Goal: Task Accomplishment & Management: Use online tool/utility

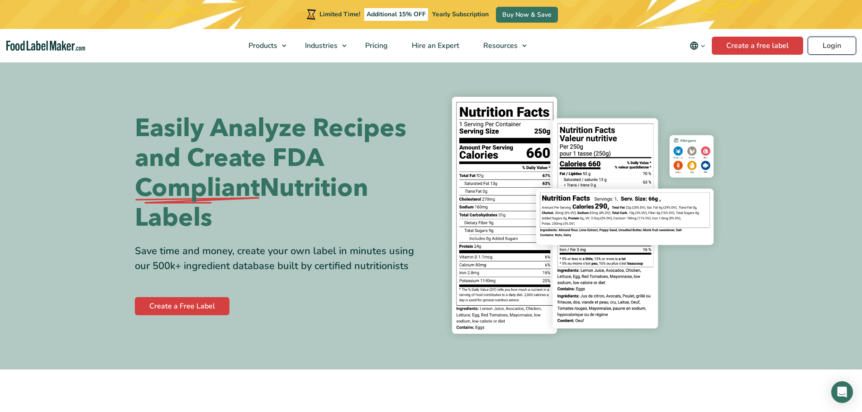
click at [830, 41] on link "Login" at bounding box center [832, 46] width 48 height 18
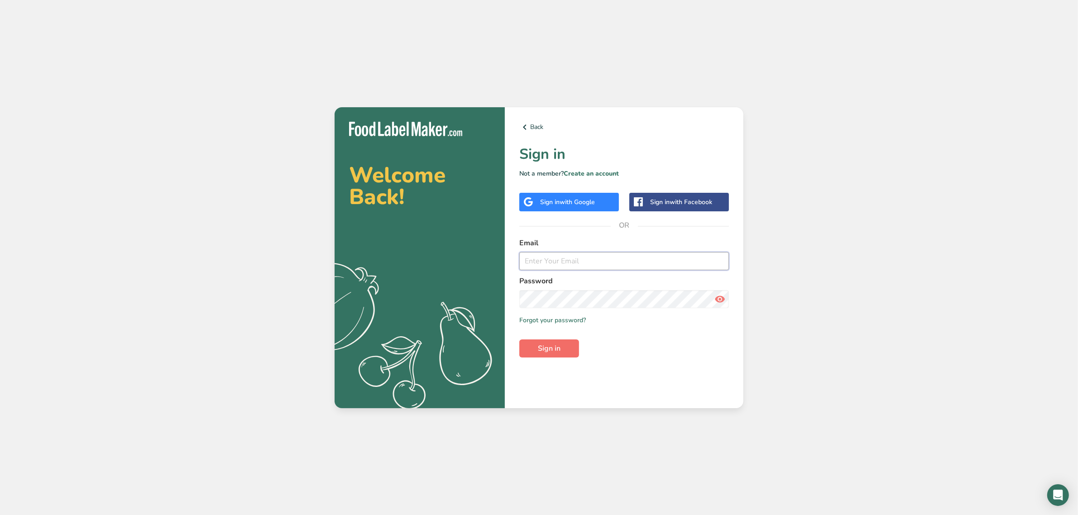
type input "[EMAIL_ADDRESS][DOMAIN_NAME]"
click at [568, 352] on button "Sign in" at bounding box center [549, 348] width 60 height 18
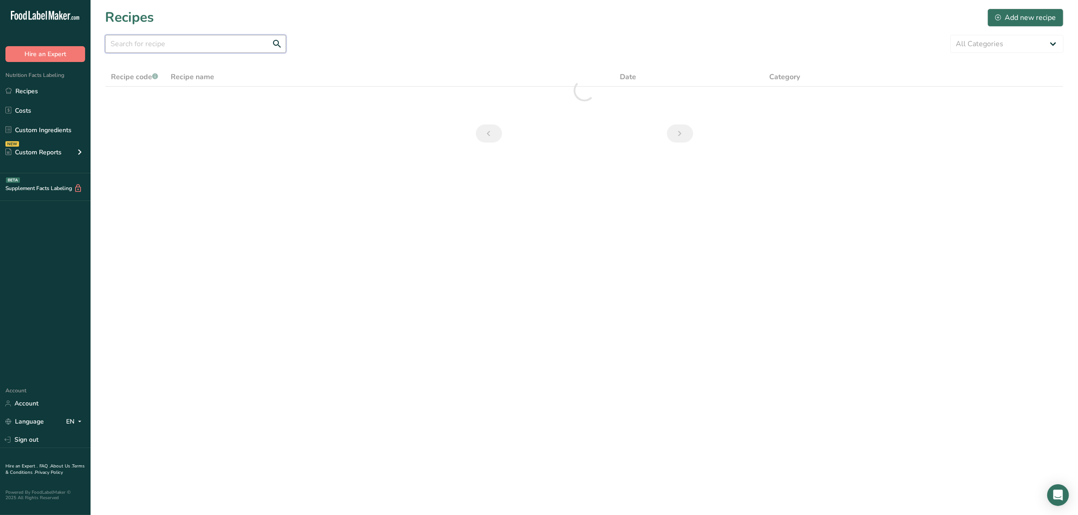
click at [118, 40] on input "text" at bounding box center [195, 44] width 181 height 18
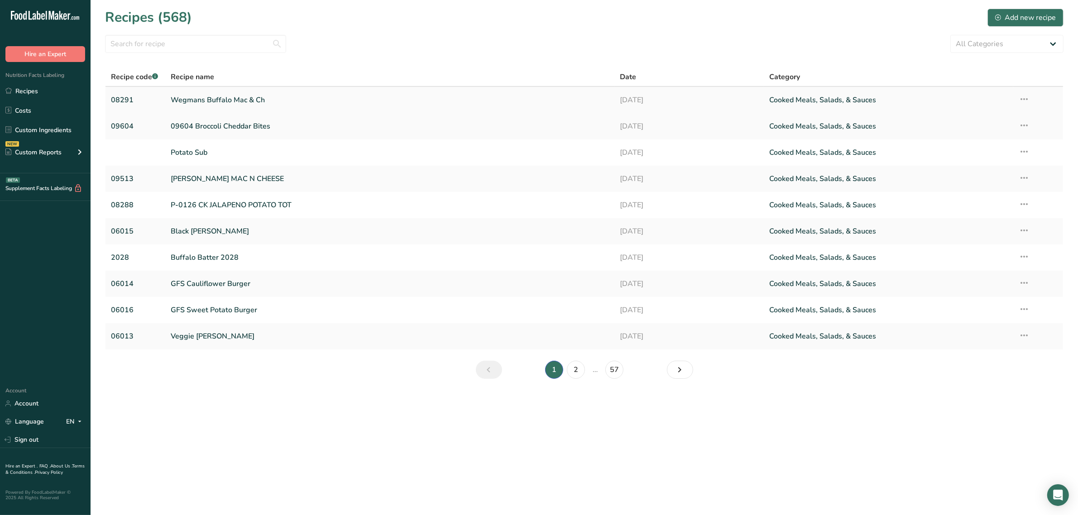
click at [248, 96] on link "Wegmans Buffalo Mac & Ch" at bounding box center [390, 100] width 438 height 19
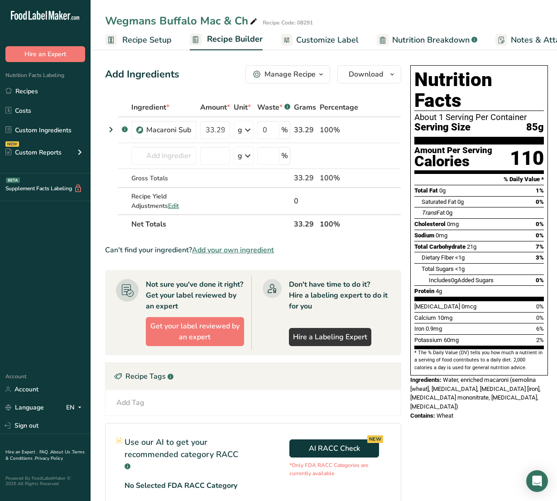
drag, startPoint x: 131, startPoint y: 48, endPoint x: 134, endPoint y: 52, distance: 4.7
click at [131, 48] on link "Recipe Setup" at bounding box center [138, 40] width 67 height 20
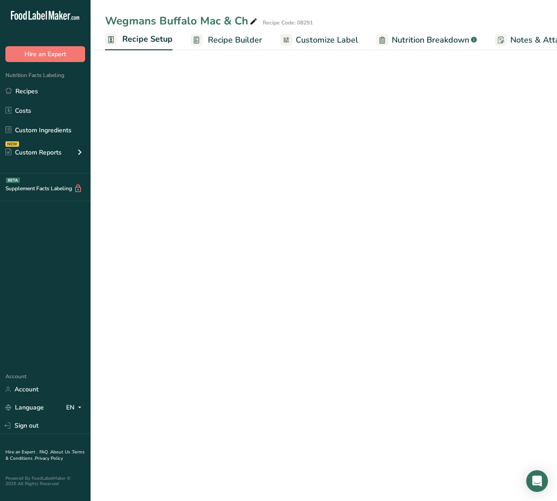
scroll to position [0, 3]
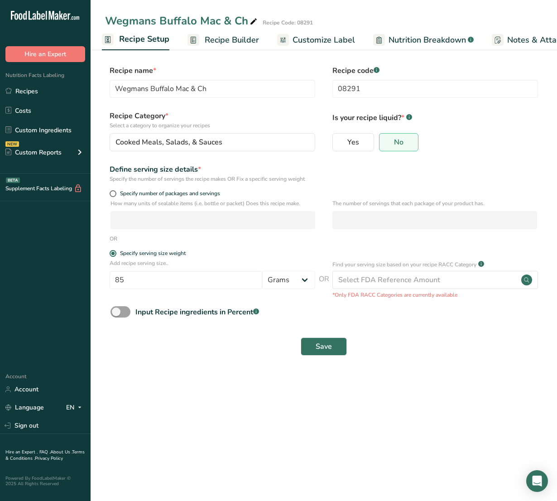
click at [207, 42] on span "Recipe Builder" at bounding box center [232, 40] width 54 height 12
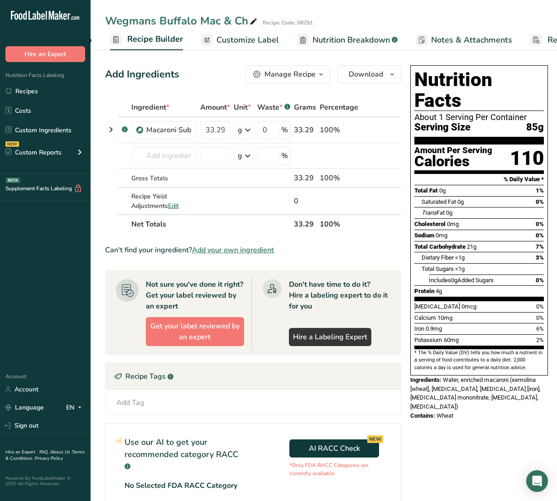
scroll to position [0, 87]
click at [247, 44] on span "Customize Label" at bounding box center [240, 40] width 62 height 12
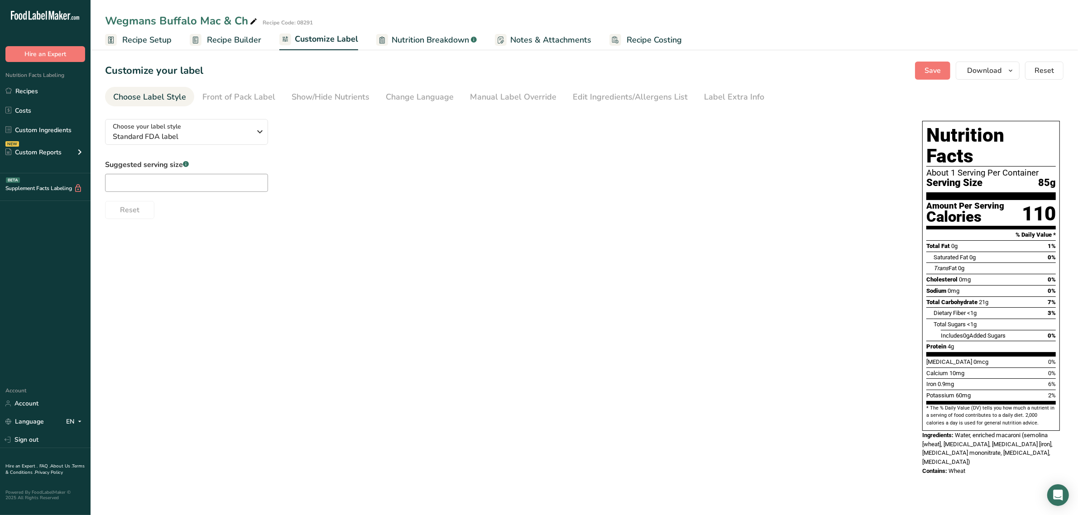
click at [236, 36] on span "Recipe Builder" at bounding box center [234, 40] width 54 height 12
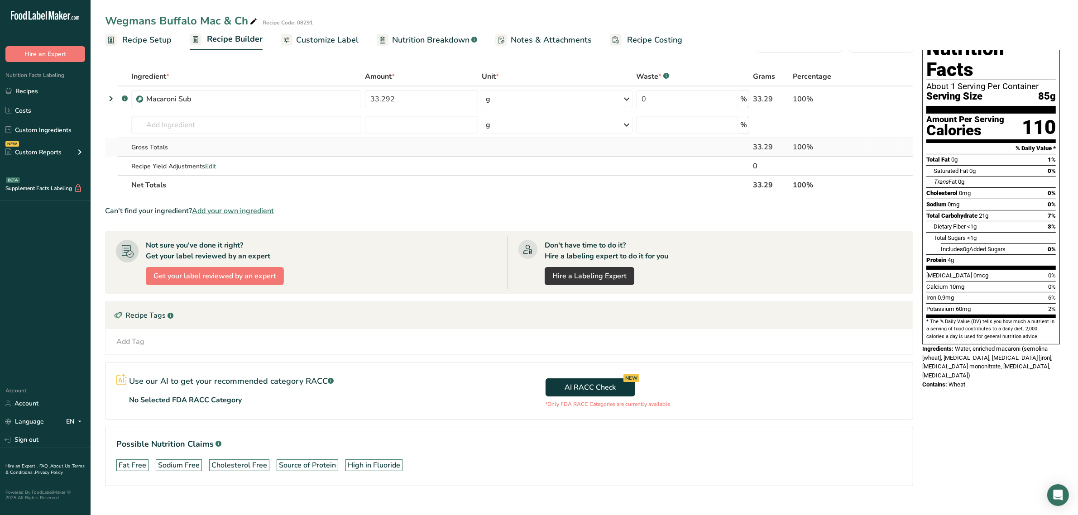
scroll to position [45, 0]
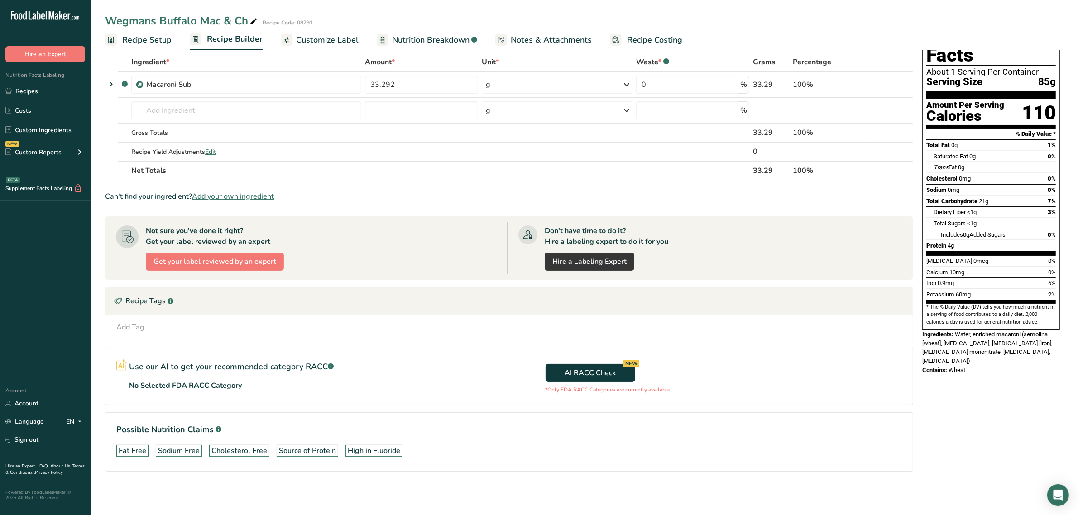
click at [139, 35] on span "Recipe Setup" at bounding box center [146, 40] width 49 height 12
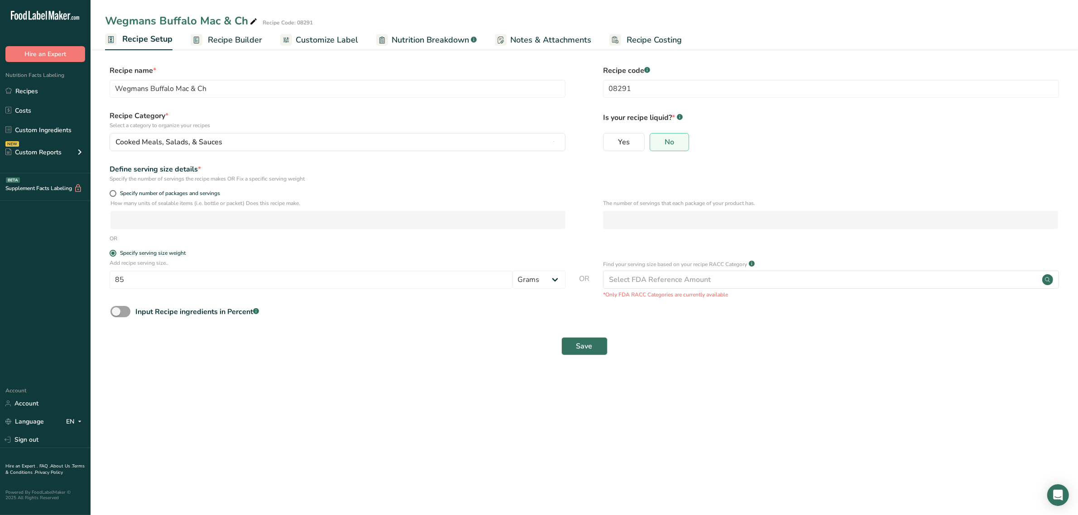
click at [343, 42] on span "Customize Label" at bounding box center [327, 40] width 62 height 12
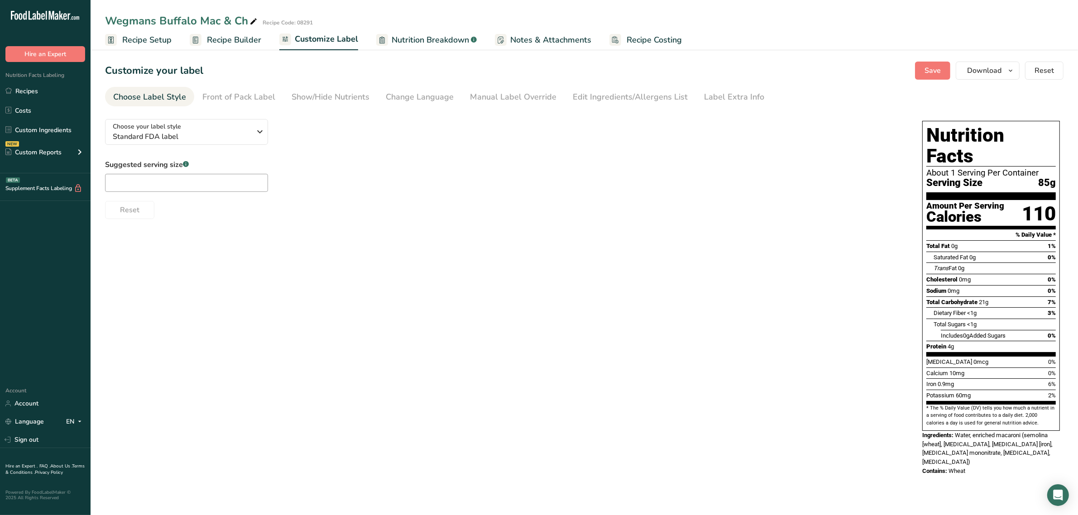
click at [393, 32] on link "Nutrition Breakdown .a-a{fill:#347362;}.b-a{fill:#fff;}" at bounding box center [426, 40] width 100 height 20
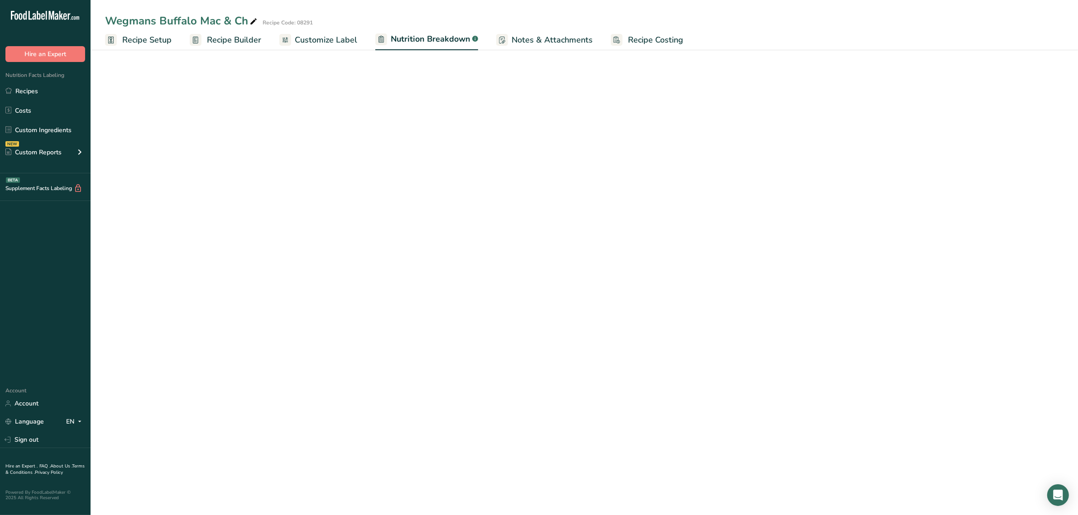
select select "Calories"
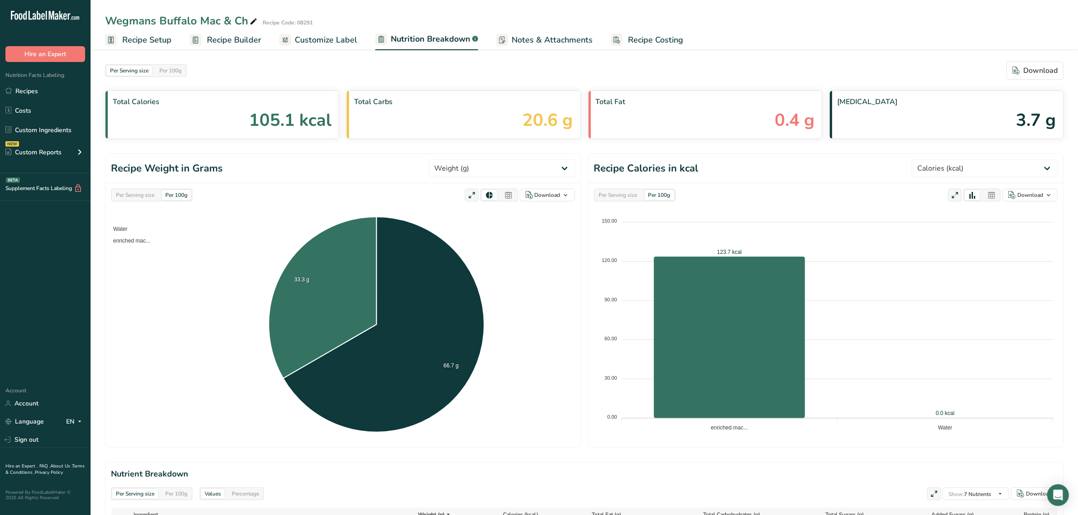
click at [549, 41] on span "Notes & Attachments" at bounding box center [551, 40] width 81 height 12
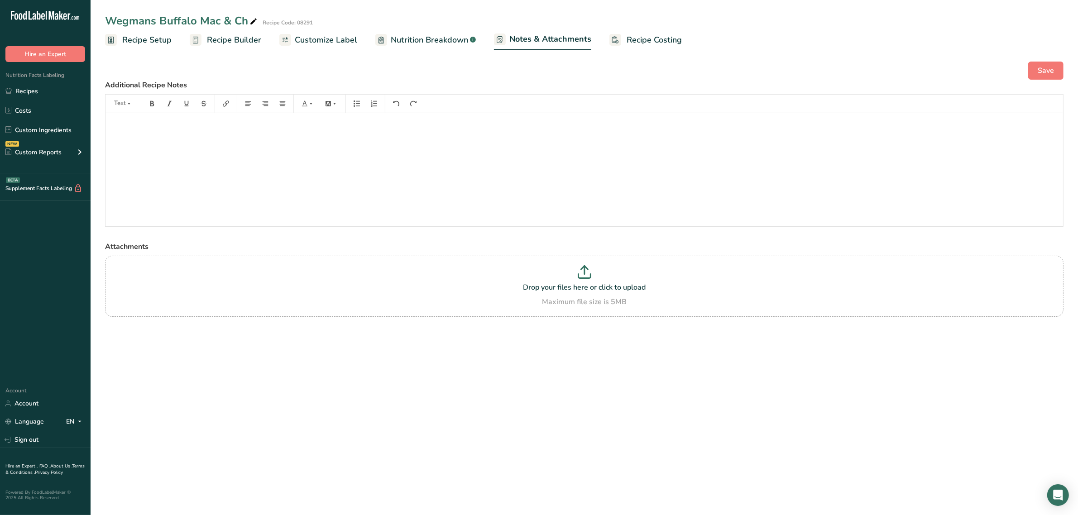
click at [234, 48] on link "Recipe Builder" at bounding box center [226, 40] width 72 height 20
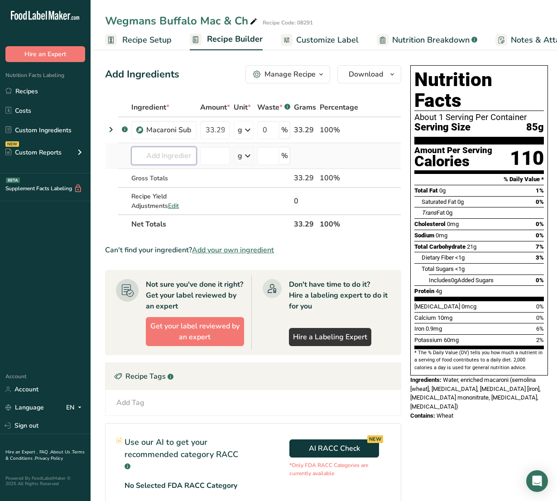
click at [177, 157] on input "text" at bounding box center [163, 156] width 65 height 18
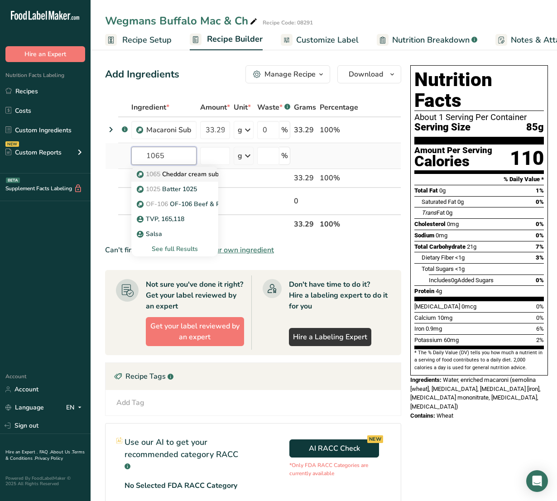
type input "1065"
click at [167, 174] on p "1065 Cheddar cream sub" at bounding box center [179, 174] width 80 height 10
type input "Cheddar cream sub"
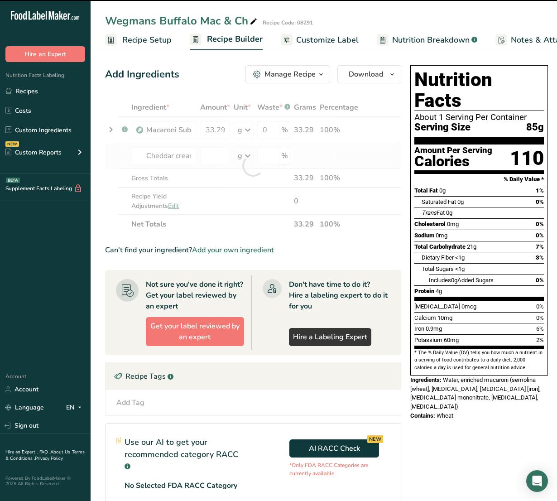
type input "0"
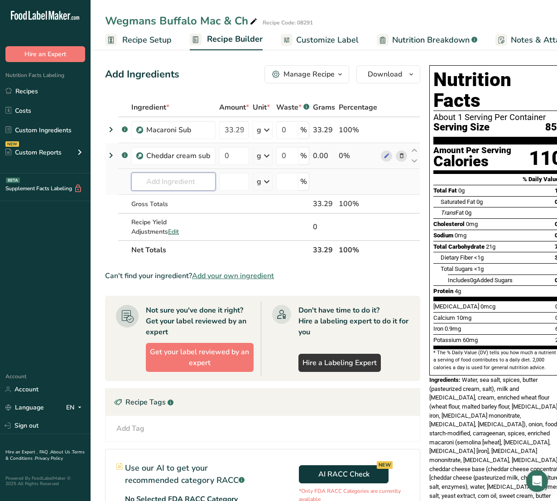
click at [204, 182] on input "text" at bounding box center [173, 181] width 84 height 18
click at [185, 182] on input "text" at bounding box center [173, 181] width 84 height 18
paste input "RD-01083"
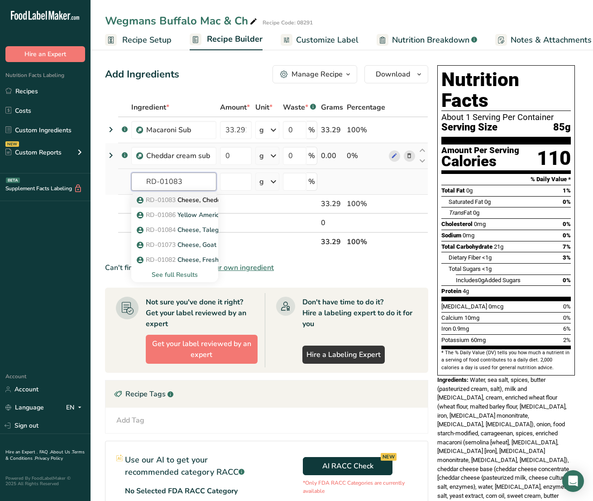
type input "RD-01083"
click at [191, 197] on p "RD-01083 Cheese, Cheddar White, Sharp" at bounding box center [203, 200] width 129 height 10
type input "Cheese, Cheddar White, Sharp"
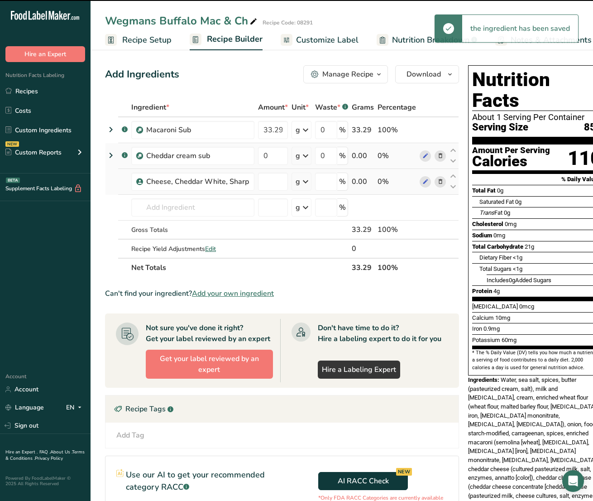
type input "0"
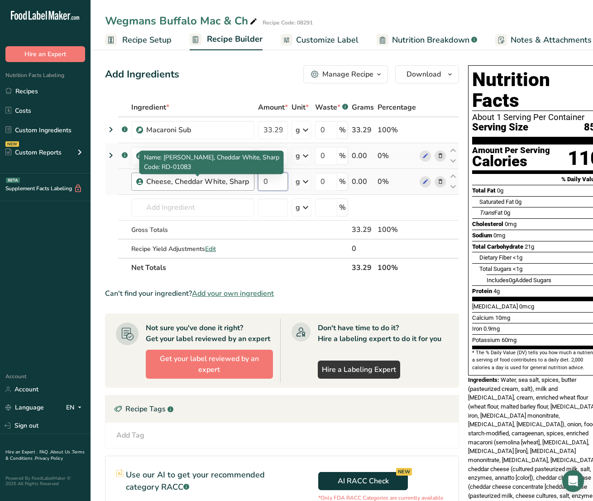
drag, startPoint x: 224, startPoint y: 182, endPoint x: 215, endPoint y: 182, distance: 8.6
click at [215, 182] on tr "Cheese, Cheddar White, Sharp 0 g Weight Units g kg mg See more Volume Units l V…" at bounding box center [281, 182] width 353 height 26
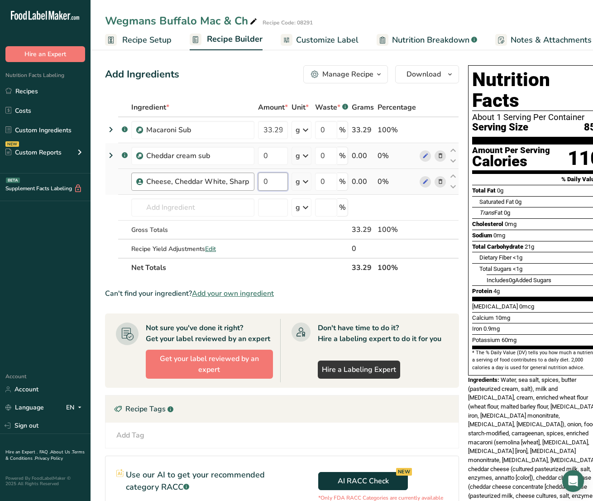
paste input "9.457"
type input "9.457"
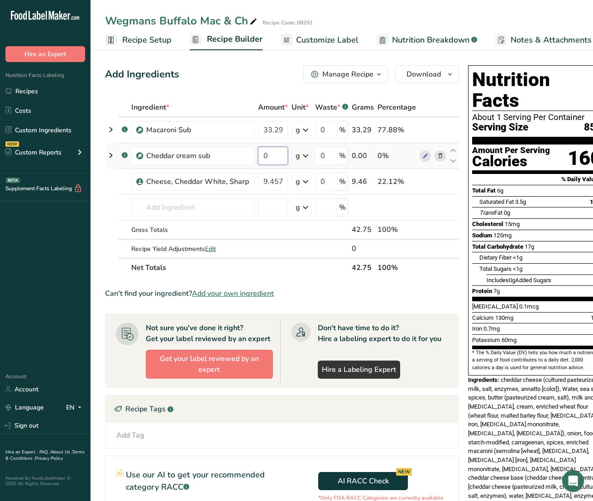
click at [191, 153] on div "Ingredient * Amount * Unit * Waste * .a-a{fill:#347362;}.b-a{fill:#fff;} Grams …" at bounding box center [282, 187] width 354 height 179
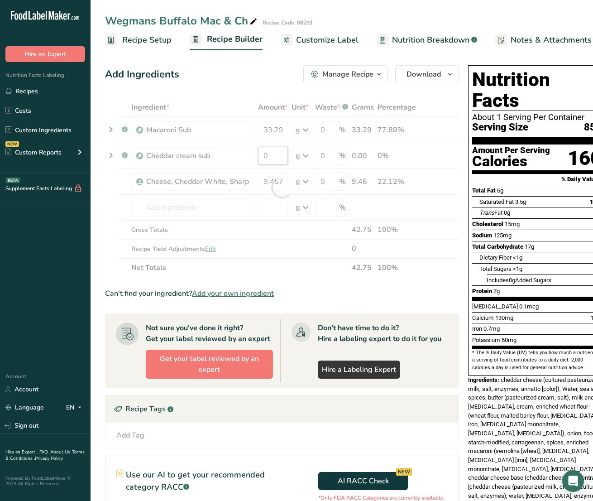
paste input "13.063"
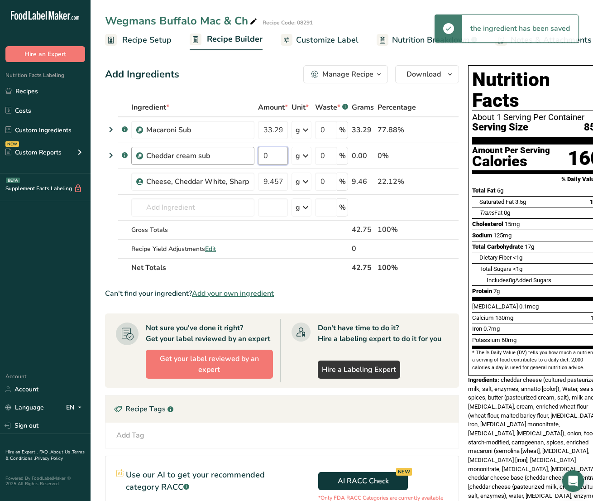
drag, startPoint x: 275, startPoint y: 157, endPoint x: 223, endPoint y: 157, distance: 51.6
click at [223, 157] on tr ".a-a{fill:#347362;}.b-a{fill:#fff;} Cheddar cream sub 0 g Weight Units g kg mg …" at bounding box center [281, 156] width 353 height 26
paste input "13.063"
type input "13.063"
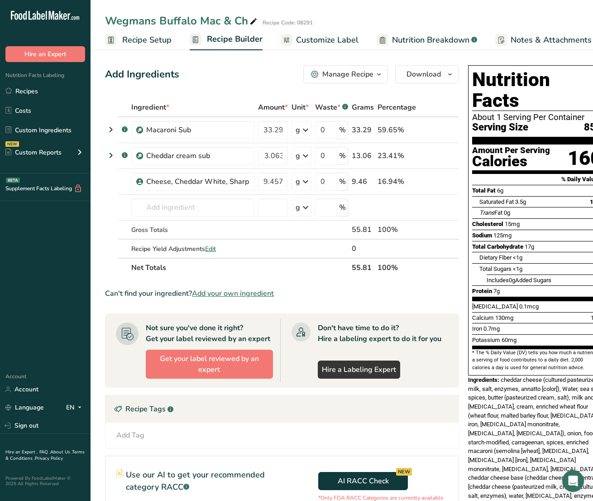
scroll to position [0, 0]
click at [148, 207] on div "Ingredient * Amount * Unit * Waste * .a-a{fill:#347362;}.b-a{fill:#fff;} Grams …" at bounding box center [282, 187] width 354 height 179
paste input "RD-01026"
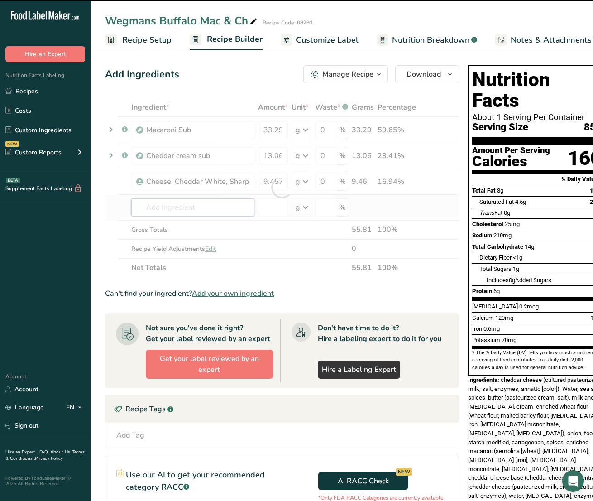
type input "RD-01026"
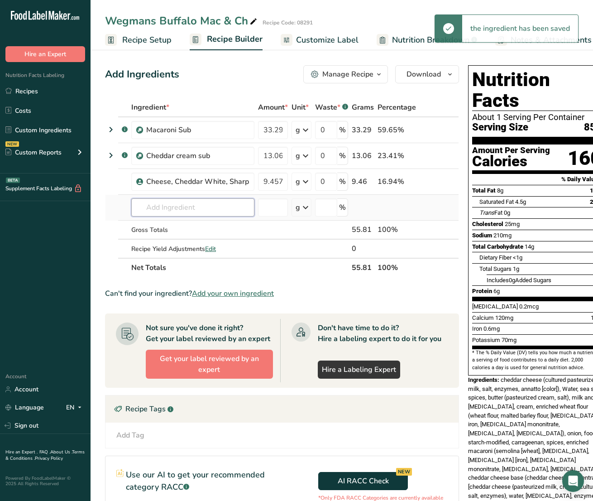
drag, startPoint x: 180, startPoint y: 210, endPoint x: 179, endPoint y: 215, distance: 5.6
click at [180, 210] on input "text" at bounding box center [192, 207] width 123 height 18
click at [182, 191] on td "Cheese, Cheddar White, Sharp" at bounding box center [192, 182] width 127 height 26
click at [180, 201] on input "text" at bounding box center [192, 207] width 123 height 18
paste input "RD-01026"
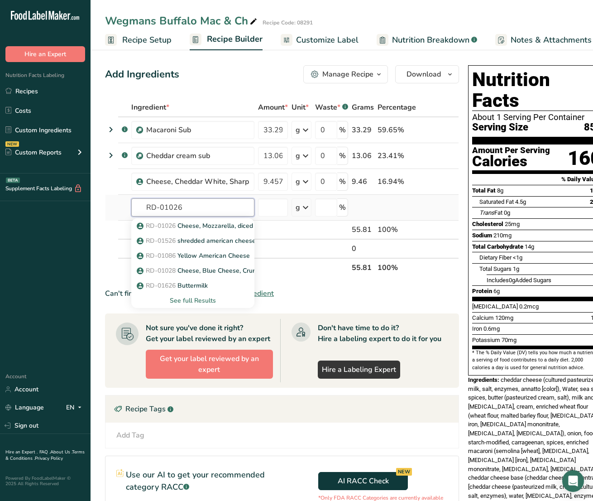
type input "RD-01026"
click at [185, 216] on div "RD-01026 Cheese, Mozzarella, diced 1/8" LMPS RD-01526 shredded american cheese …" at bounding box center [192, 261] width 123 height 91
click at [186, 206] on input "text" at bounding box center [192, 207] width 123 height 18
click at [191, 223] on p "RD-01026 Cheese, Mozzarella, diced 1/8" LMPS" at bounding box center [212, 226] width 147 height 10
type input "Cheese, Mozzarella, diced 1/8" LMPS"
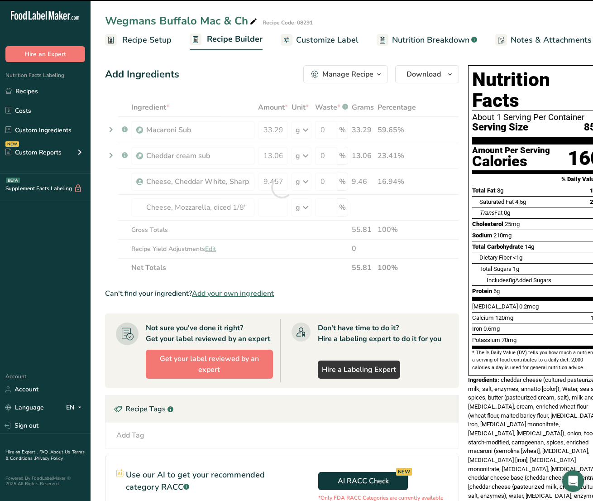
type input "0"
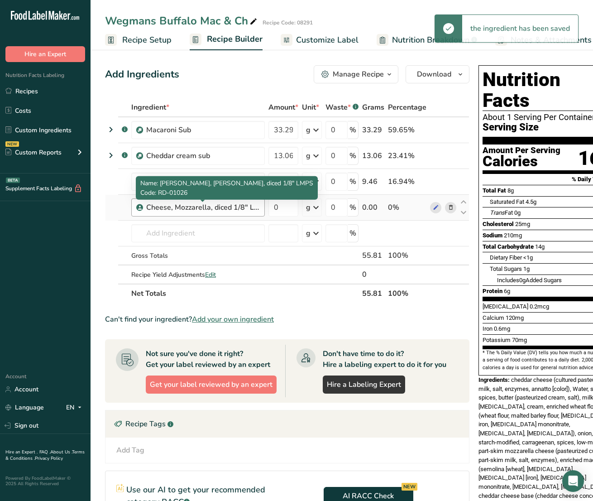
click at [182, 211] on div "Cheese, Mozzarella, diced 1/8" LMPS" at bounding box center [202, 207] width 113 height 11
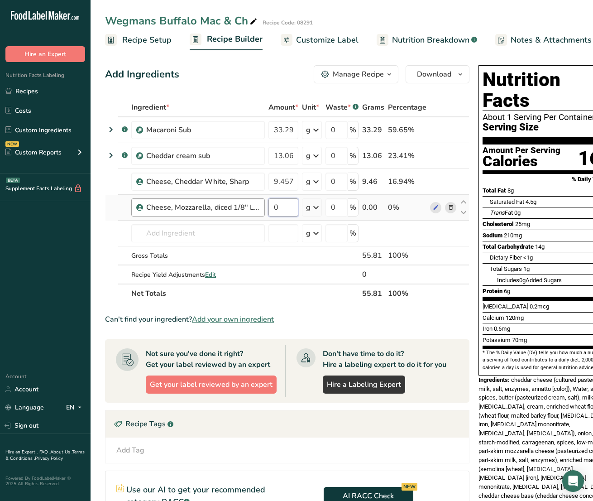
drag, startPoint x: 296, startPoint y: 206, endPoint x: 213, endPoint y: 213, distance: 82.7
click at [214, 213] on tr "Cheese, Mozzarella, diced 1/8" LMPS 0 g Weight Units g kg mg See more Volume Un…" at bounding box center [286, 208] width 363 height 26
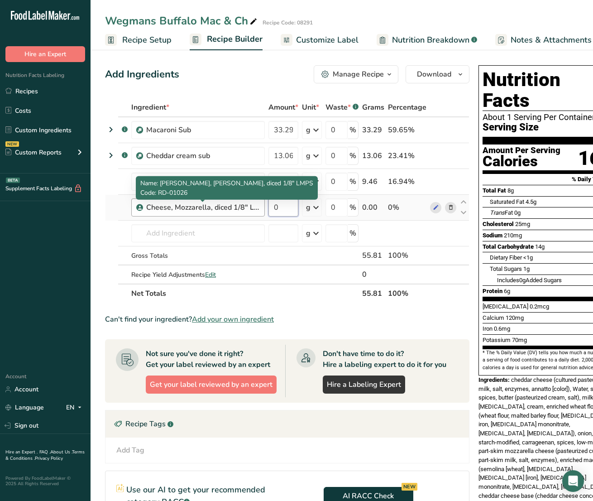
paste input "9"
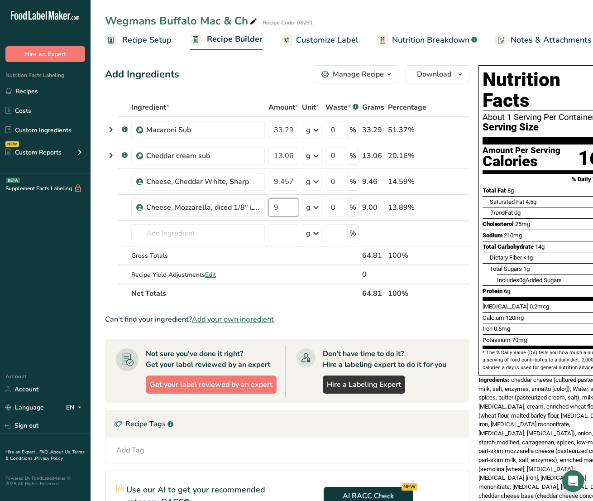
type input "9"
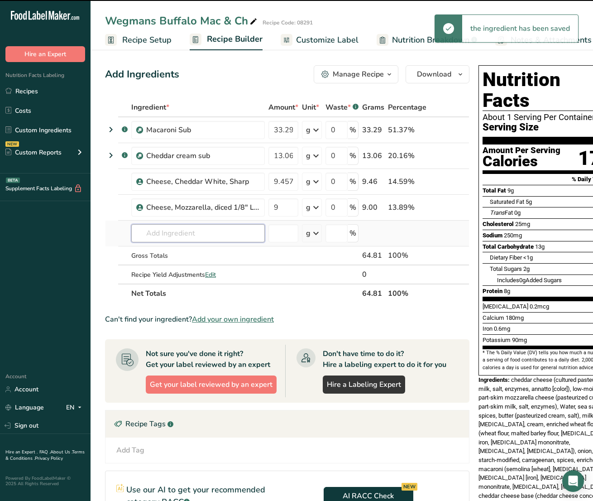
click at [172, 230] on div "Ingredient * Amount * Unit * Waste * .a-a{fill:#347362;}.b-a{fill:#fff;} Grams …" at bounding box center [287, 200] width 364 height 205
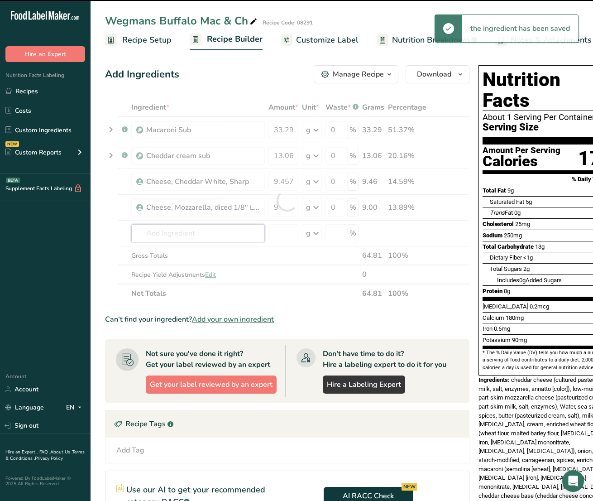
paste input "DO-01003"
type input "DO-01003"
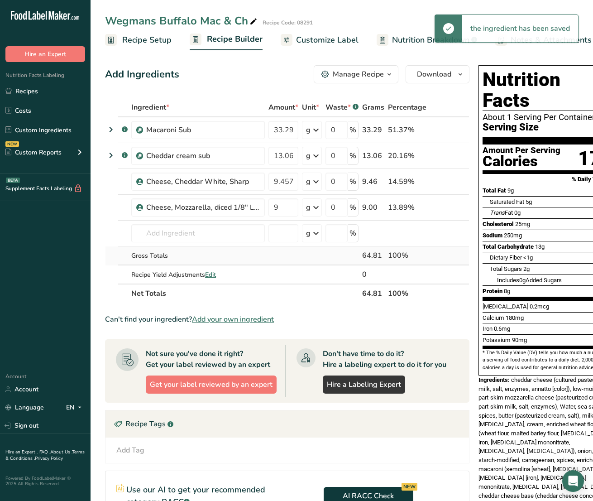
click at [190, 253] on div "Gross Totals" at bounding box center [198, 256] width 134 height 10
click at [186, 227] on input "text" at bounding box center [198, 233] width 134 height 18
paste input "DO-01003"
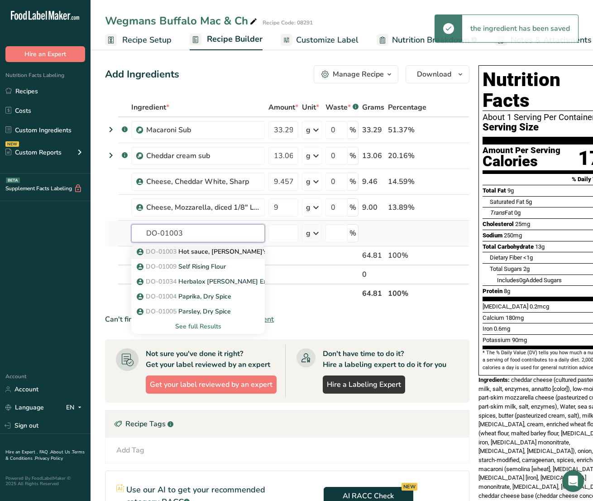
type input "DO-01003"
click at [194, 250] on p "DO-01003 Hot sauce, Frank's" at bounding box center [203, 252] width 129 height 10
type input "Hot sauce, Frank's"
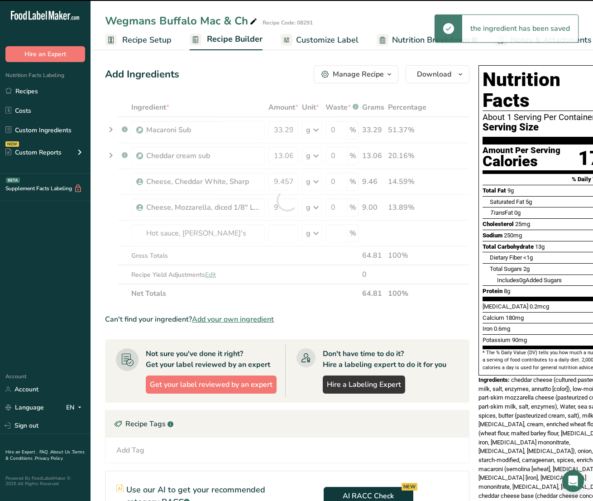
type input "0"
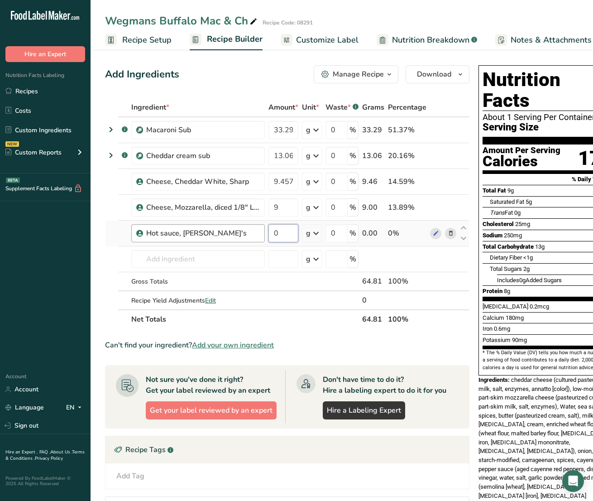
drag, startPoint x: 278, startPoint y: 231, endPoint x: 241, endPoint y: 231, distance: 37.1
click at [241, 231] on tr "Hot sauce, Frank's 0 g Weight Units g kg mg See more Volume Units l Volume unit…" at bounding box center [286, 233] width 363 height 26
paste input "7.061"
type input "7.061"
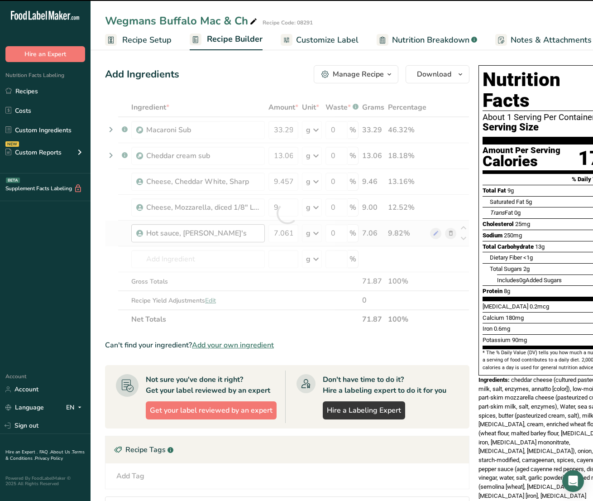
click at [167, 240] on div "Ingredient * Amount * Unit * Waste * .a-a{fill:#347362;}.b-a{fill:#fff;} Grams …" at bounding box center [287, 213] width 364 height 231
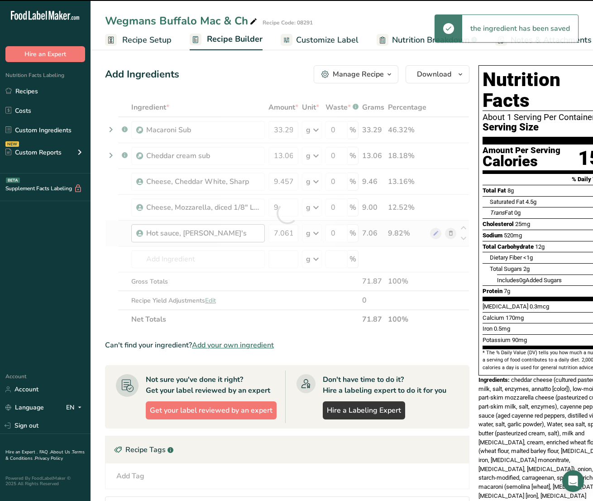
click at [168, 259] on div at bounding box center [287, 213] width 364 height 231
click at [160, 267] on div at bounding box center [287, 213] width 364 height 231
click at [159, 259] on input "text" at bounding box center [198, 259] width 134 height 18
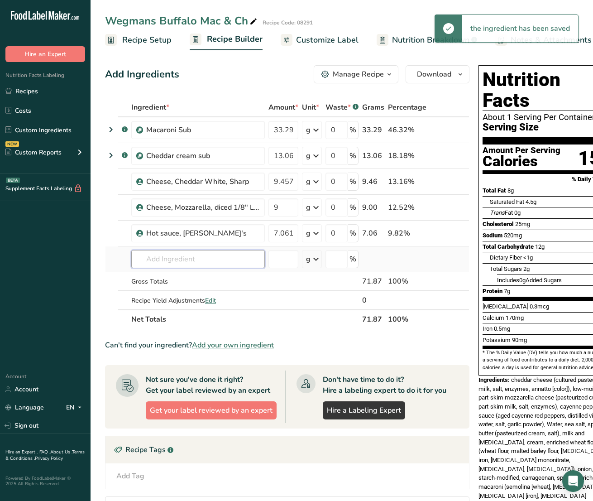
paste input "RP-01013"
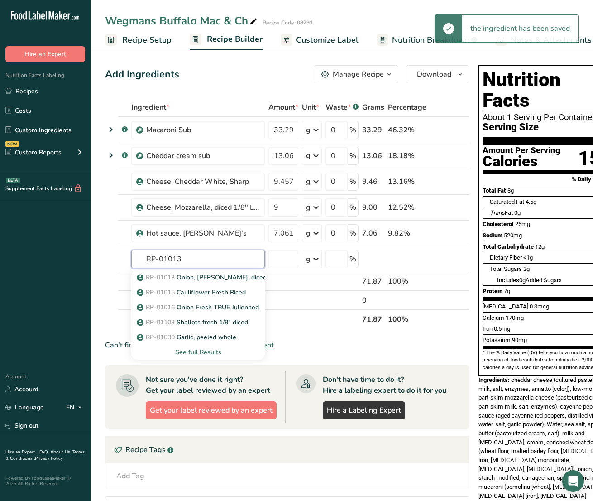
type input "RP-01013"
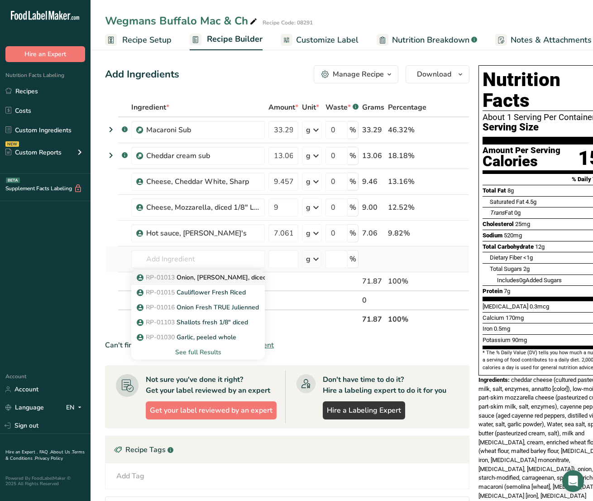
click at [240, 277] on p "RP-01013 Onion, Red, diced 1/8"" at bounding box center [210, 277] width 142 height 10
type input "Onion, Red, diced 1/8""
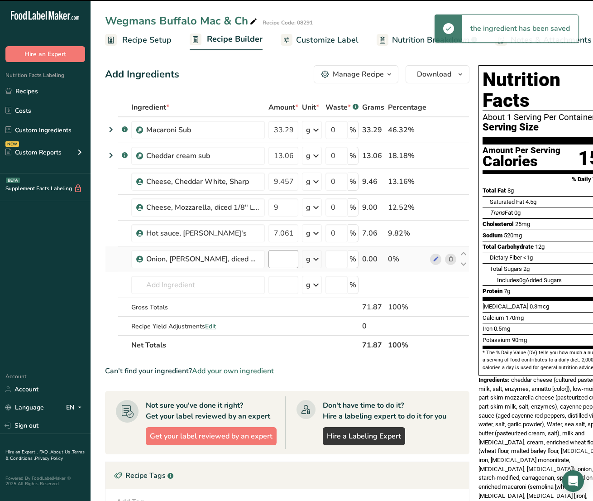
type input "0"
drag, startPoint x: 279, startPoint y: 258, endPoint x: 261, endPoint y: 258, distance: 18.6
click at [261, 258] on tr "Onion, Red, diced 1/8" 0 g Weight Units g kg mg See more Volume Units l Volume …" at bounding box center [286, 259] width 363 height 26
paste input "2.298"
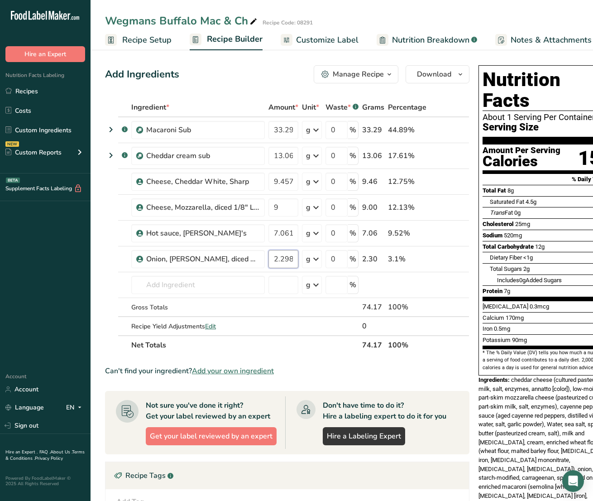
type input "2.298"
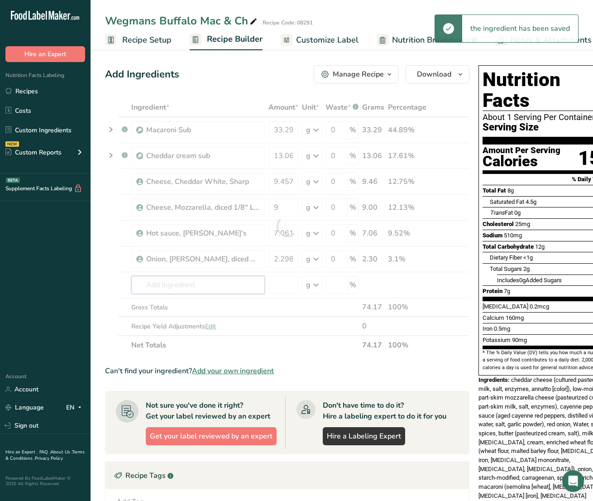
click at [159, 279] on div "Ingredient * Amount * Unit * Waste * .a-a{fill:#347362;}.b-a{fill:#fff;} Grams …" at bounding box center [287, 226] width 364 height 257
paste input "DO-01059"
type input "DO-01059"
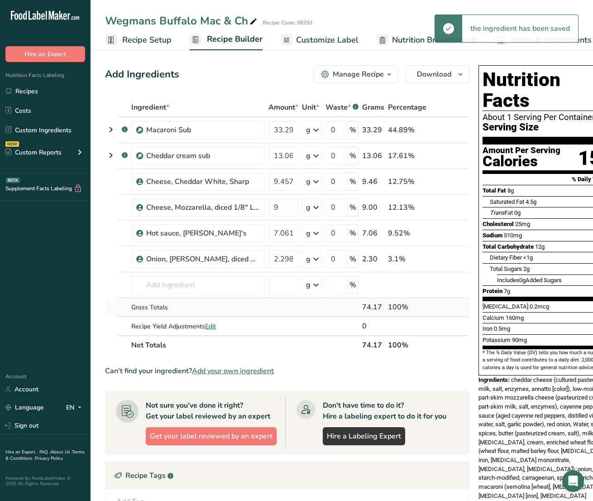
click at [177, 304] on div "Gross Totals" at bounding box center [198, 307] width 134 height 10
click at [179, 295] on td "DO-01059 Bread Crumb, Japanese, Fine DO-01054 Super Chef Canola Oil - 35 lb DO-…" at bounding box center [197, 285] width 137 height 26
click at [176, 284] on input "text" at bounding box center [198, 285] width 134 height 18
paste input "DO-01059"
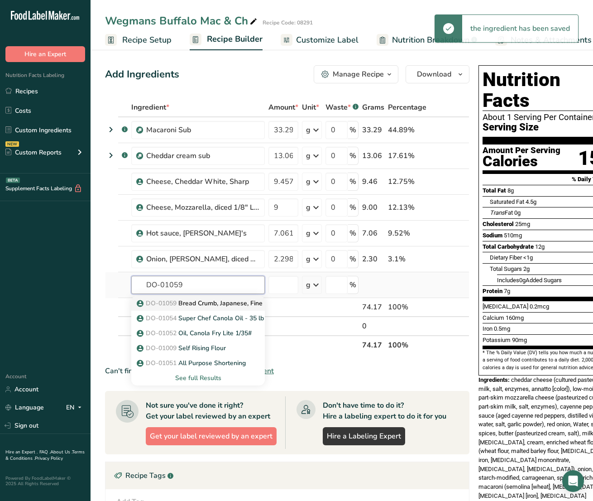
type input "DO-01059"
click at [177, 302] on span "DO-01059" at bounding box center [161, 303] width 31 height 9
type input "Bread Crumb, Japanese, Fine"
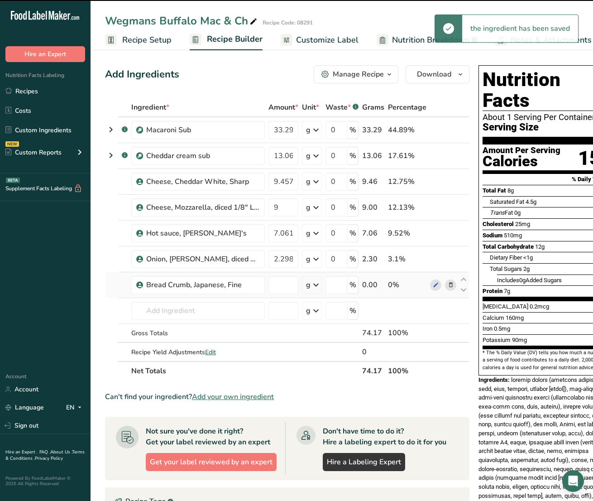
type input "0"
click at [229, 277] on body ".a-20{fill:#fff;} Hire an Expert Nutrition Facts Labeling Recipes Costs Custom …" at bounding box center [296, 362] width 593 height 725
paste input "1.038"
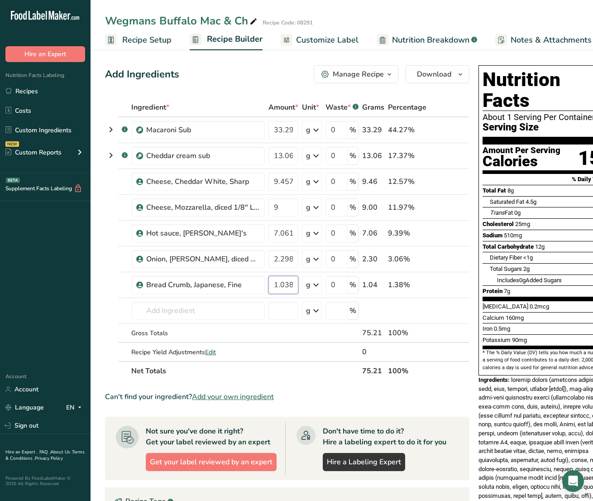
type input "1.038"
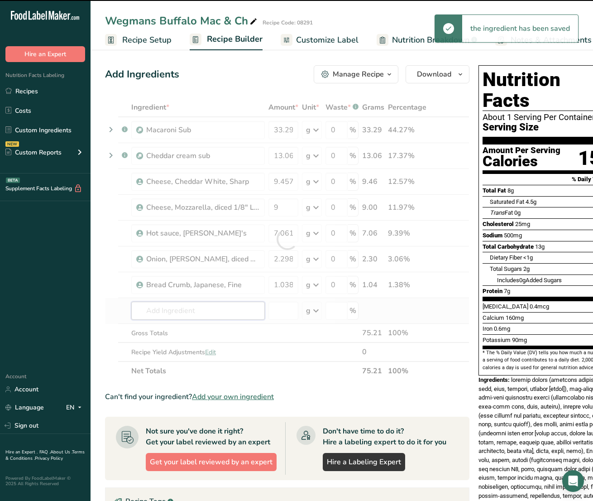
click at [172, 306] on div "Ingredient * Amount * Unit * Waste * .a-a{fill:#347362;}.b-a{fill:#fff;} Grams …" at bounding box center [287, 239] width 364 height 282
click at [172, 313] on div at bounding box center [287, 239] width 364 height 282
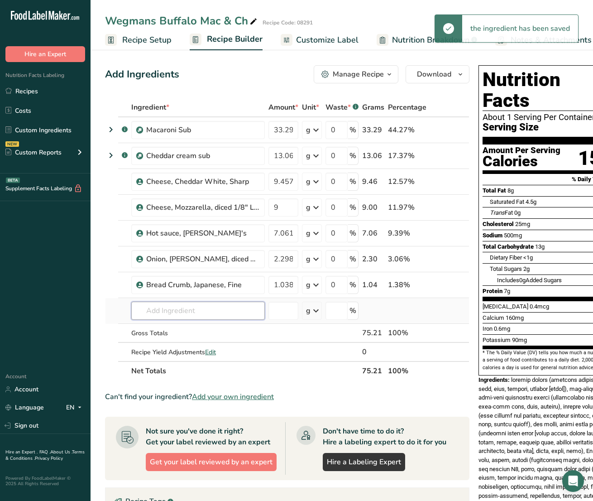
click at [166, 309] on input "text" at bounding box center [198, 310] width 134 height 18
paste input "DO-01519"
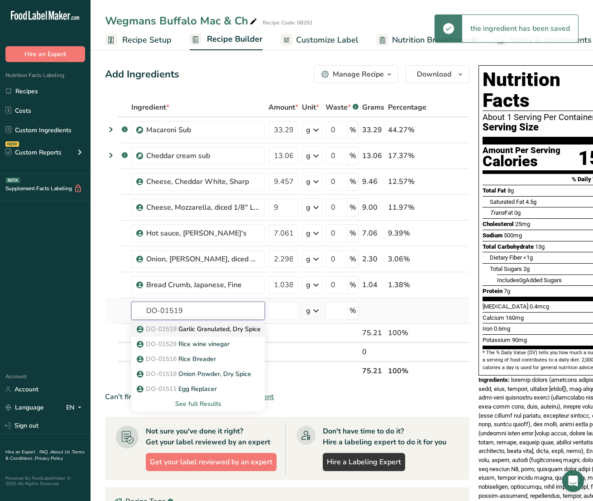
type input "DO-01519"
click at [190, 325] on p "DO-01519 Garlic Granulated, Dry Spice" at bounding box center [200, 329] width 122 height 10
type input "Garlic Granulated, Dry Spice"
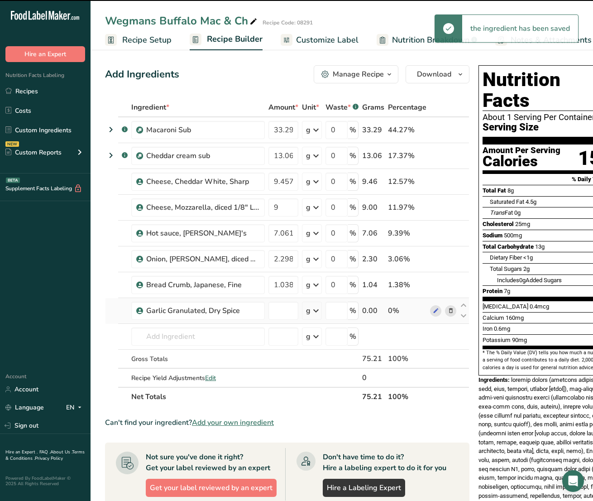
type input "0"
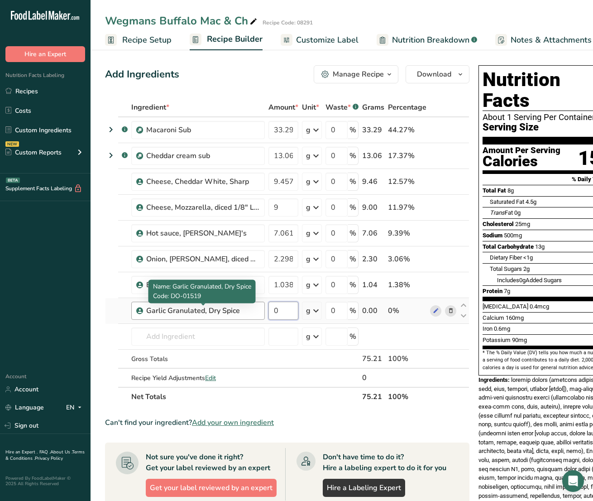
drag, startPoint x: 253, startPoint y: 306, endPoint x: 237, endPoint y: 303, distance: 16.0
click at [231, 301] on body ".a-20{fill:#fff;} Hire an Expert Nutrition Facts Labeling Recipes Costs Custom …" at bounding box center [296, 375] width 593 height 750
paste input ".485"
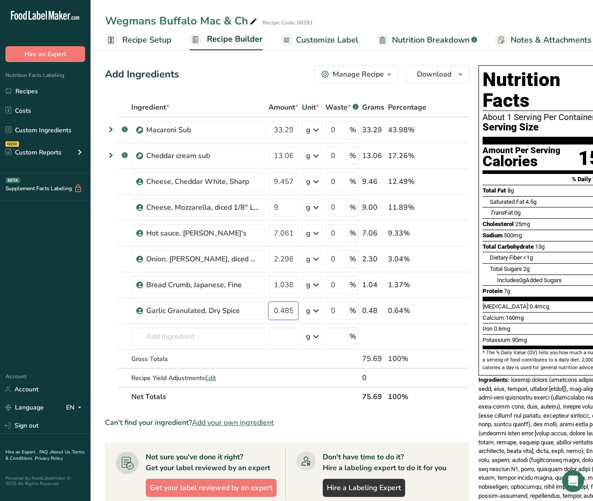
type input "0.485"
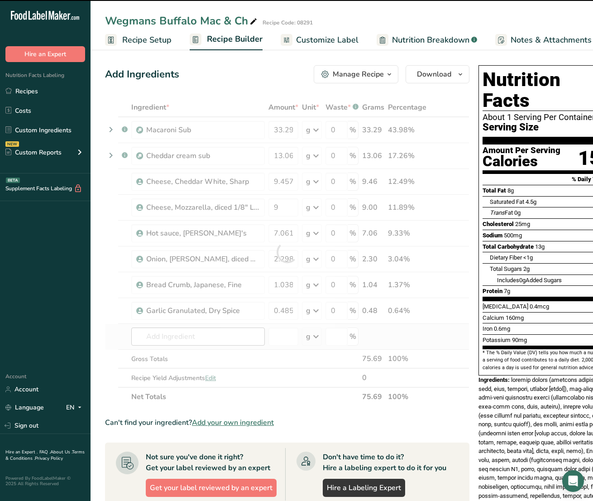
drag, startPoint x: 168, startPoint y: 326, endPoint x: 169, endPoint y: 338, distance: 11.8
click at [170, 334] on input "text" at bounding box center [198, 336] width 134 height 18
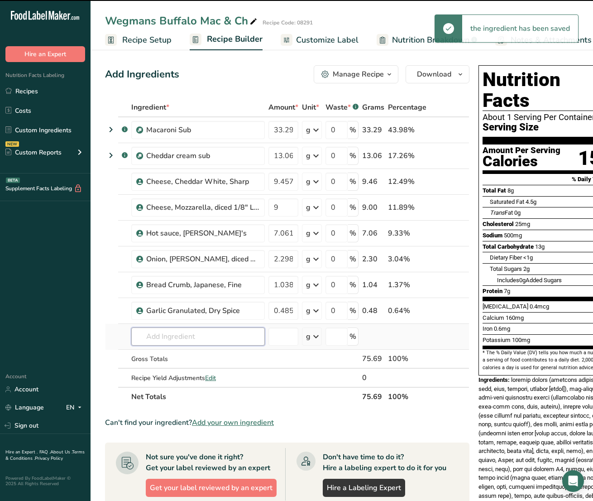
click at [169, 338] on input "text" at bounding box center [198, 336] width 134 height 18
paste input "DO-01518"
type input "DO-01518"
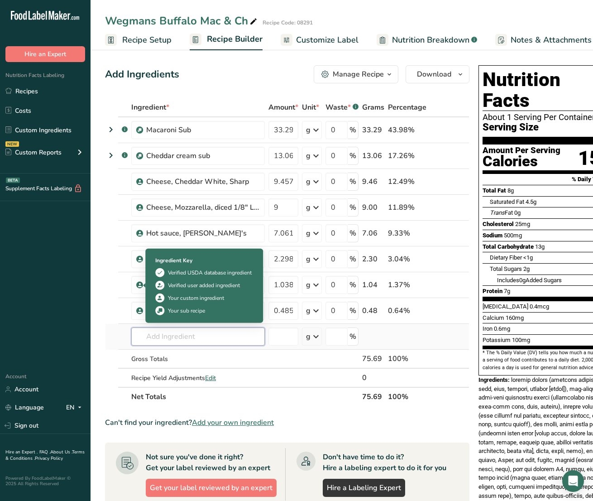
click at [177, 331] on input "text" at bounding box center [198, 336] width 134 height 18
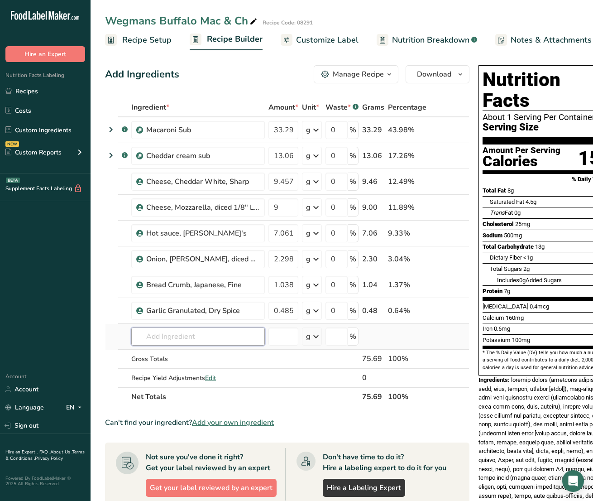
paste input "DO-01518"
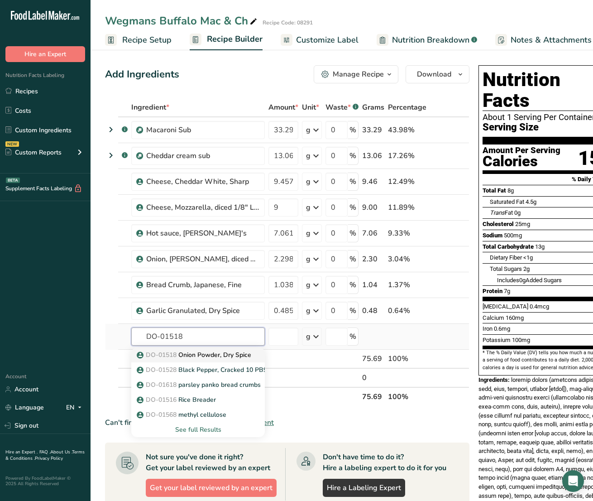
type input "DO-01518"
click at [200, 354] on p "DO-01518 Onion Powder, Dry Spice" at bounding box center [195, 355] width 113 height 10
type input "Onion Powder, Dry Spice"
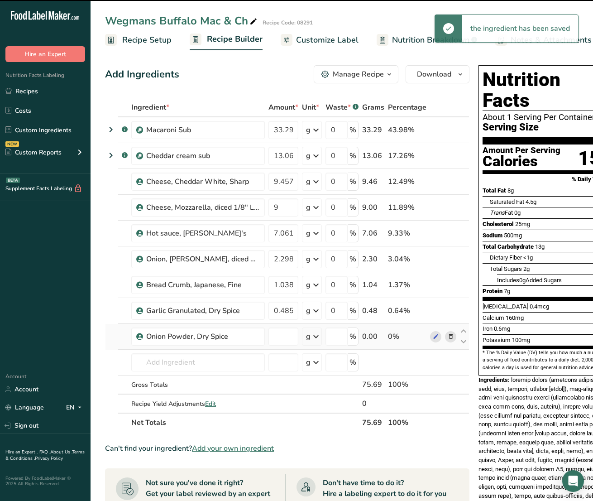
type input "0"
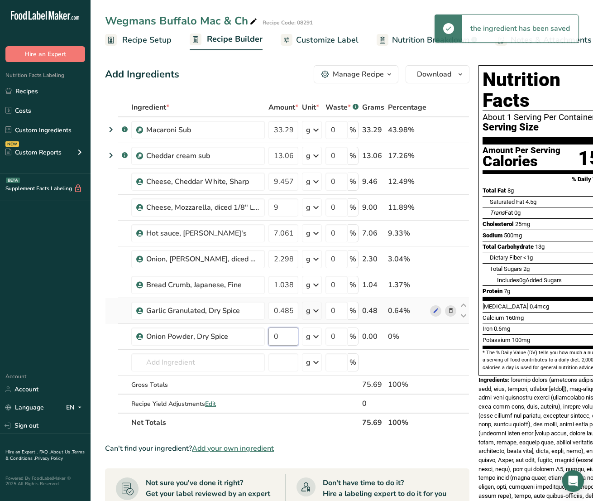
drag, startPoint x: 283, startPoint y: 334, endPoint x: 220, endPoint y: 322, distance: 64.5
click at [232, 324] on tr "Onion Powder, Dry Spice 0 g Weight Units g kg mg See more Volume Units l Volume…" at bounding box center [286, 337] width 363 height 26
paste input ".485"
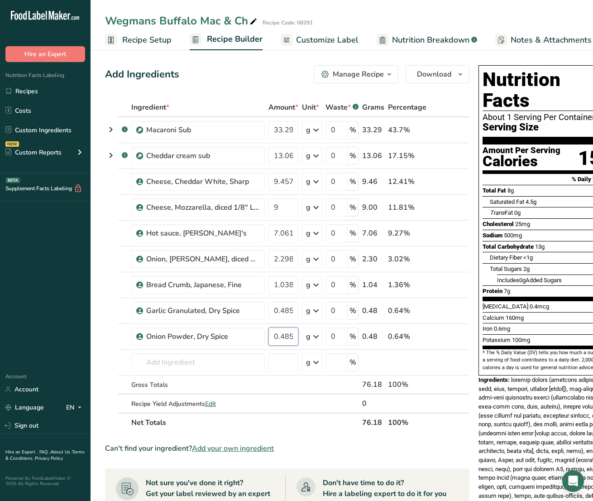
type input "0.485"
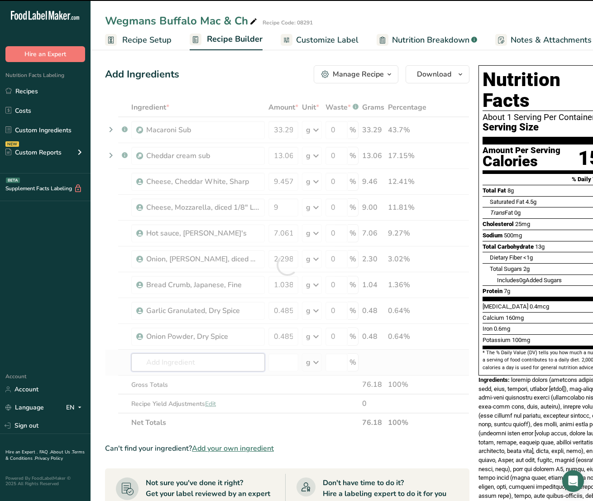
click at [175, 357] on div "Ingredient * Amount * Unit * Waste * .a-a{fill:#347362;}.b-a{fill:#fff;} Grams …" at bounding box center [287, 265] width 364 height 334
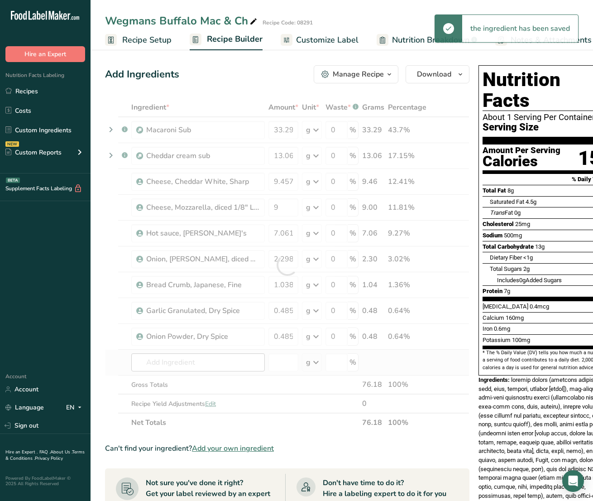
click at [169, 358] on div at bounding box center [287, 265] width 364 height 334
click at [168, 360] on div at bounding box center [287, 265] width 364 height 334
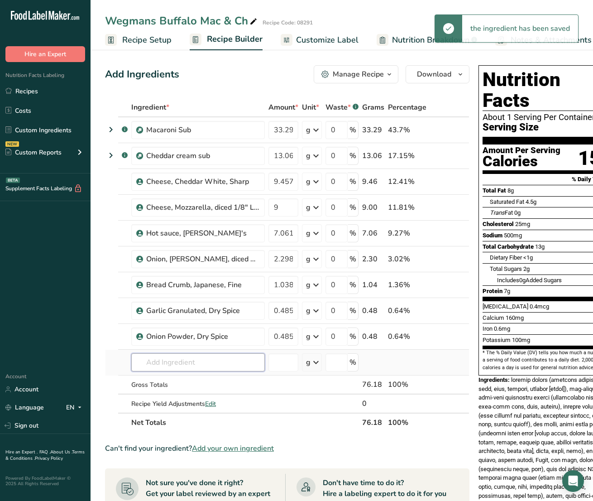
click at [169, 363] on input "text" at bounding box center [198, 362] width 134 height 18
paste input "DO-01084"
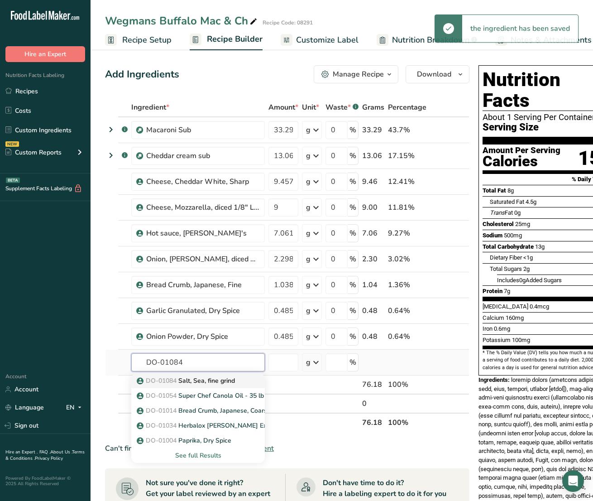
type input "DO-01084"
click at [211, 383] on p "DO-01084 Salt, Sea, fine grind" at bounding box center [187, 381] width 96 height 10
type input "Salt, Sea, fine grind"
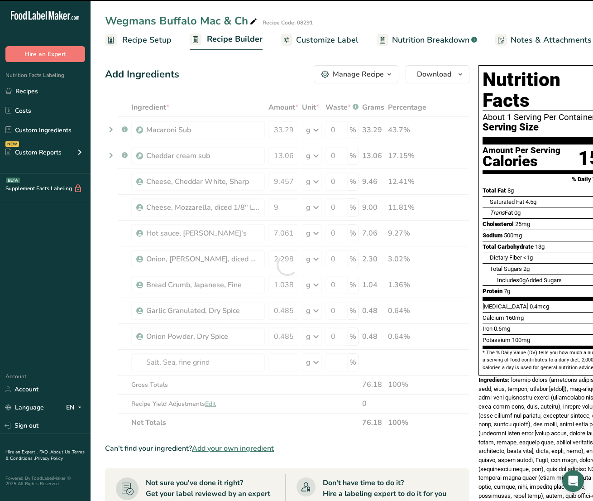
type input "0"
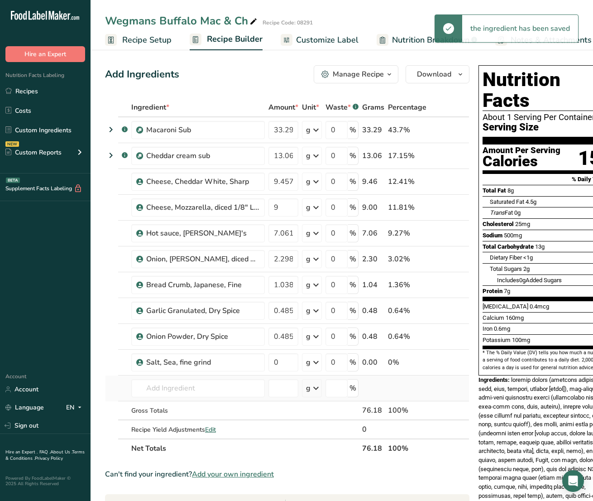
click at [191, 378] on td "DO-01084 Salt, Sea, fine grind DO-01054 Super Chef Canola Oil - 35 lb DO-01014 …" at bounding box center [197, 388] width 137 height 26
click at [191, 386] on input "text" at bounding box center [198, 388] width 134 height 18
paste input "DO-01022"
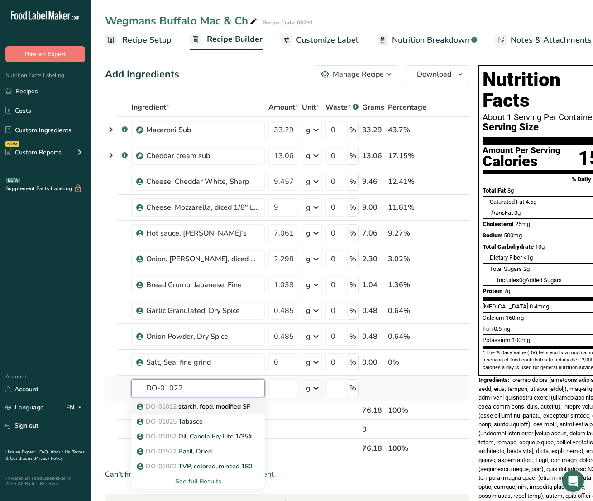
type input "DO-01022"
click at [195, 409] on p "DO-01022 starch, food, modified SF" at bounding box center [195, 406] width 112 height 10
type input "starch, food, modified SF"
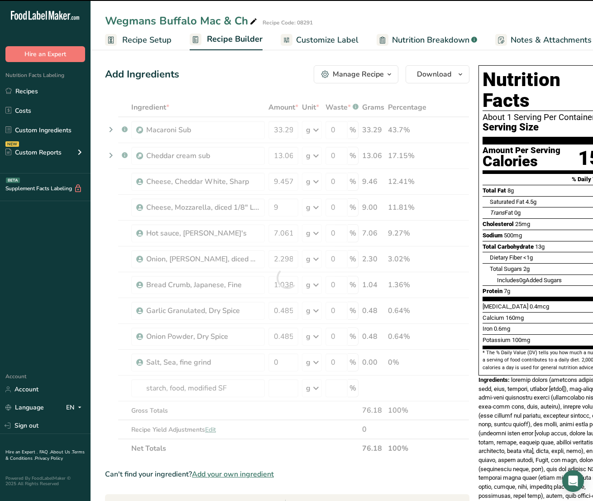
type input "0"
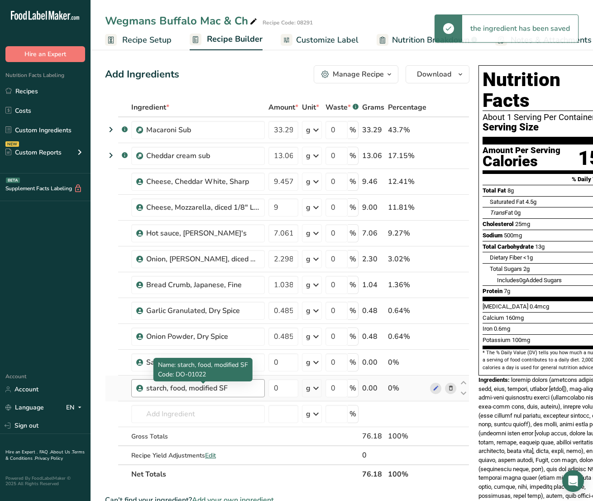
click at [193, 386] on div "starch, food, modified SF" at bounding box center [202, 387] width 113 height 11
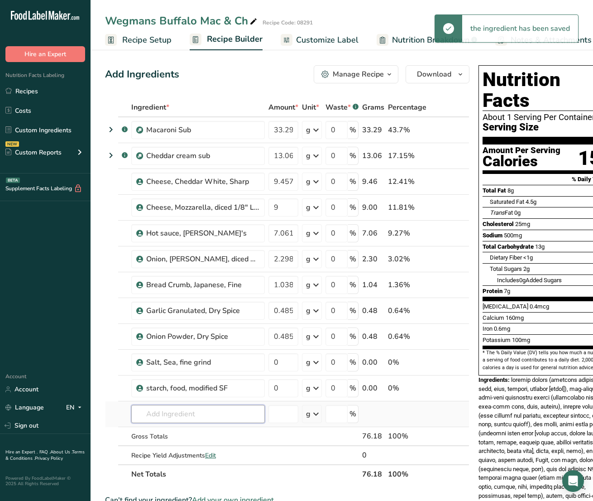
click at [188, 412] on input "text" at bounding box center [198, 414] width 134 height 18
paste input "DO-01623"
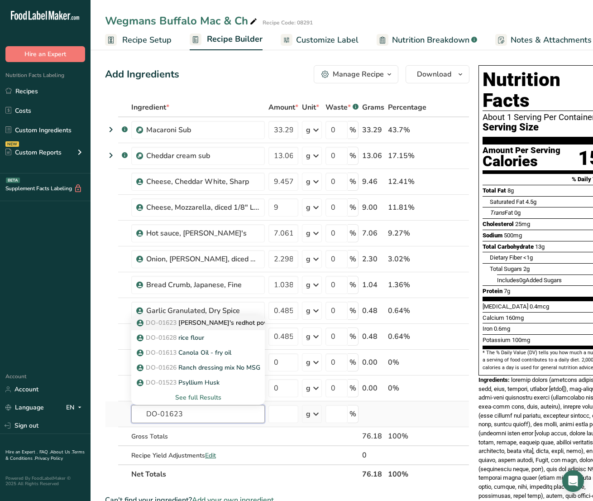
type input "DO-01623"
click at [199, 325] on p "DO-01623 Frank's redhot powder" at bounding box center [209, 323] width 140 height 10
type input "Frank's redhot powder"
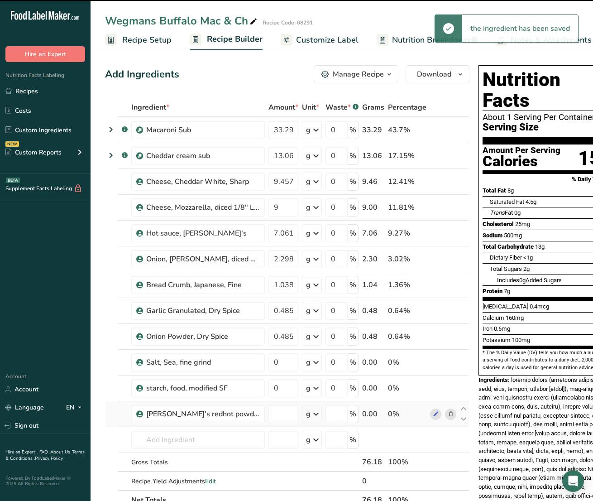
type input "0"
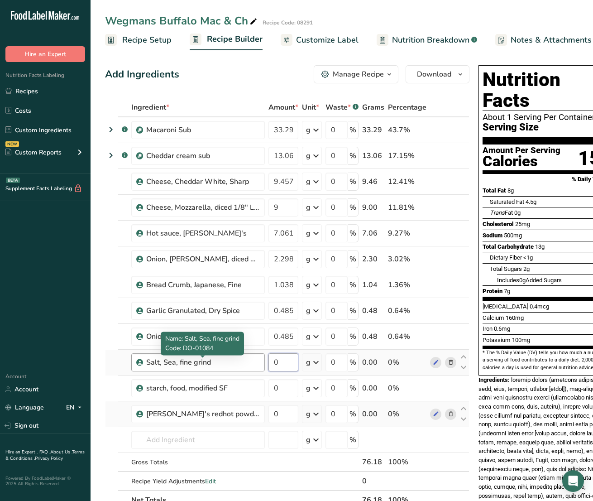
drag, startPoint x: 268, startPoint y: 364, endPoint x: 232, endPoint y: 360, distance: 36.9
click at [232, 360] on tr "Salt, Sea, fine grind 0 g Weight Units g kg mg See more Volume Units l Volume u…" at bounding box center [286, 362] width 363 height 26
paste input ".277"
type input "0.277"
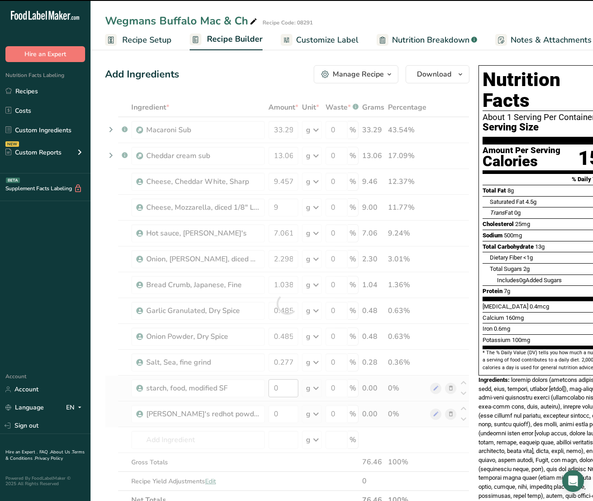
drag, startPoint x: 289, startPoint y: 386, endPoint x: 286, endPoint y: 390, distance: 5.2
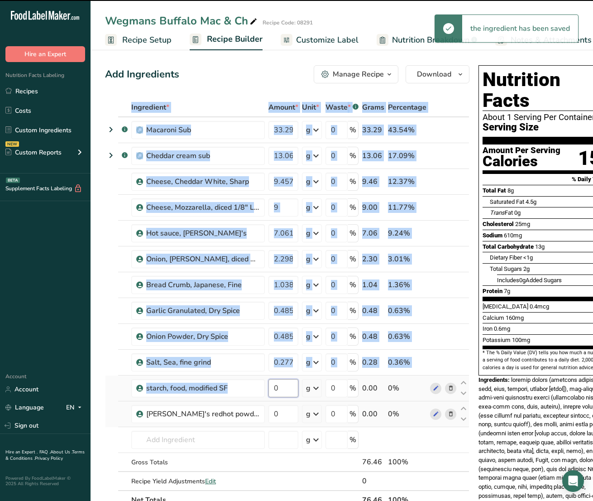
click at [286, 390] on input "0" at bounding box center [283, 388] width 30 height 18
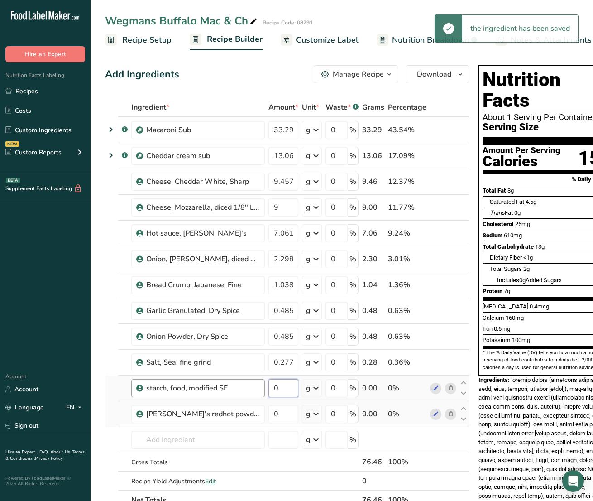
drag, startPoint x: 289, startPoint y: 388, endPoint x: 250, endPoint y: 385, distance: 38.6
click at [250, 385] on tr "starch, food, modified SF 0 g Weight Units g kg mg See more Volume Units l Volu…" at bounding box center [286, 388] width 363 height 26
paste input ".138"
type input "0.138"
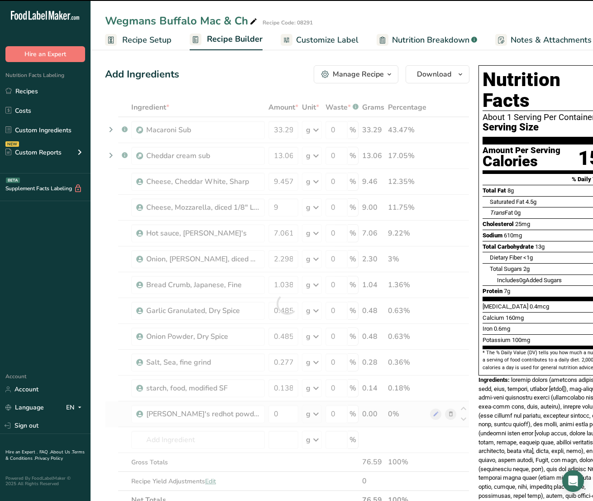
click at [290, 404] on div "Ingredient * Amount * Unit * Waste * .a-a{fill:#347362;}.b-a{fill:#fff;} Grams …" at bounding box center [287, 303] width 364 height 411
click at [288, 410] on div at bounding box center [287, 303] width 364 height 411
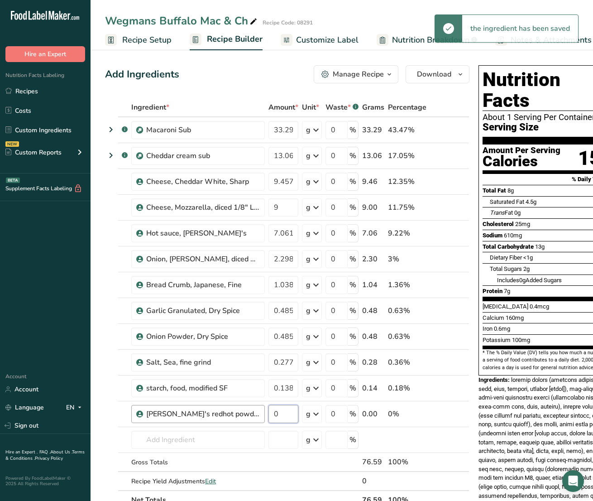
drag, startPoint x: 284, startPoint y: 418, endPoint x: 257, endPoint y: 415, distance: 27.3
click at [257, 415] on tr "Frank's redhot powder 0 g Weight Units g kg mg See more Volume Units l Volume u…" at bounding box center [286, 414] width 363 height 26
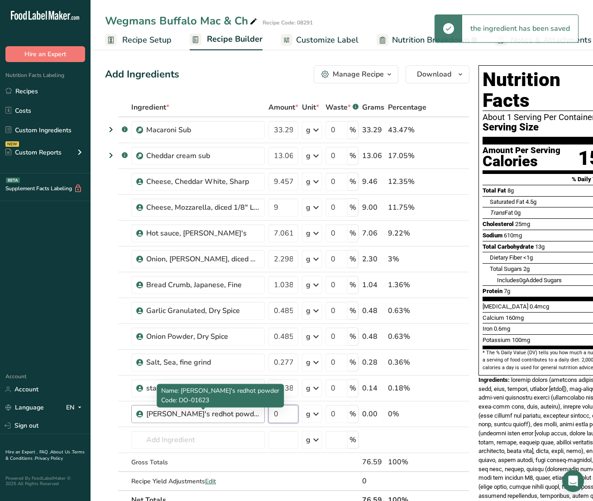
paste input ".828"
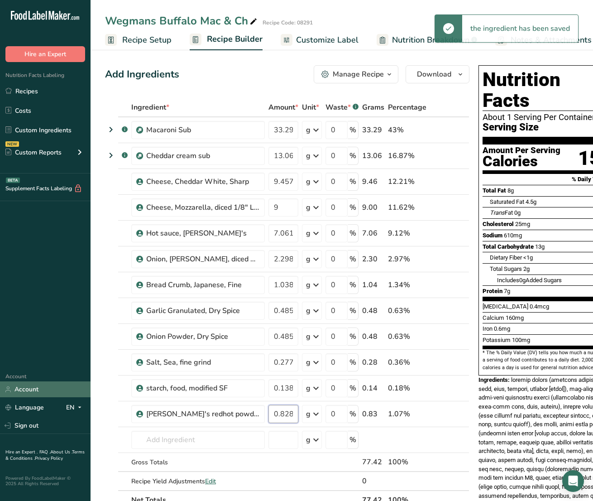
type input "0.828"
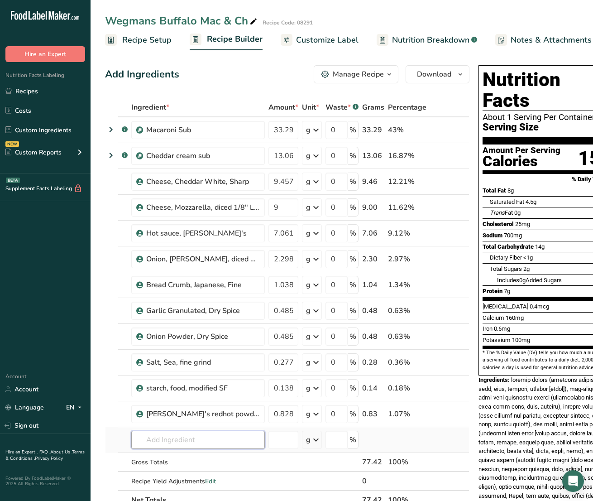
click at [189, 437] on div "Ingredient * Amount * Unit * Waste * .a-a{fill:#347362;}.b-a{fill:#fff;} Grams …" at bounding box center [287, 303] width 364 height 411
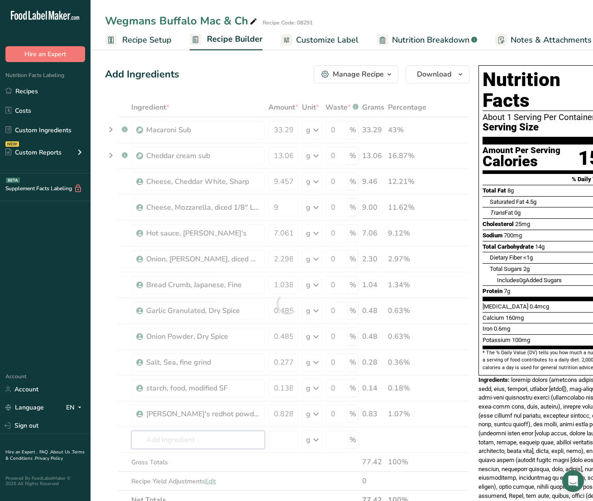
paste input "DO-01150"
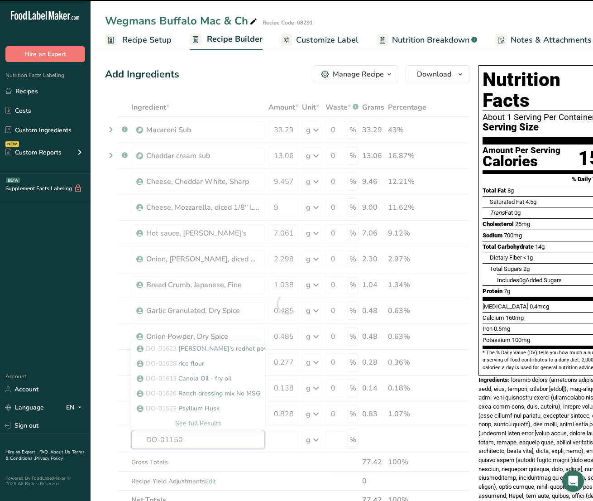
type input "DO-01150"
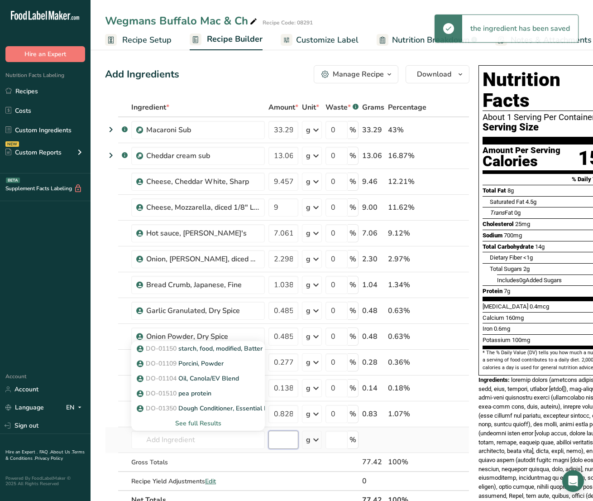
click at [283, 438] on input "number" at bounding box center [283, 439] width 30 height 18
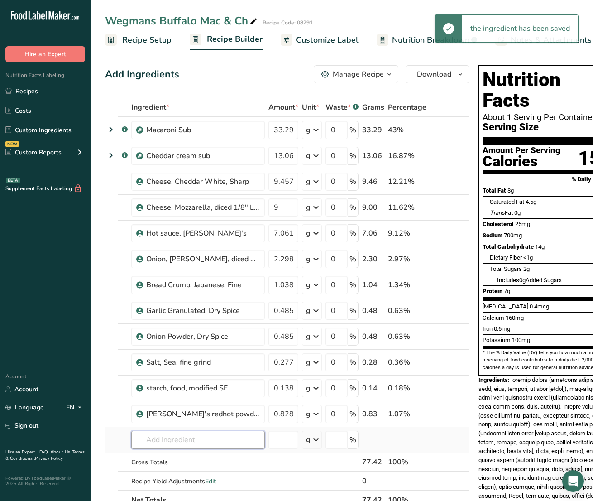
click at [222, 446] on input "text" at bounding box center [198, 439] width 134 height 18
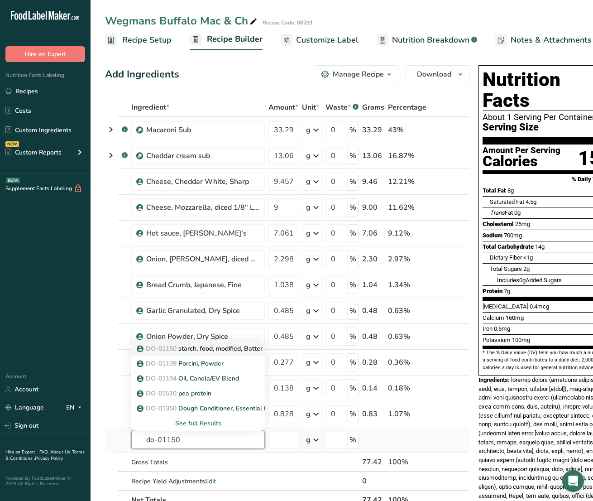
type input "do-01150"
click at [257, 349] on p "DO-01150 starch, food, modified, Batter Bind, SF (DO-01640)" at bounding box center [232, 349] width 187 height 10
type input "starch, food, modified, Batter Bind, SF (DO-01640)"
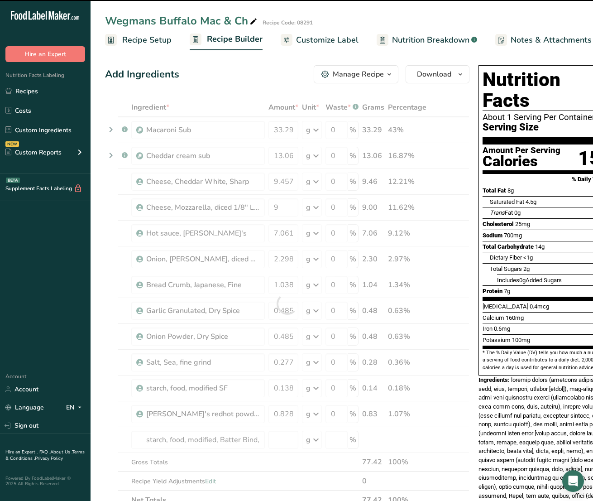
type input "0"
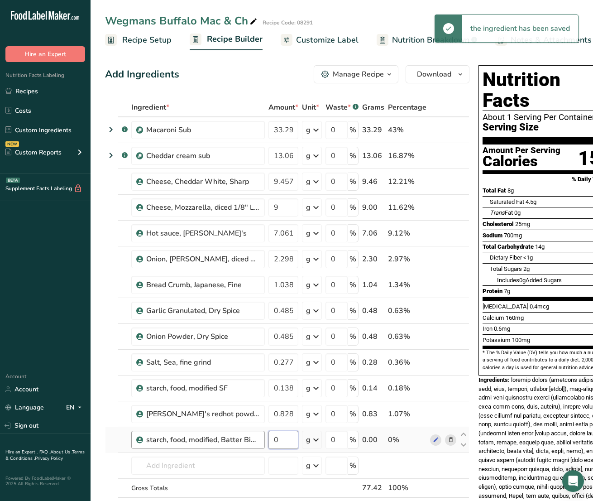
drag, startPoint x: 281, startPoint y: 431, endPoint x: 248, endPoint y: 431, distance: 33.0
click at [252, 431] on tr "starch, food, modified, Batter Bind, SF (DO-01640) 0 g Weight Units g kg mg See…" at bounding box center [286, 440] width 363 height 26
paste input "2.323"
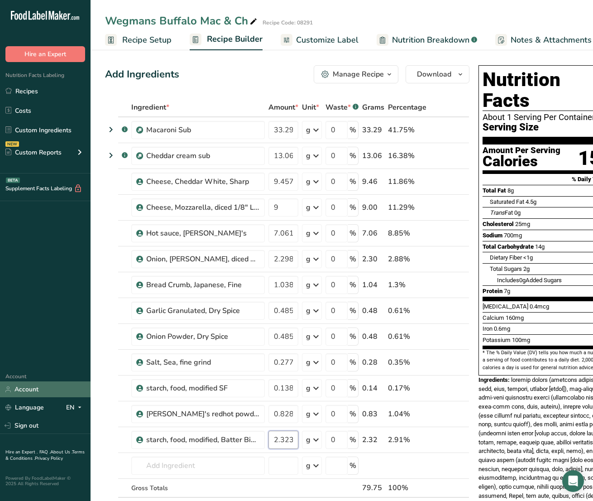
type input "2.323"
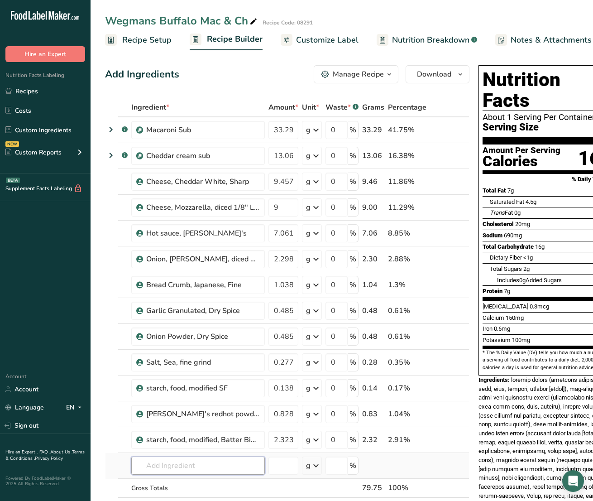
click at [197, 460] on div "Ingredient * Amount * Unit * Waste * .a-a{fill:#347362;}.b-a{fill:#fff;} Grams …" at bounding box center [287, 316] width 364 height 437
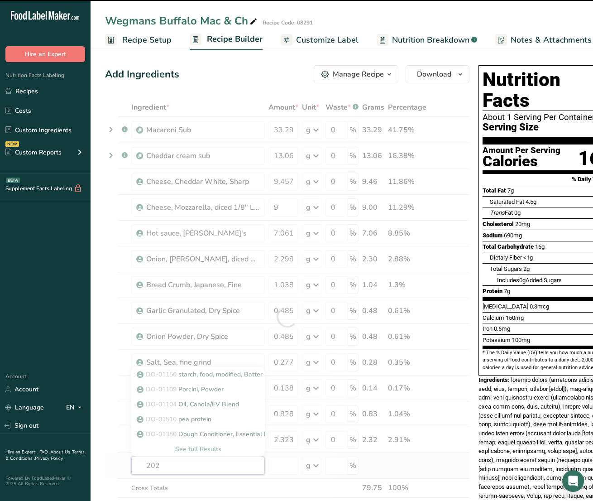
type input "2028"
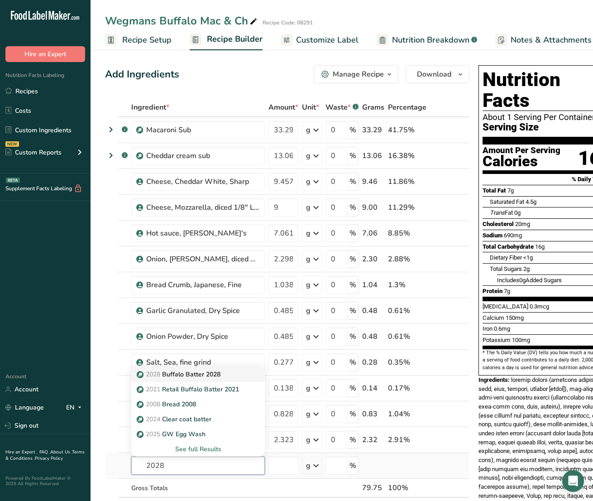
type input "2028"
click at [224, 376] on div "2028 Buffalo Batter 2028" at bounding box center [191, 374] width 105 height 10
type input "Buffalo Batter 2028"
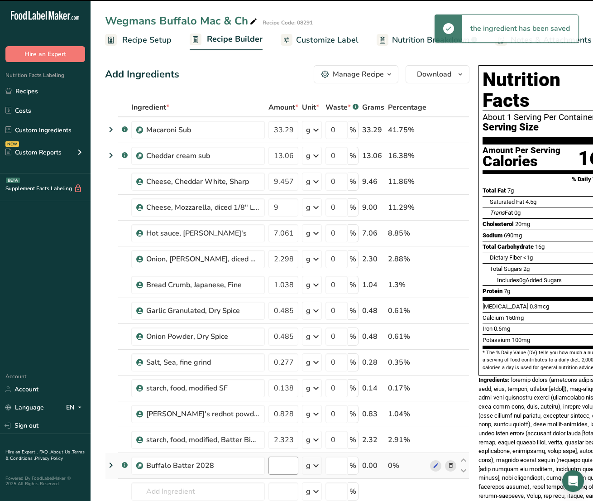
type input "0"
click at [290, 460] on input "0" at bounding box center [283, 465] width 30 height 18
drag, startPoint x: 290, startPoint y: 460, endPoint x: 253, endPoint y: 460, distance: 36.7
click at [253, 460] on tr ".a-a{fill:#347362;}.b-a{fill:#fff;} Buffalo Batter 2028 0 g Weight Units g kg m…" at bounding box center [286, 466] width 363 height 26
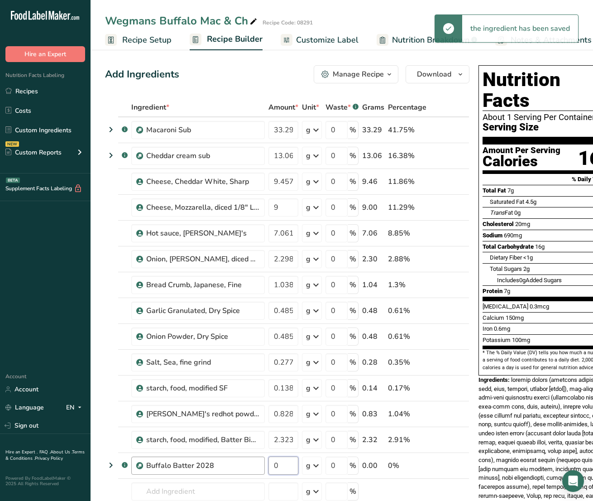
paste input "11.164"
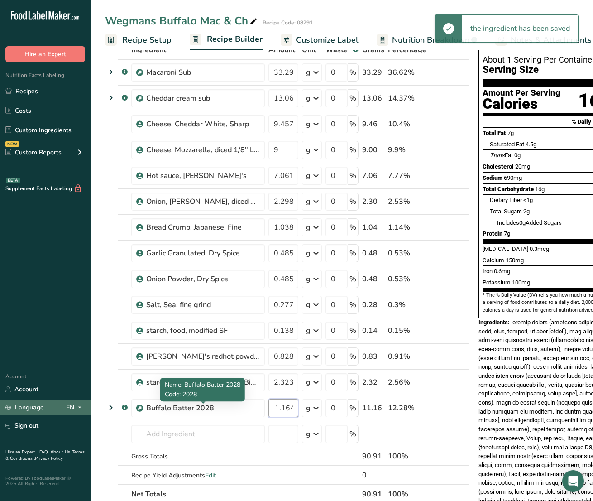
scroll to position [113, 0]
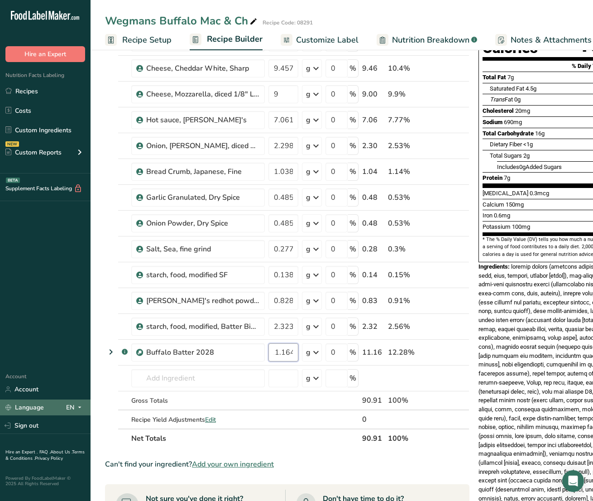
type input "11.164"
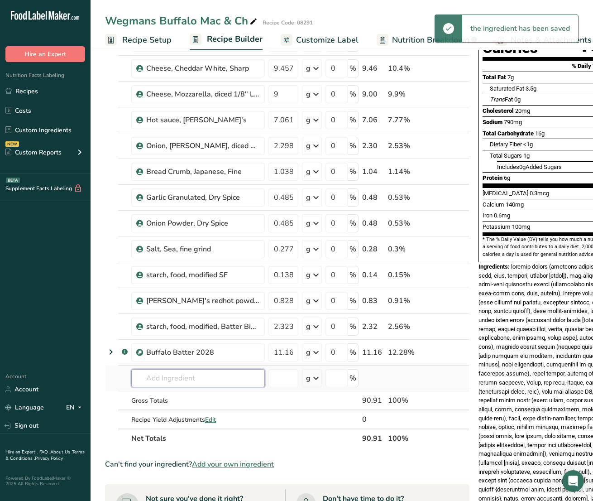
click at [166, 379] on div "Ingredient * Amount * Unit * Waste * .a-a{fill:#347362;}.b-a{fill:#fff;} Grams …" at bounding box center [287, 216] width 364 height 463
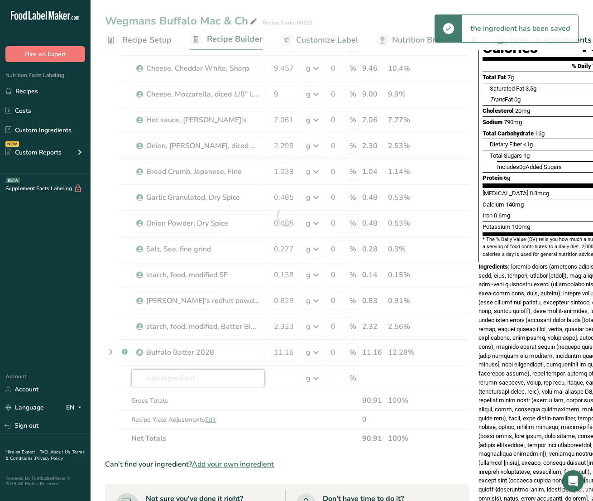
paste input "DO-01059"
type input "DO-01059"
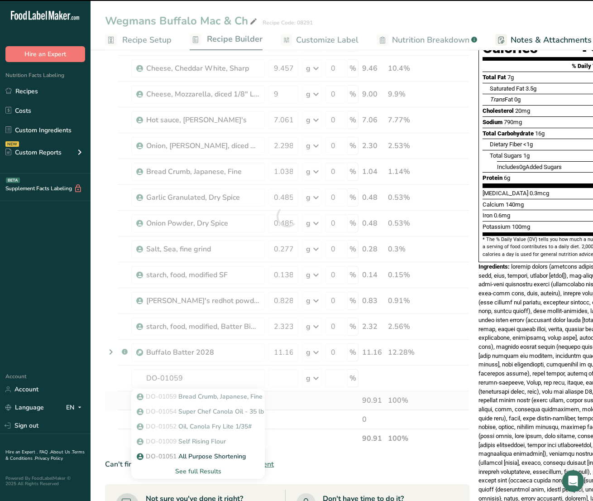
click at [172, 397] on div "Gross Totals" at bounding box center [198, 401] width 134 height 10
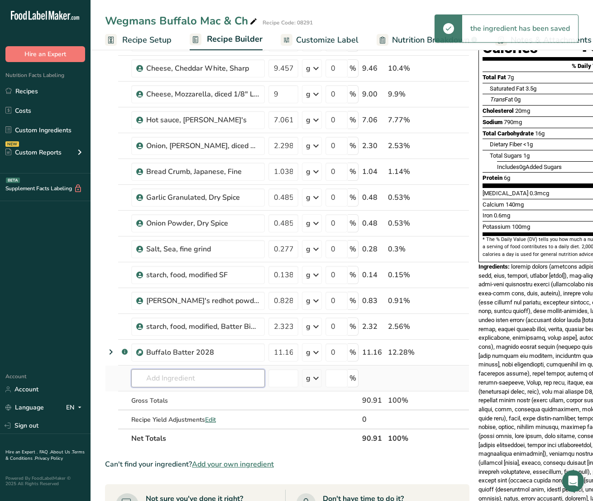
click at [180, 378] on input "text" at bounding box center [198, 378] width 134 height 18
paste input "DO-01059"
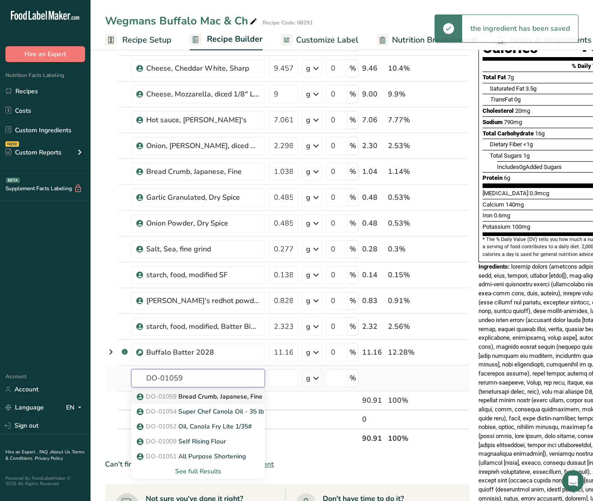
type input "DO-01059"
click at [188, 392] on p "DO-01059 Bread Crumb, Japanese, Fine" at bounding box center [201, 397] width 124 height 10
type input "Bread Crumb, Japanese, Fine"
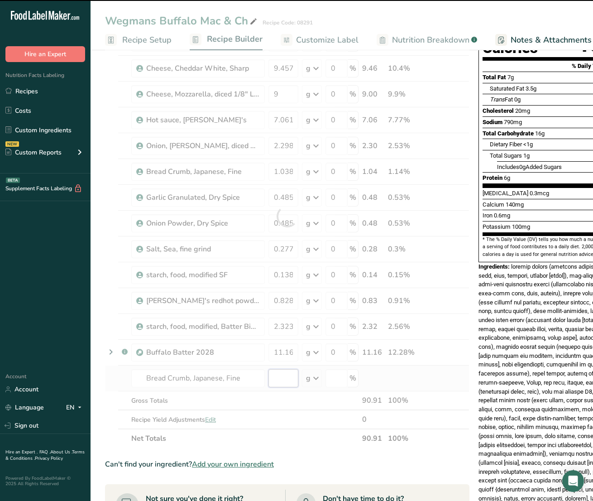
click at [288, 377] on input "number" at bounding box center [283, 378] width 30 height 18
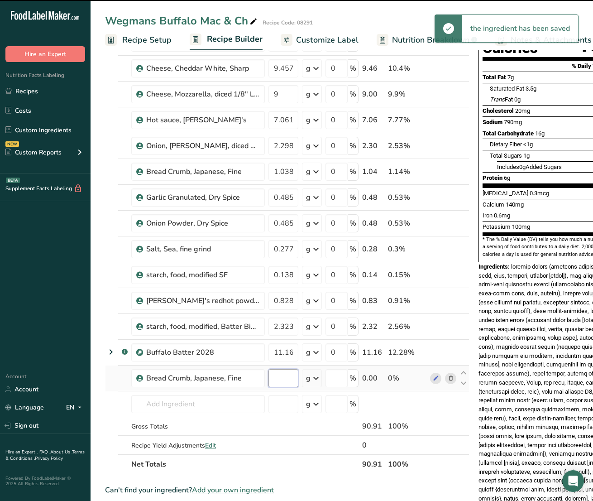
type input "0"
click at [284, 378] on input "0" at bounding box center [283, 378] width 30 height 18
drag, startPoint x: 283, startPoint y: 379, endPoint x: 277, endPoint y: 379, distance: 6.8
click at [277, 379] on input "0" at bounding box center [283, 378] width 30 height 18
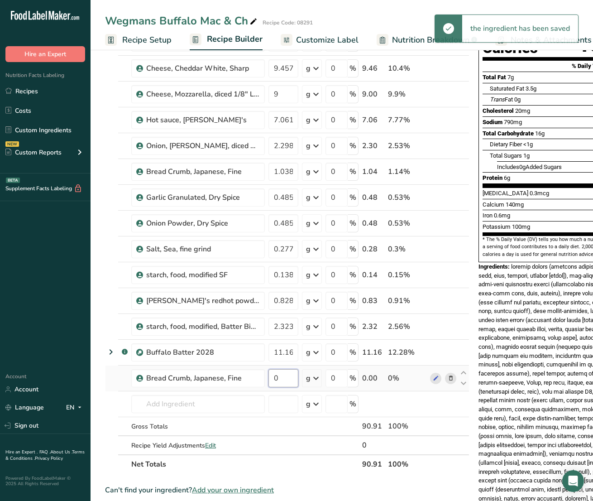
paste input "9.091"
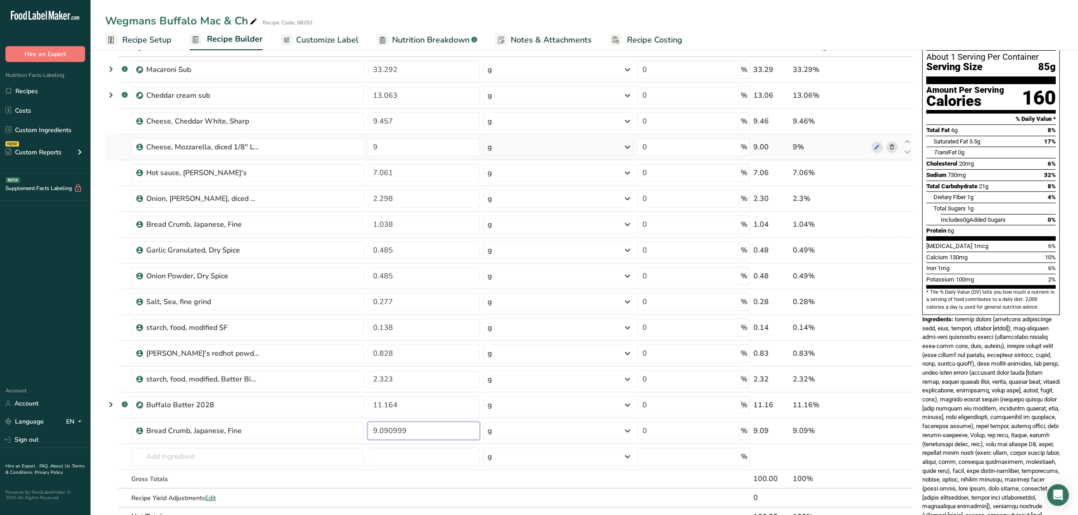
scroll to position [226, 0]
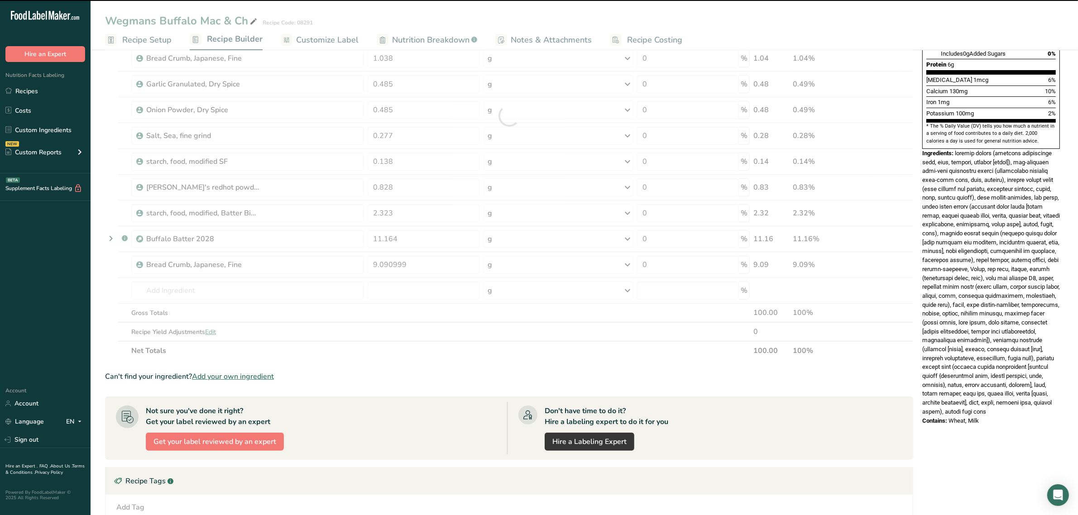
click at [630, 369] on section "Ingredient * Amount * Unit * Waste * .a-a{fill:#347362;}.b-a{fill:#fff;} Grams …" at bounding box center [509, 268] width 808 height 795
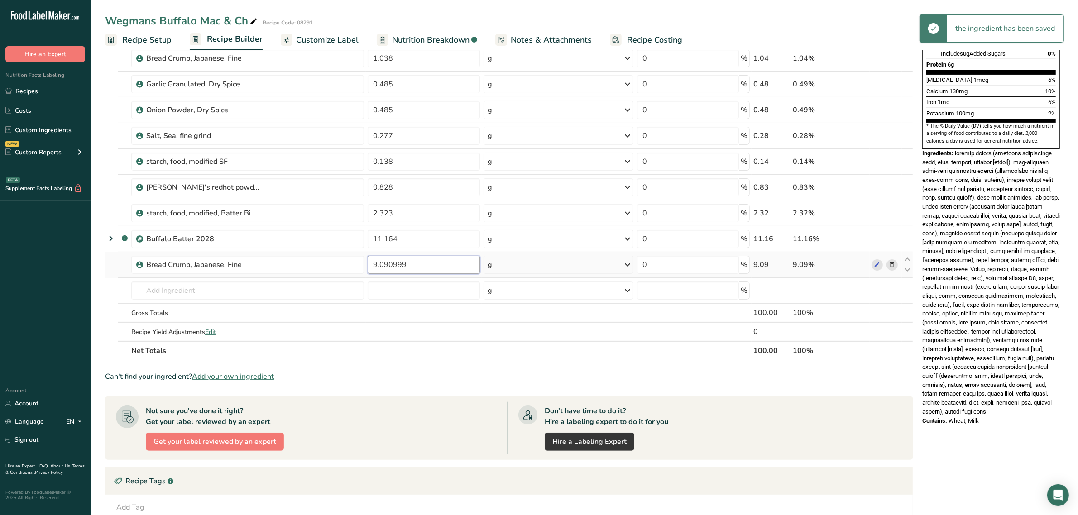
drag, startPoint x: 388, startPoint y: 267, endPoint x: 463, endPoint y: 270, distance: 74.8
click at [463, 270] on input "9.090999" at bounding box center [424, 265] width 112 height 18
type input "9.091"
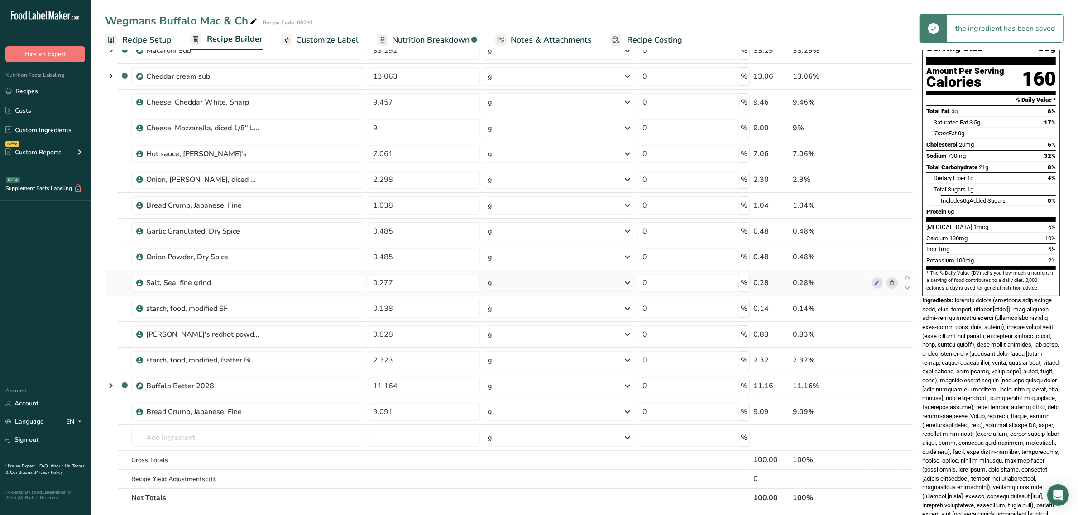
scroll to position [0, 0]
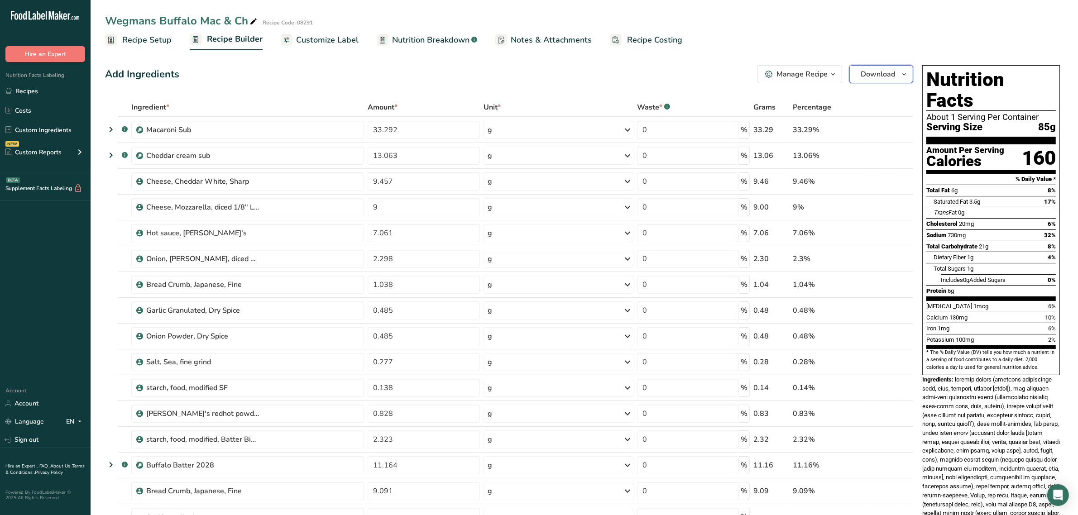
click at [886, 76] on span "Download" at bounding box center [877, 74] width 34 height 11
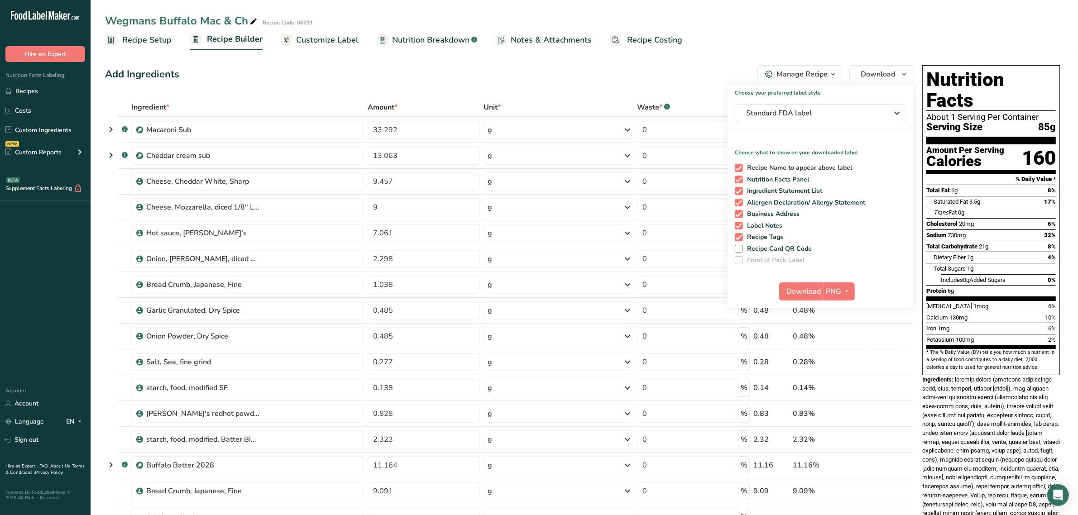
click at [739, 166] on span at bounding box center [739, 168] width 8 height 8
click at [739, 166] on input "Recipe Name to appear above label" at bounding box center [738, 168] width 6 height 6
checkbox input "false"
click at [736, 189] on span at bounding box center [739, 191] width 8 height 8
click at [736, 189] on input "Ingredient Statement List" at bounding box center [738, 191] width 6 height 6
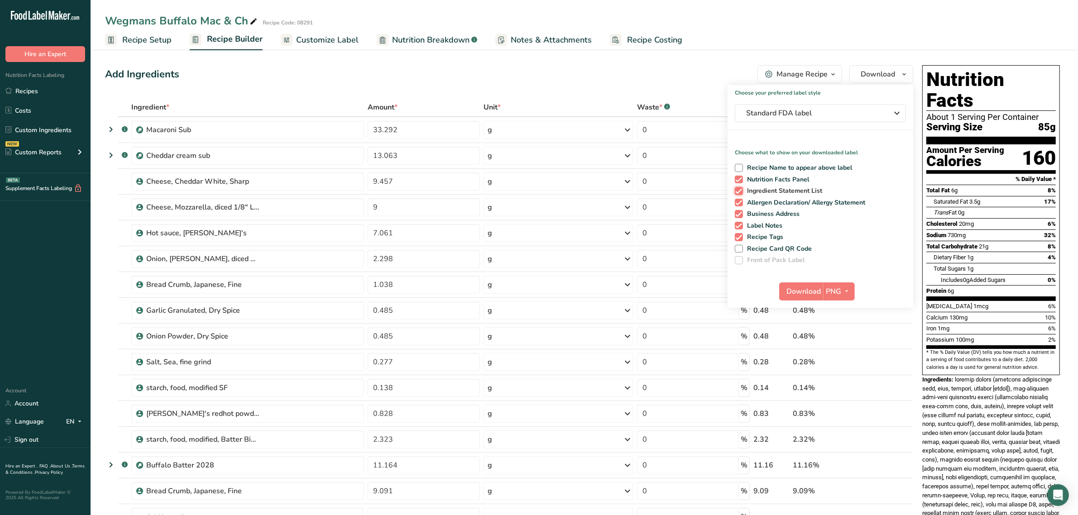
checkbox input "false"
click at [735, 204] on span at bounding box center [739, 203] width 8 height 8
click at [735, 204] on input "Allergen Declaration/ Allergy Statement" at bounding box center [738, 203] width 6 height 6
checkbox input "false"
click at [739, 210] on span at bounding box center [739, 214] width 8 height 8
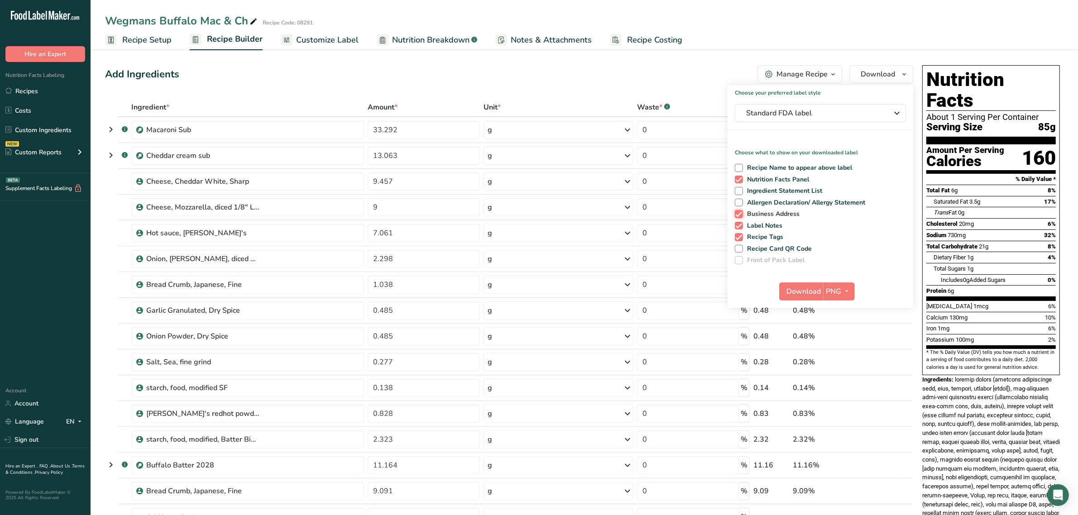
click at [739, 211] on input "Business Address" at bounding box center [738, 214] width 6 height 6
checkbox input "false"
click at [740, 222] on span at bounding box center [739, 226] width 8 height 8
click at [740, 223] on input "Label Notes" at bounding box center [738, 226] width 6 height 6
checkbox input "false"
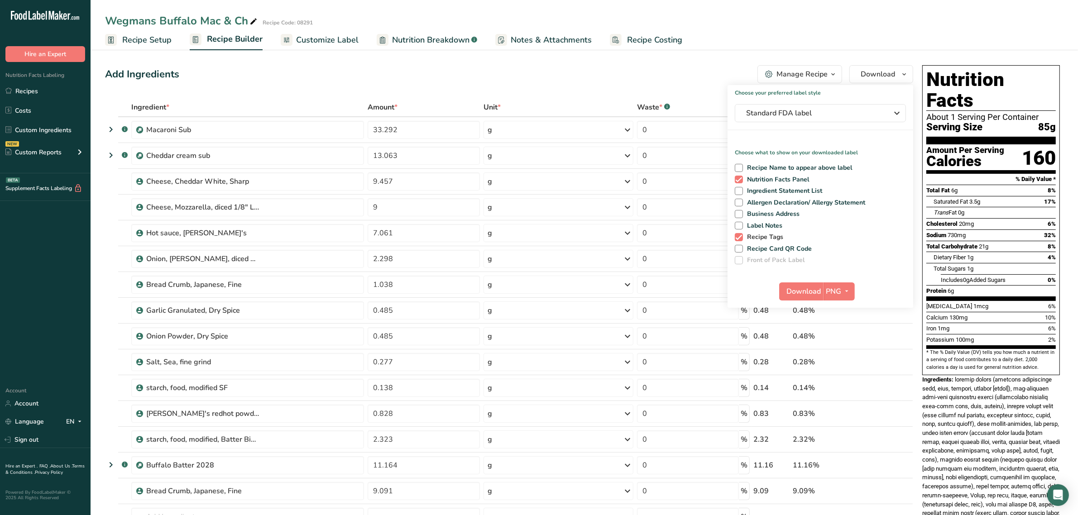
click at [735, 234] on span at bounding box center [739, 237] width 8 height 8
click at [735, 234] on input "Recipe Tags" at bounding box center [738, 237] width 6 height 6
checkbox input "false"
click at [801, 287] on span "Download" at bounding box center [804, 291] width 34 height 11
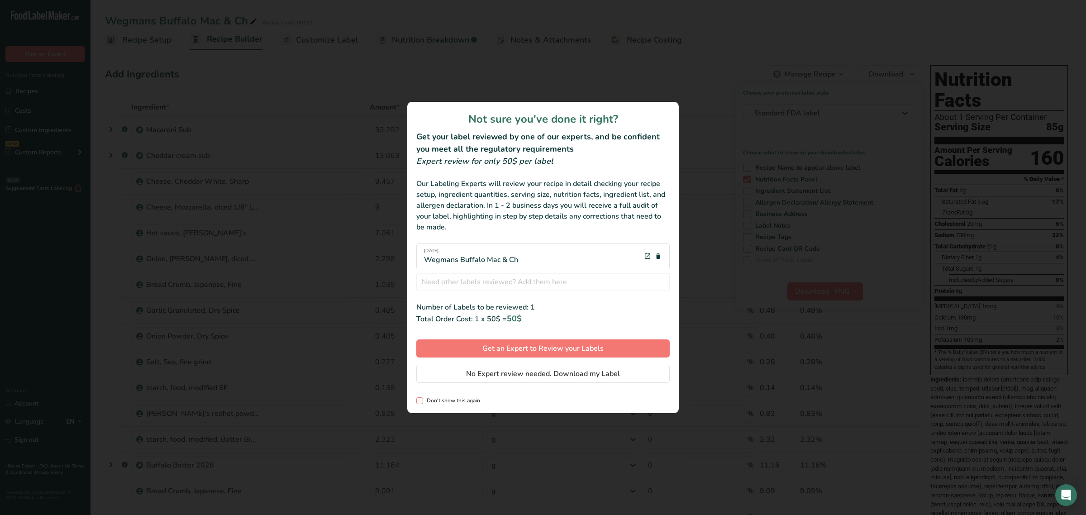
click at [442, 399] on span "Don't show this again" at bounding box center [451, 400] width 57 height 7
click at [422, 399] on input "Don't show this again" at bounding box center [419, 401] width 6 height 6
checkbox input "true"
click at [484, 373] on span "No Expert review needed. Download my Label" at bounding box center [543, 373] width 154 height 11
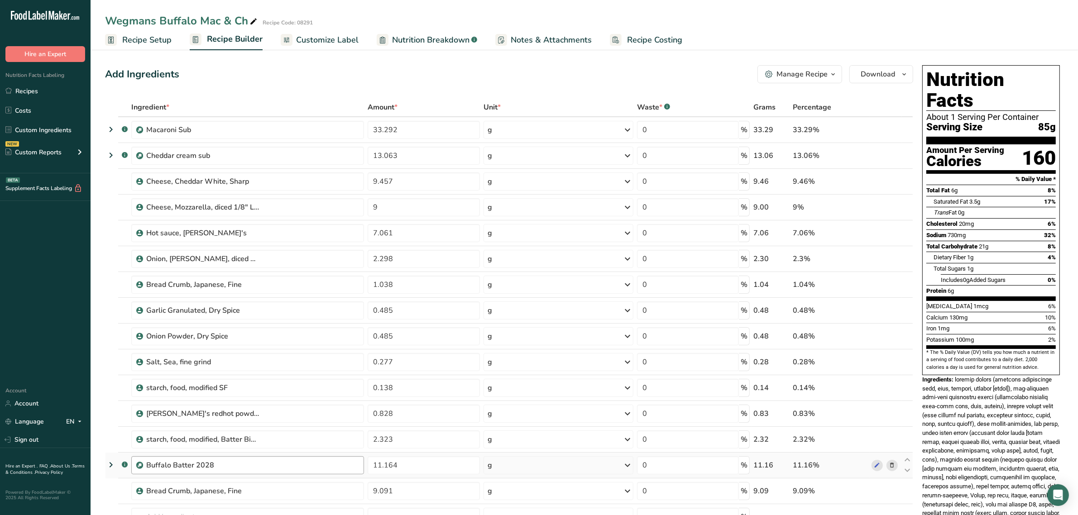
drag, startPoint x: 426, startPoint y: 42, endPoint x: 293, endPoint y: 469, distance: 447.1
click at [426, 42] on span "Nutrition Breakdown" at bounding box center [430, 40] width 77 height 12
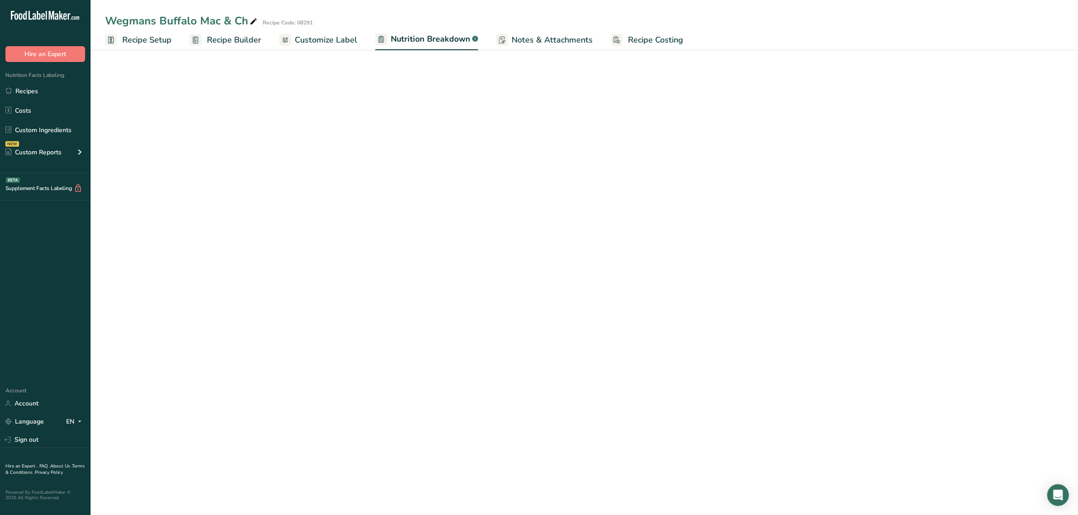
select select "Calories"
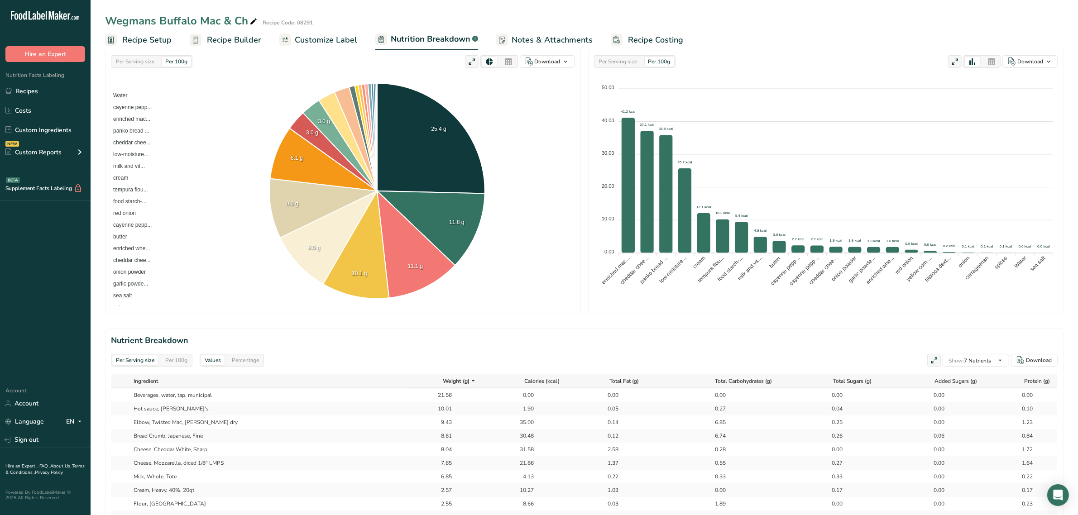
scroll to position [311, 0]
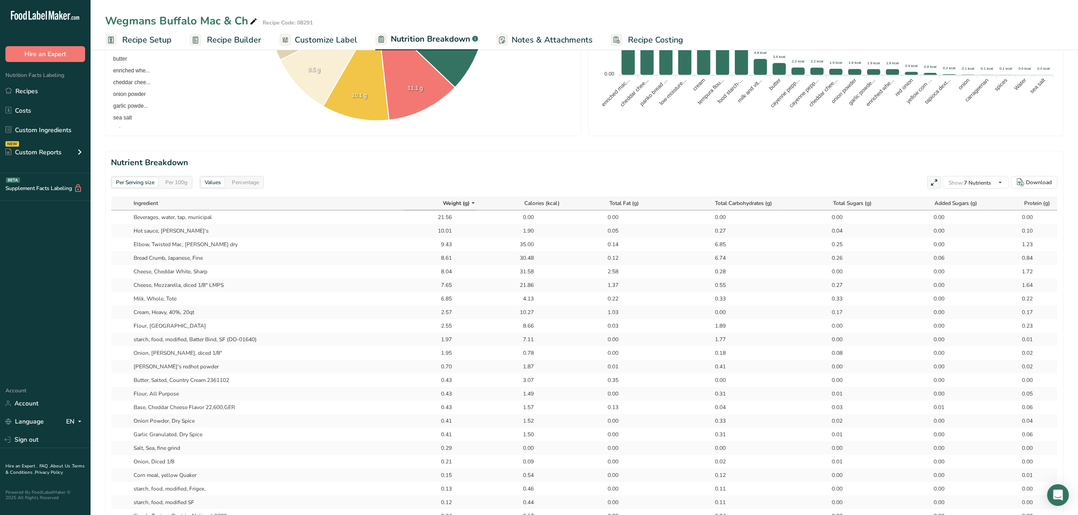
click at [182, 182] on div "Per 100g" at bounding box center [176, 182] width 29 height 10
click at [471, 204] on icon at bounding box center [472, 203] width 7 height 11
click at [477, 203] on th "Calories (kcal)" at bounding box center [522, 203] width 91 height 14
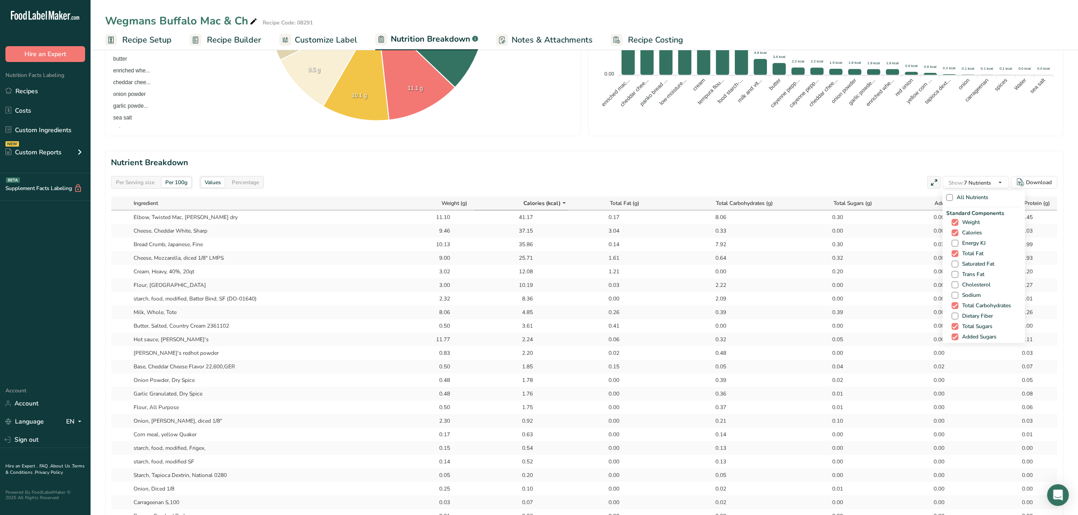
click at [946, 193] on div "All Nutrients" at bounding box center [983, 199] width 75 height 17
click at [946, 195] on span at bounding box center [949, 197] width 7 height 7
click at [946, 195] on input "All Nutrients" at bounding box center [949, 198] width 6 height 6
checkbox input "true"
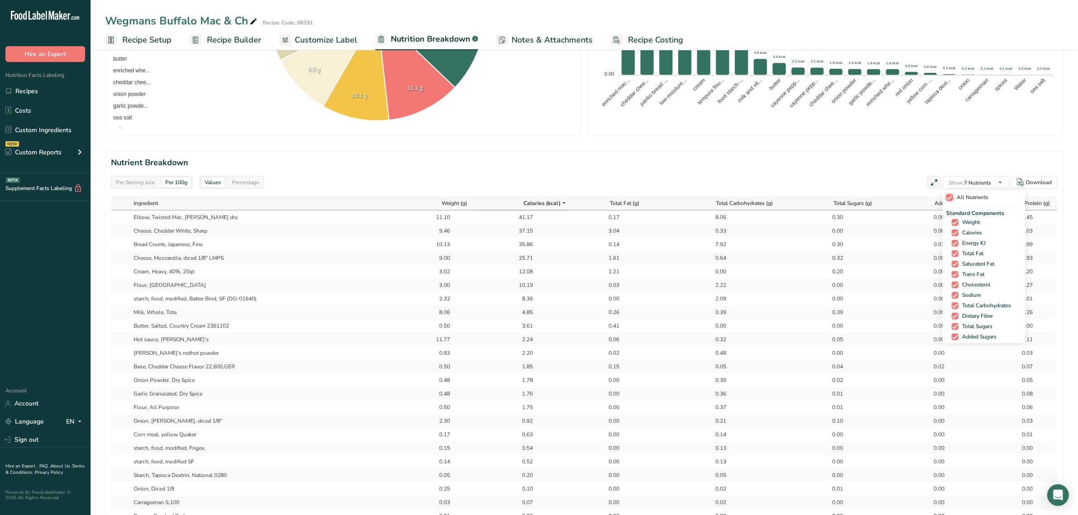
checkbox input "true"
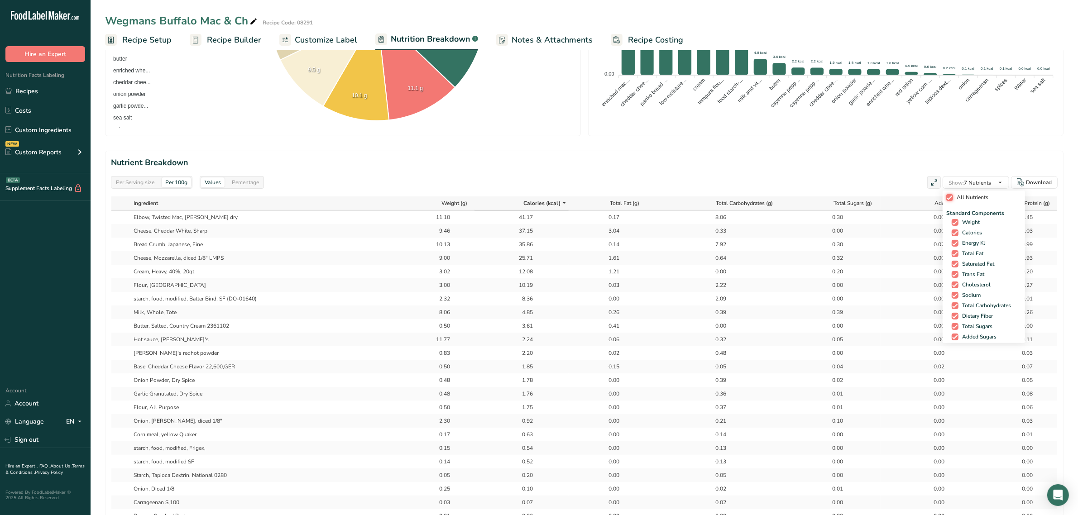
checkbox input "true"
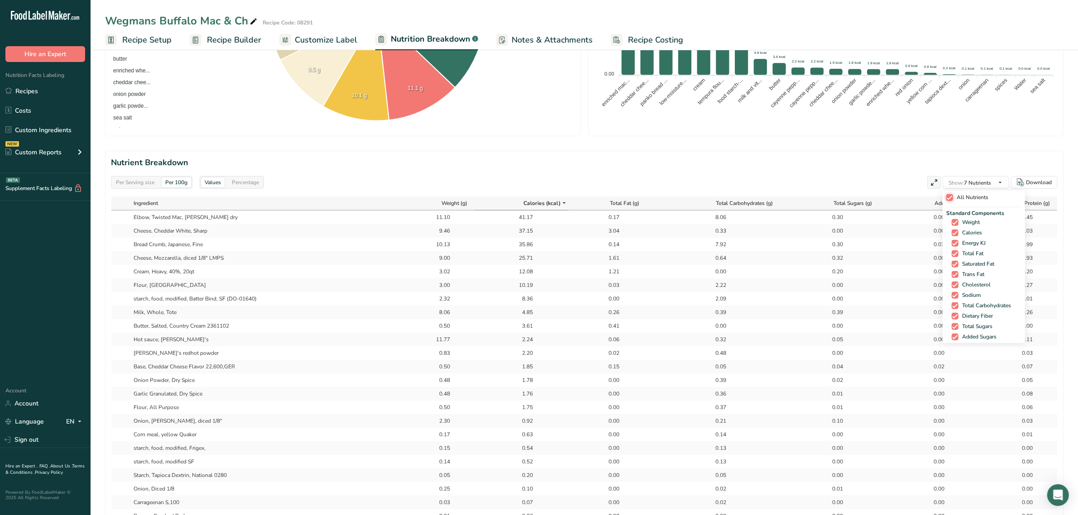
checkbox input "true"
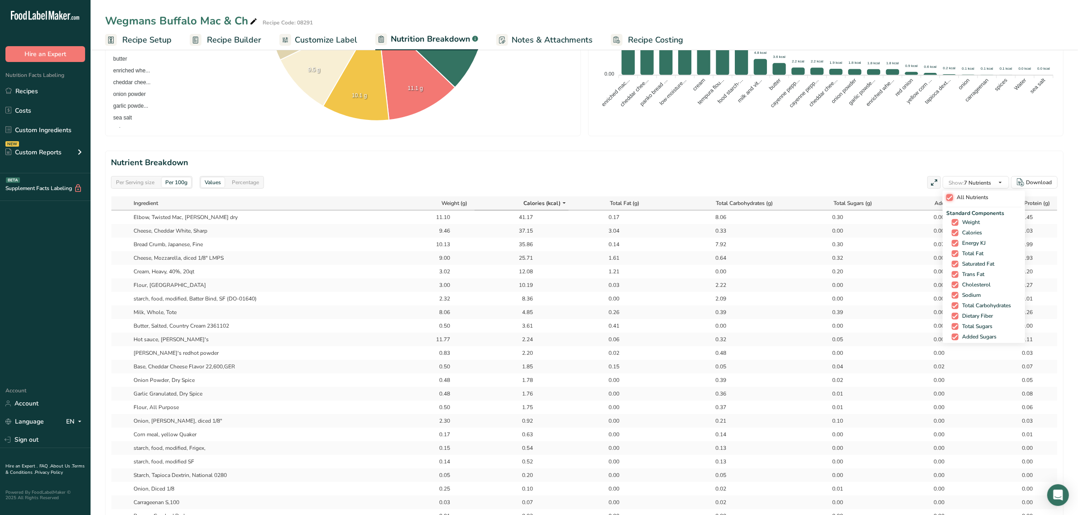
checkbox input "true"
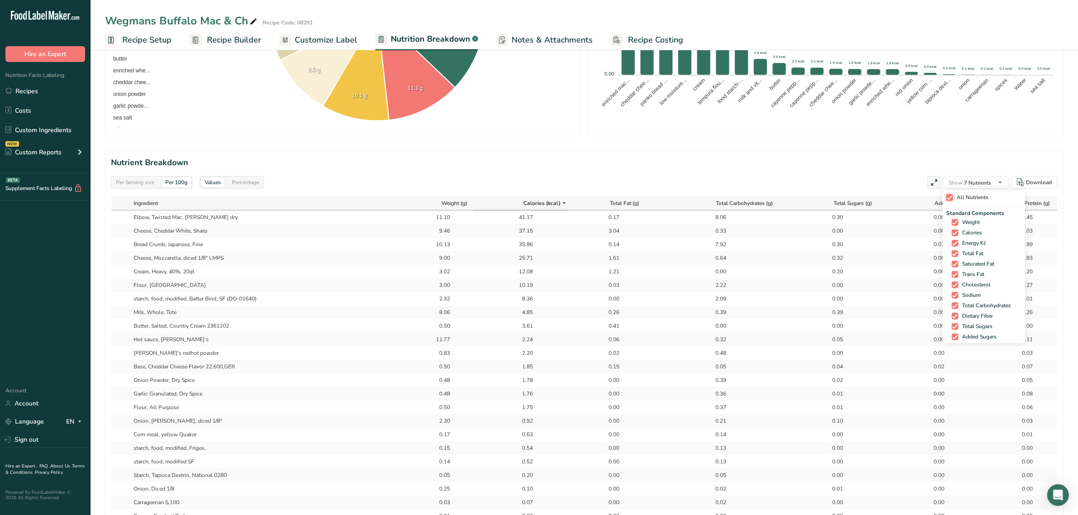
checkbox input "true"
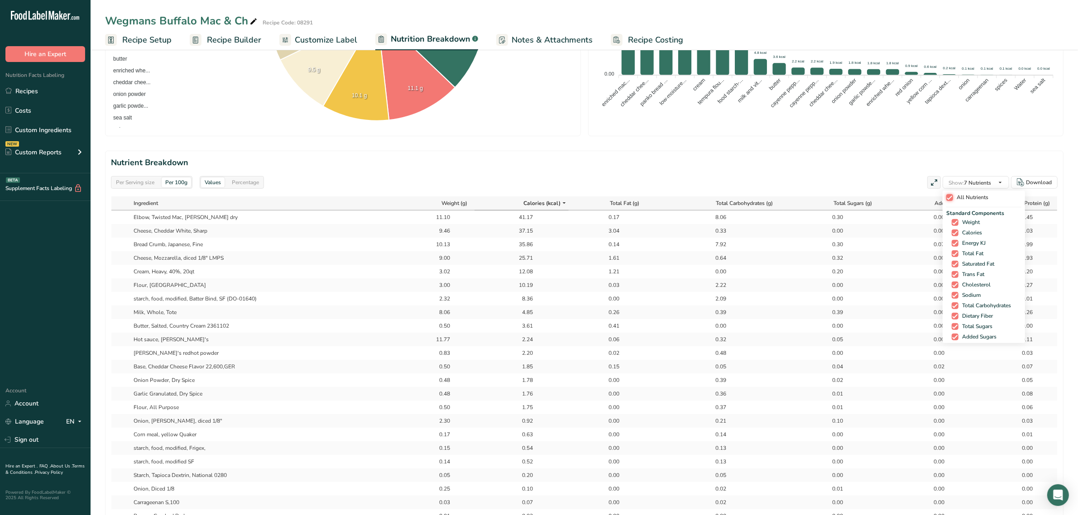
checkbox input "true"
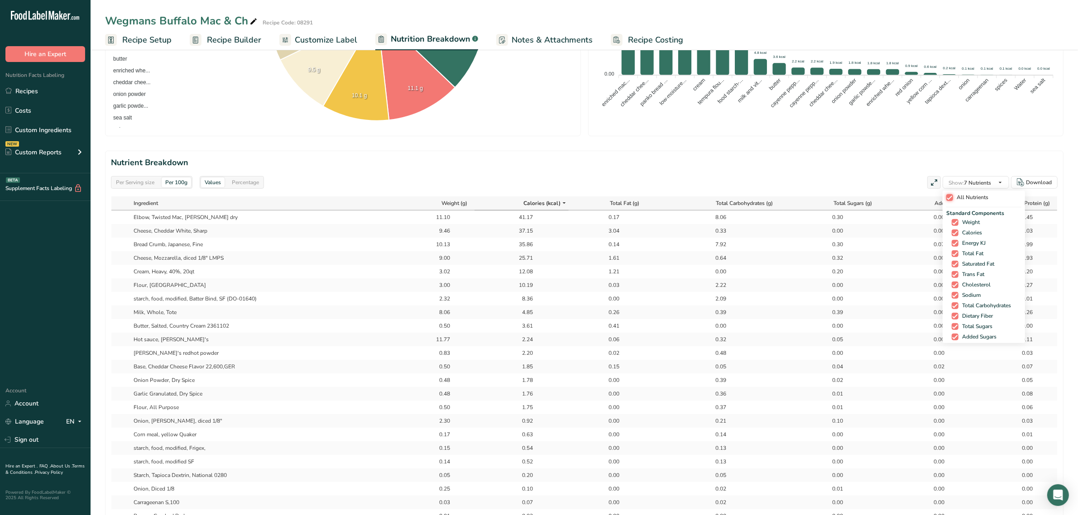
checkbox input "true"
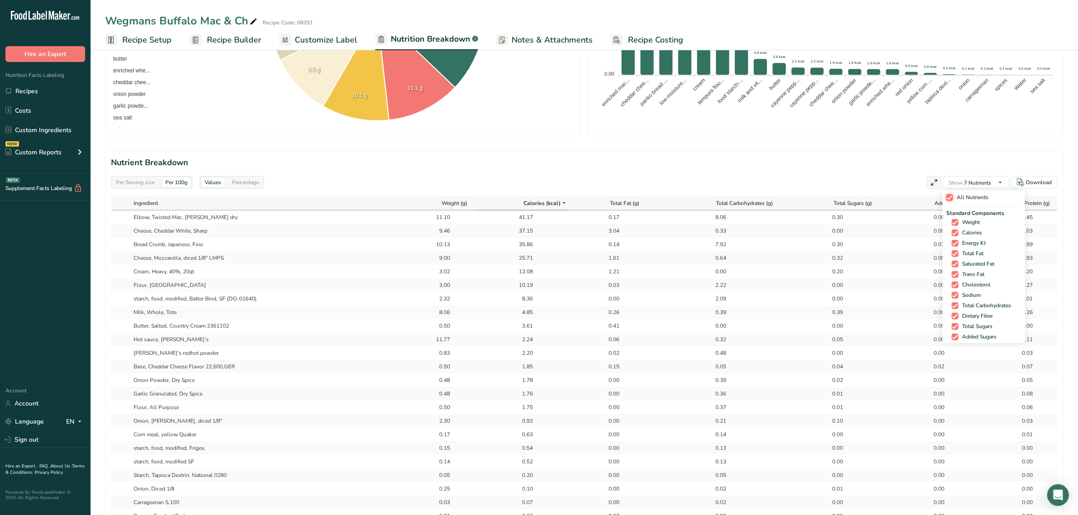
checkbox input "true"
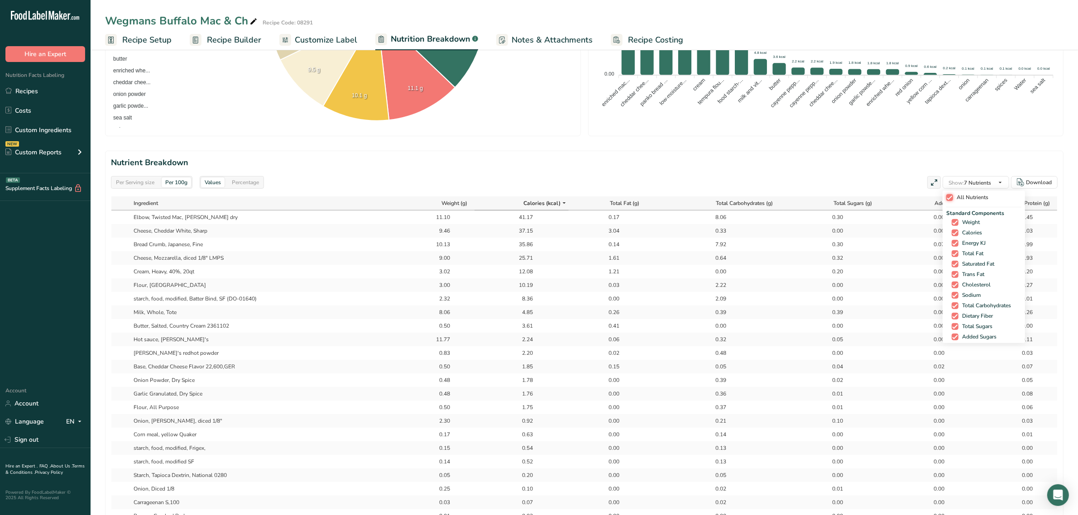
checkbox input "true"
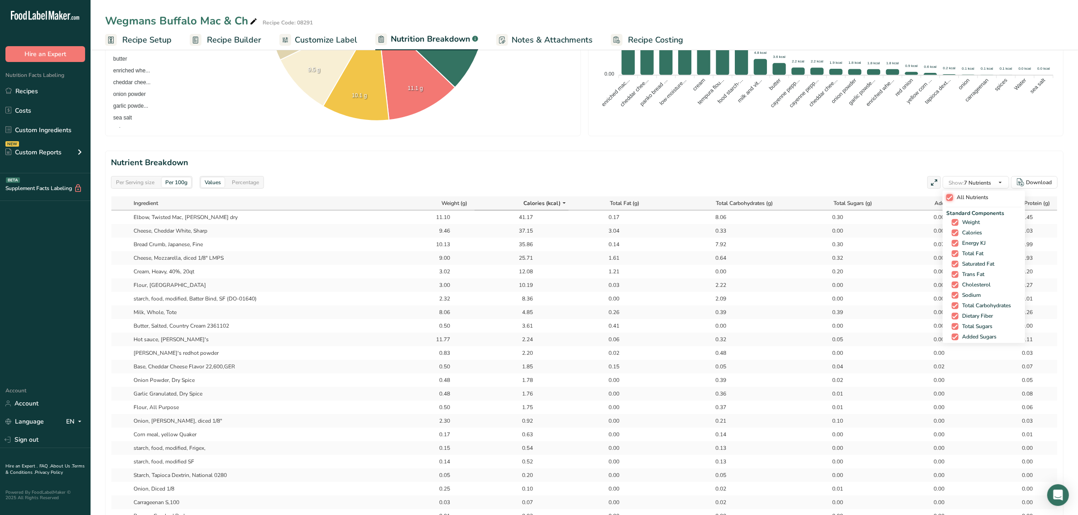
checkbox input "true"
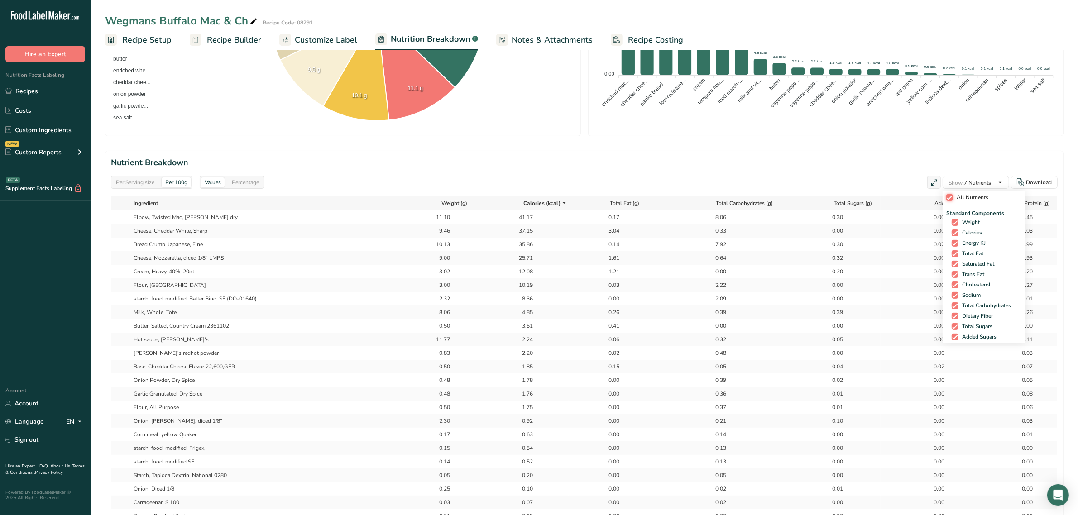
checkbox input "true"
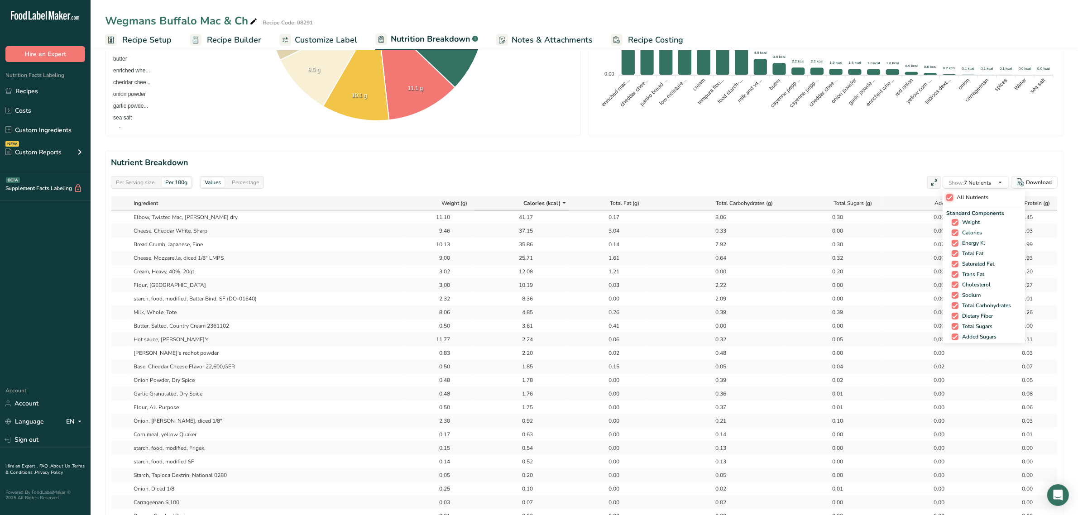
checkbox input "true"
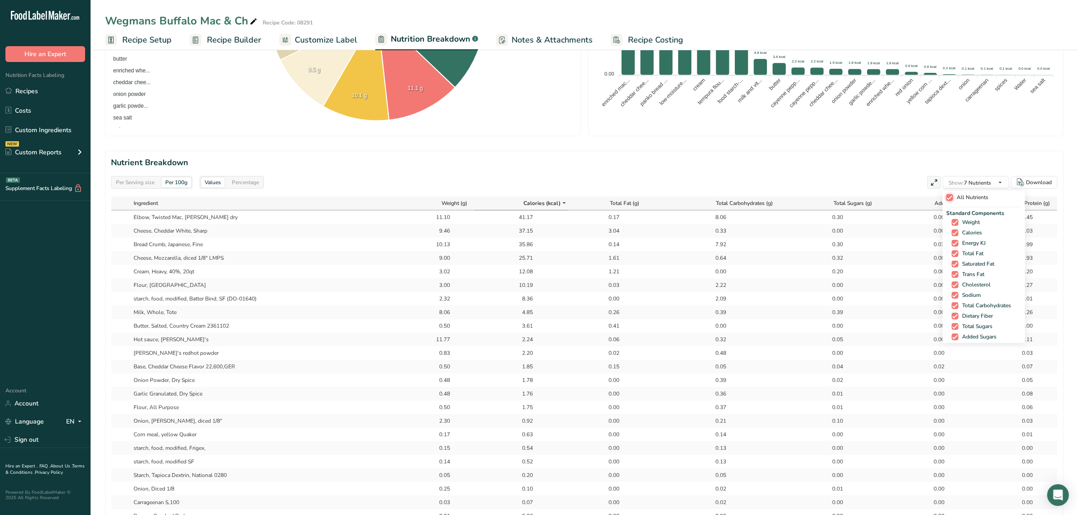
checkbox input "true"
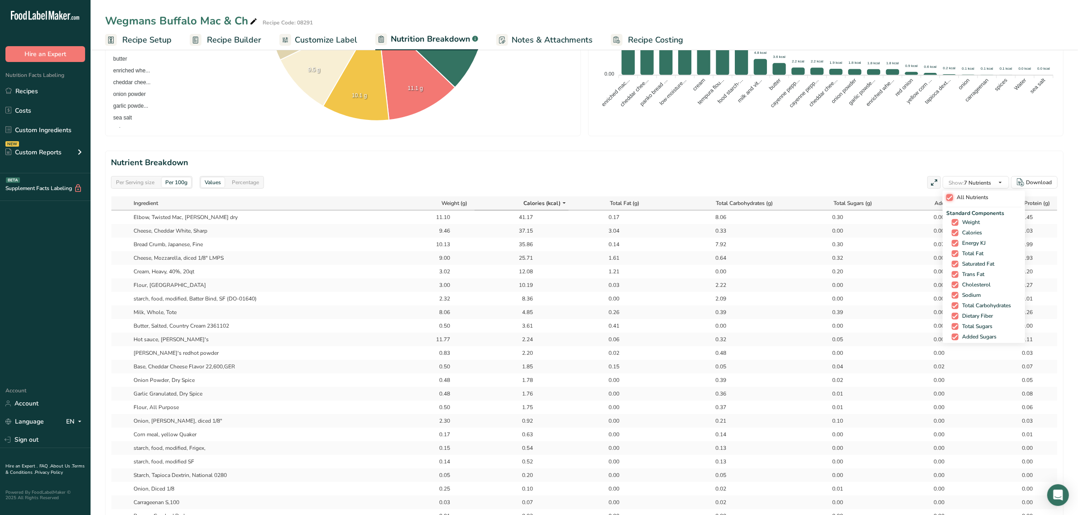
checkbox input "true"
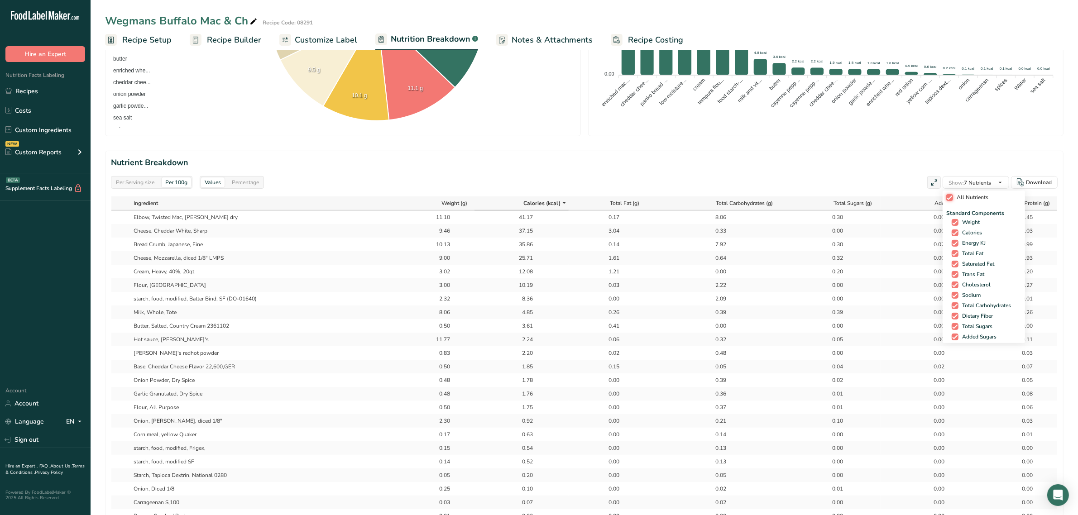
checkbox input "true"
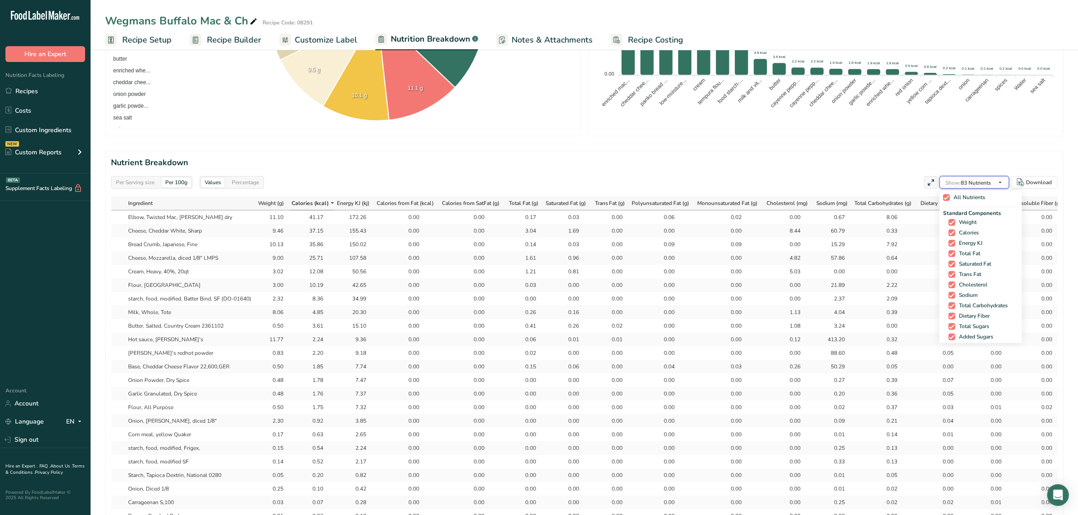
click at [984, 188] on button "Show: 83 Nutrients" at bounding box center [974, 182] width 70 height 13
click at [960, 203] on div "All Nutrients" at bounding box center [980, 199] width 75 height 17
click at [961, 221] on span "Weight" at bounding box center [965, 222] width 21 height 7
click at [954, 221] on input "Weight" at bounding box center [951, 223] width 6 height 6
checkbox input "false"
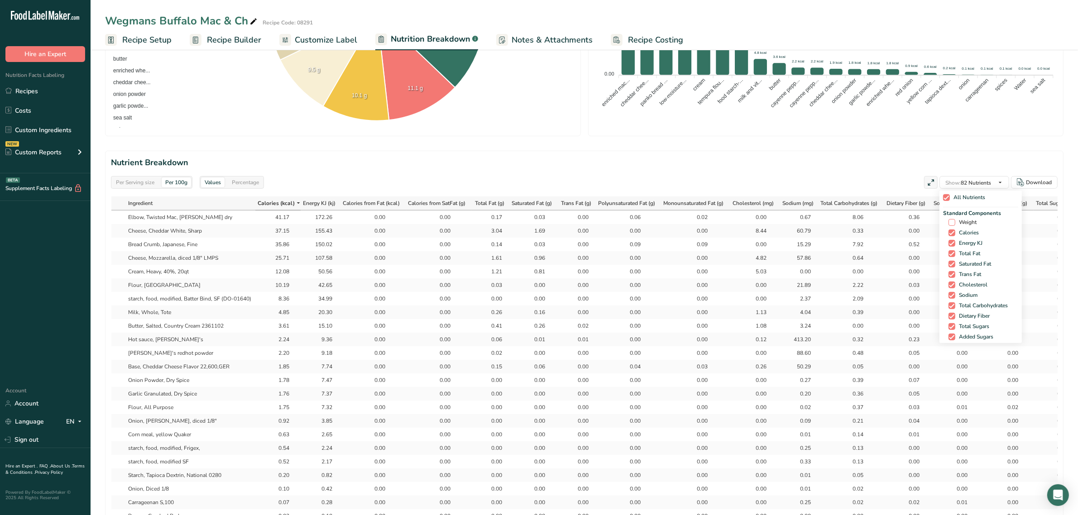
click at [951, 222] on span at bounding box center [951, 222] width 7 height 7
click at [951, 222] on input "Weight" at bounding box center [951, 223] width 6 height 6
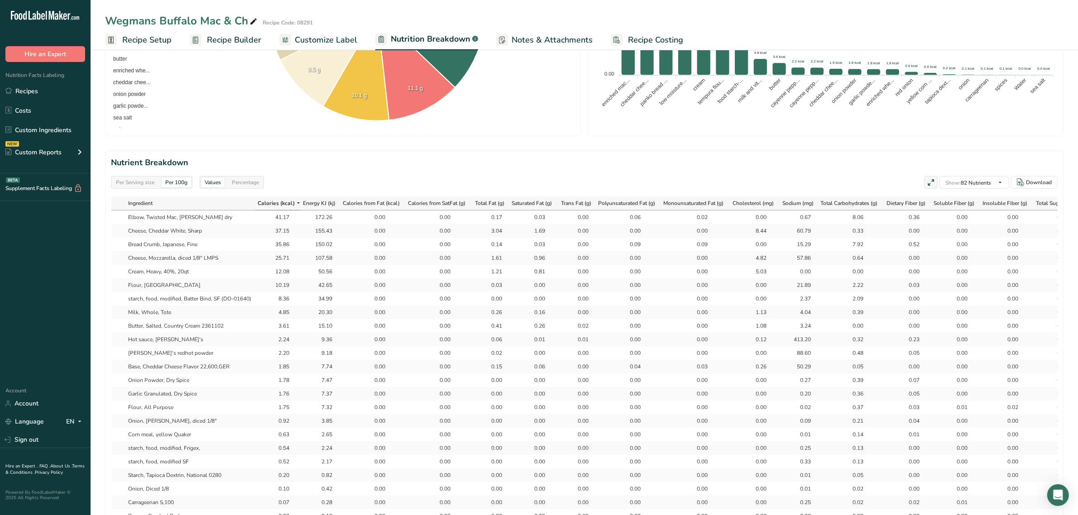
click at [908, 172] on section "Nutrient Breakdown Per Serving size Per 100g Values Percentage Show: 82 Nutrien…" at bounding box center [584, 374] width 958 height 447
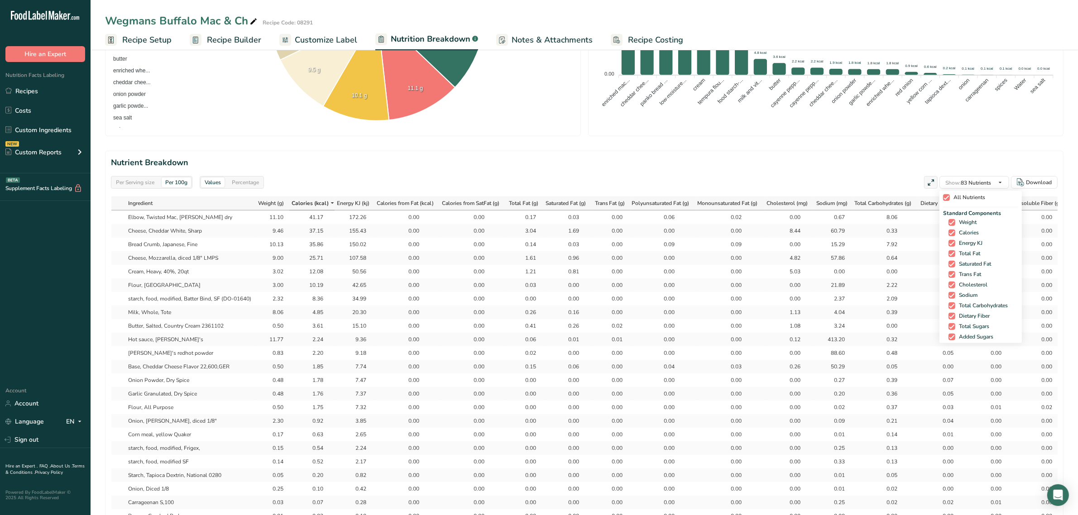
click at [945, 201] on span at bounding box center [946, 197] width 7 height 7
click at [945, 201] on input "All Nutrients" at bounding box center [946, 198] width 6 height 6
checkbox input "false"
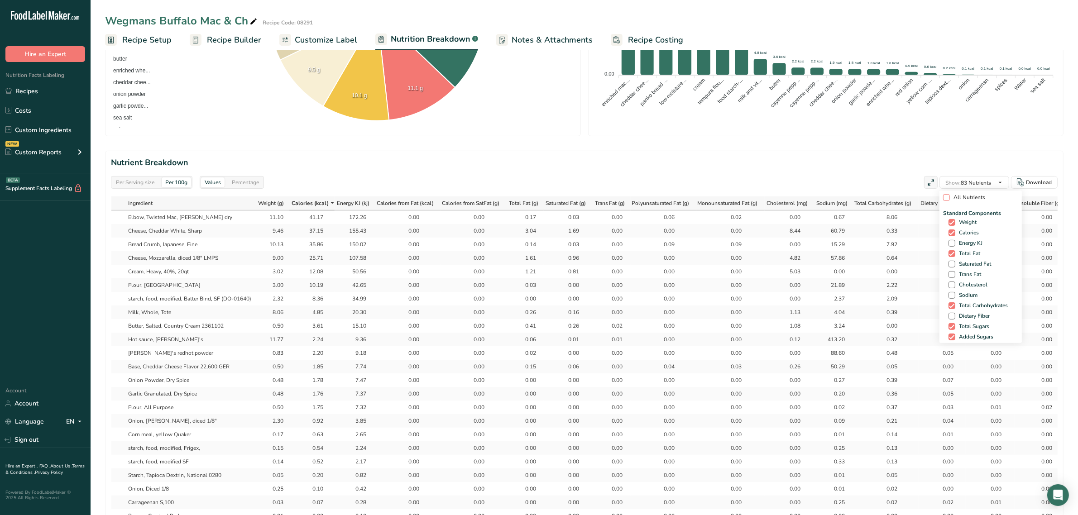
checkbox input "false"
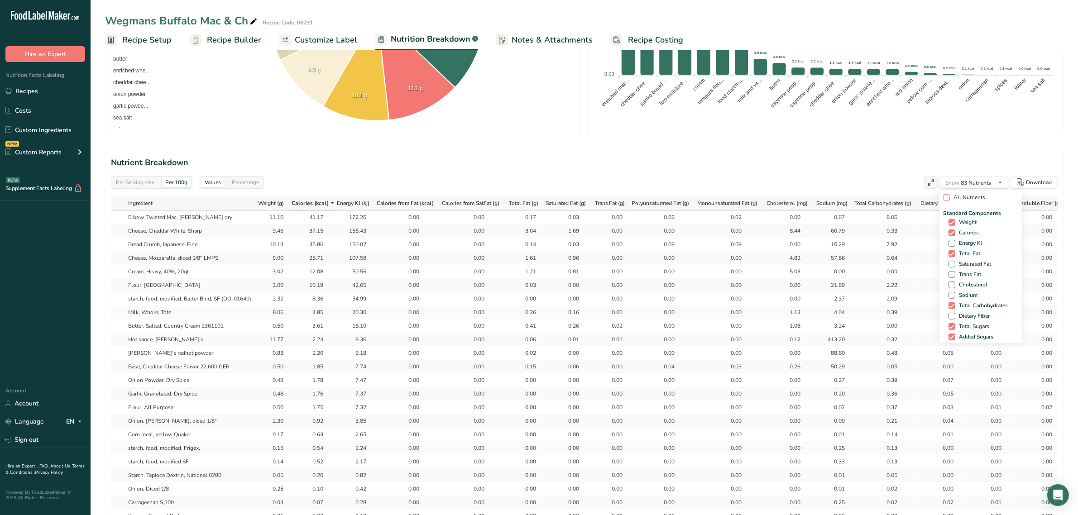
checkbox input "false"
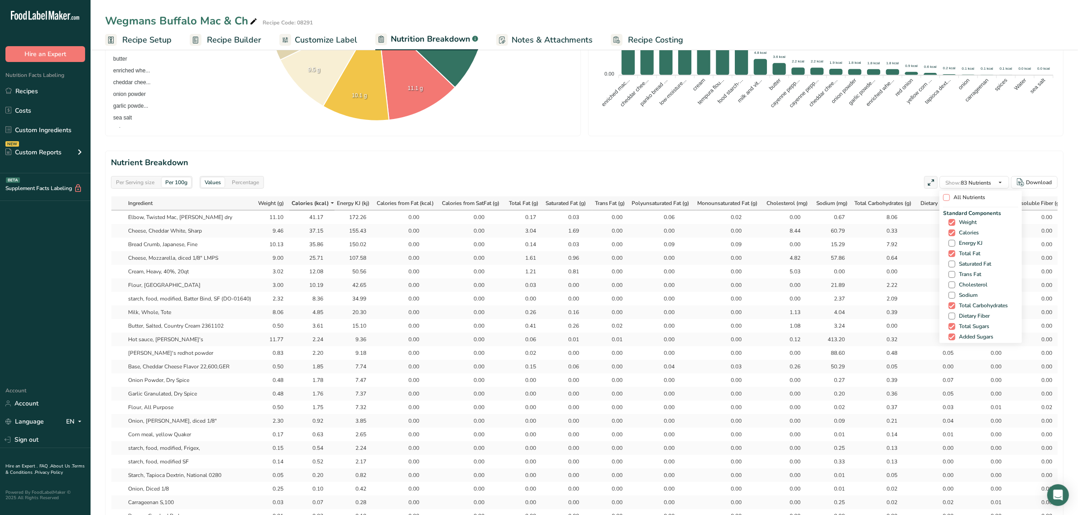
checkbox input "false"
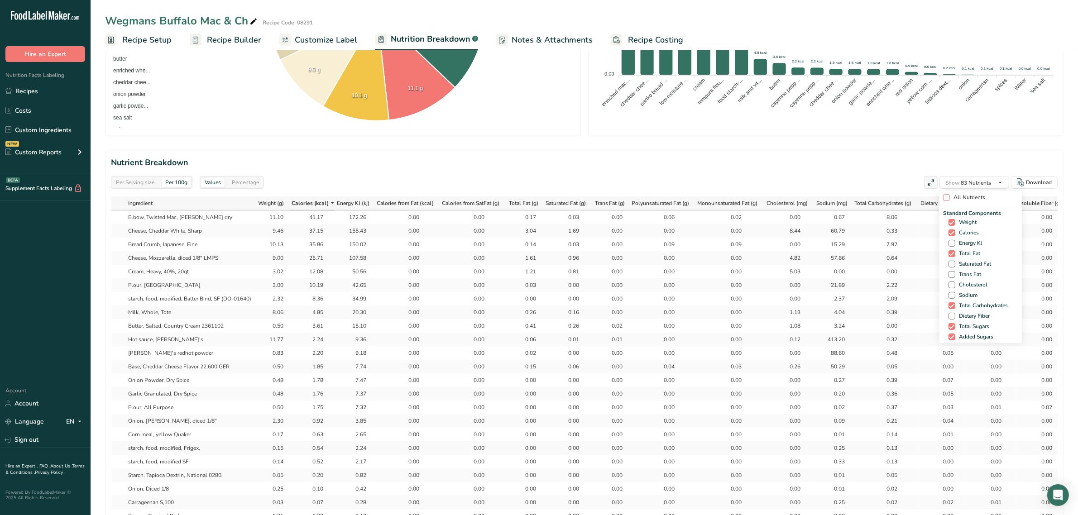
checkbox input "false"
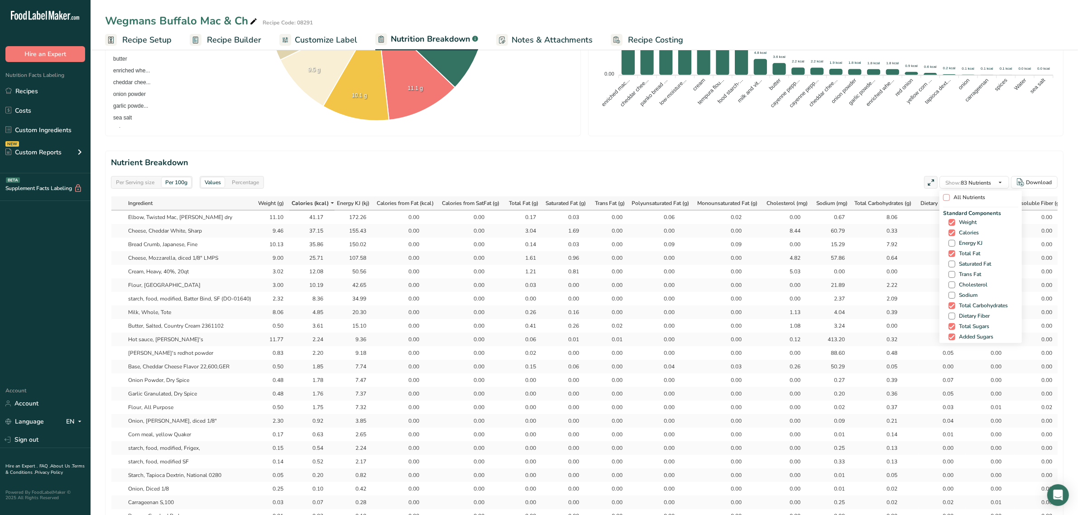
checkbox input "false"
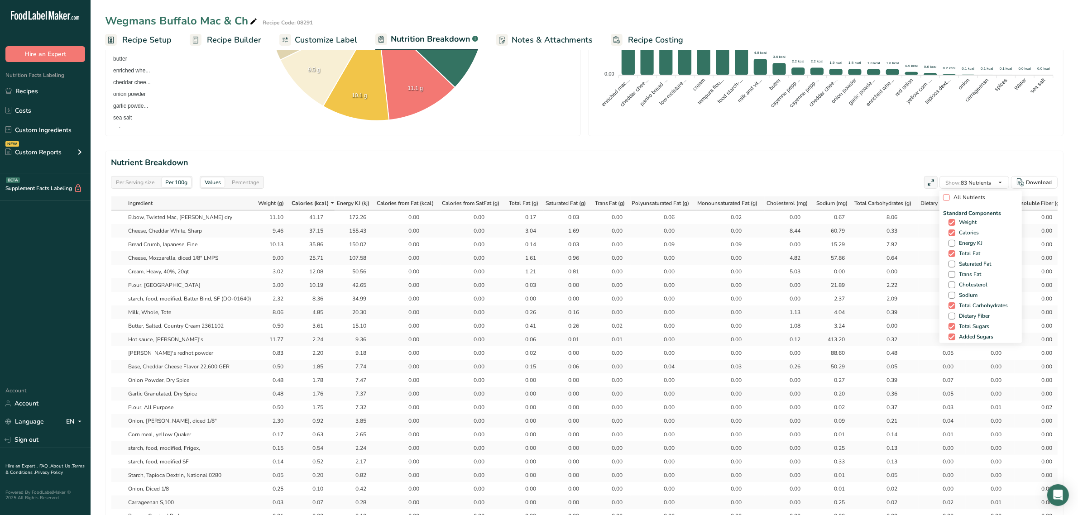
checkbox input "false"
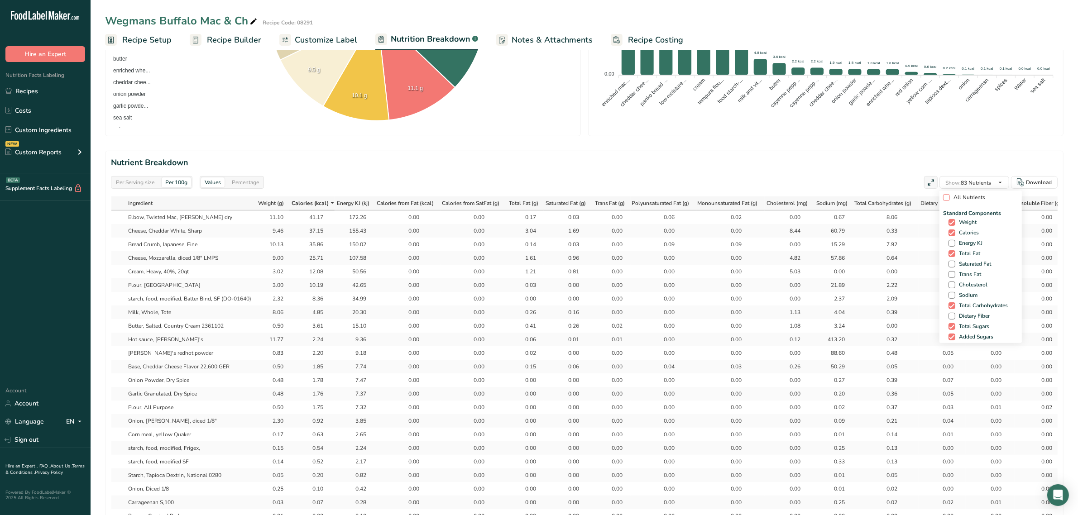
checkbox input "false"
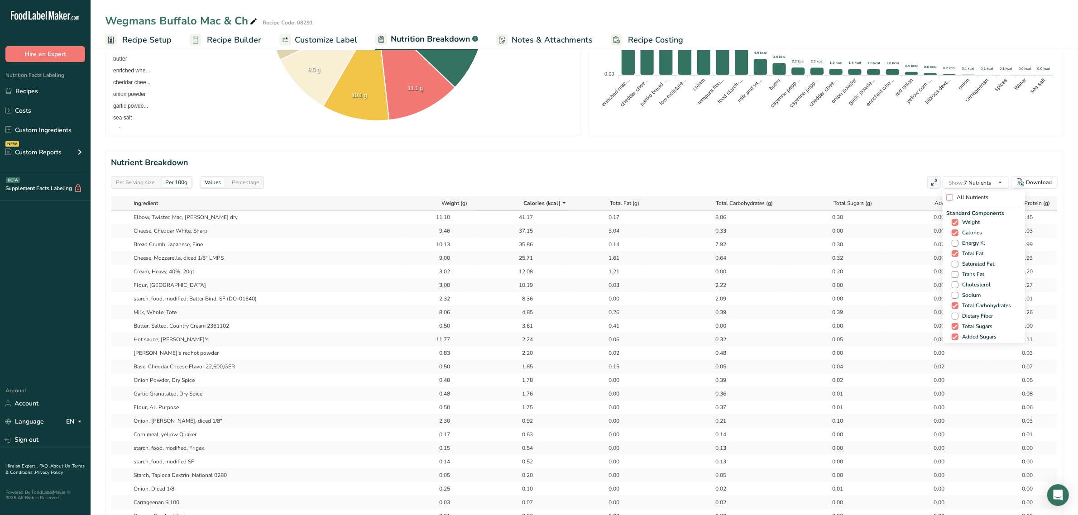
click at [946, 196] on span at bounding box center [949, 197] width 7 height 7
click at [946, 196] on input "All Nutrients" at bounding box center [949, 198] width 6 height 6
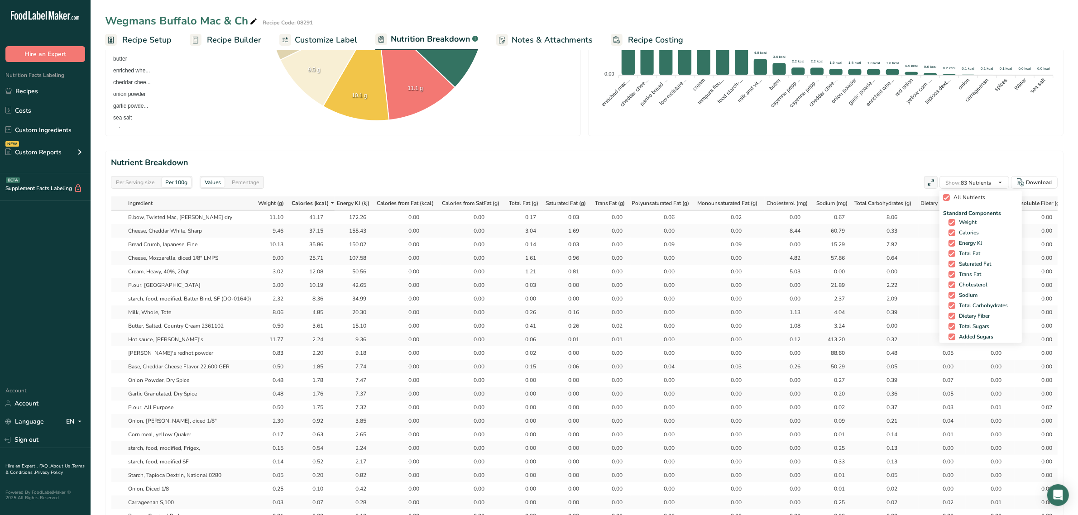
click at [951, 197] on span "All Nutrients" at bounding box center [967, 197] width 35 height 7
click at [949, 197] on input "All Nutrients" at bounding box center [946, 198] width 6 height 6
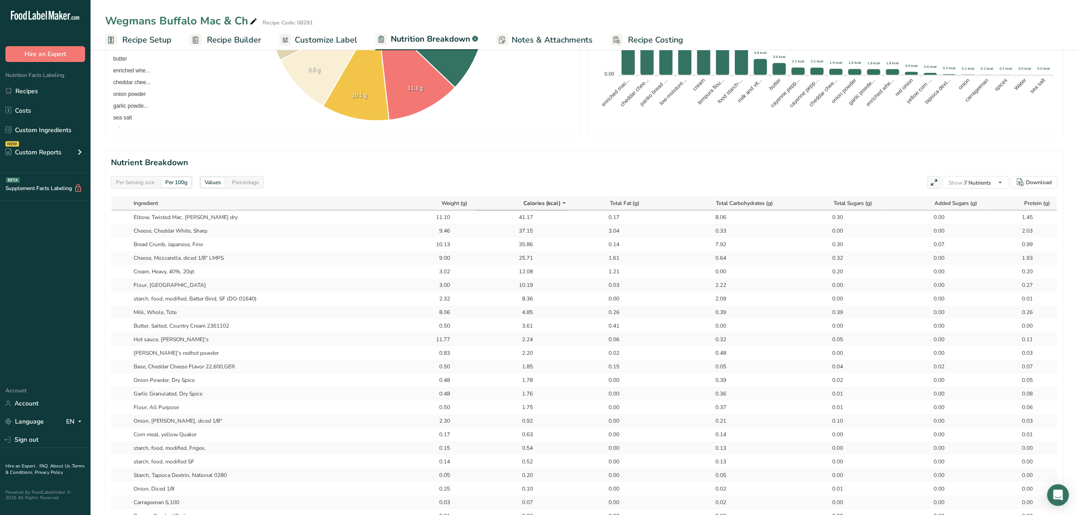
click at [856, 172] on section "Nutrient Breakdown Per Serving size Per 100g Values Percentage Show: 7 Nutrient…" at bounding box center [584, 374] width 958 height 447
click at [959, 184] on span "Show:" at bounding box center [955, 182] width 15 height 7
click at [949, 200] on span at bounding box center [949, 197] width 7 height 7
click at [949, 200] on input "All Nutrients" at bounding box center [949, 198] width 6 height 6
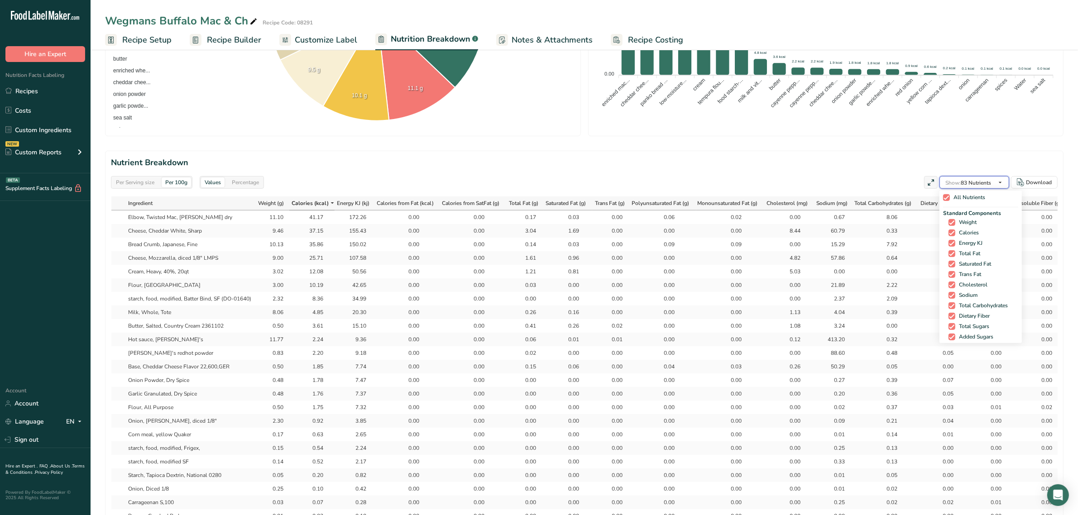
click at [960, 182] on span "Show: 83 Nutrients" at bounding box center [968, 182] width 46 height 7
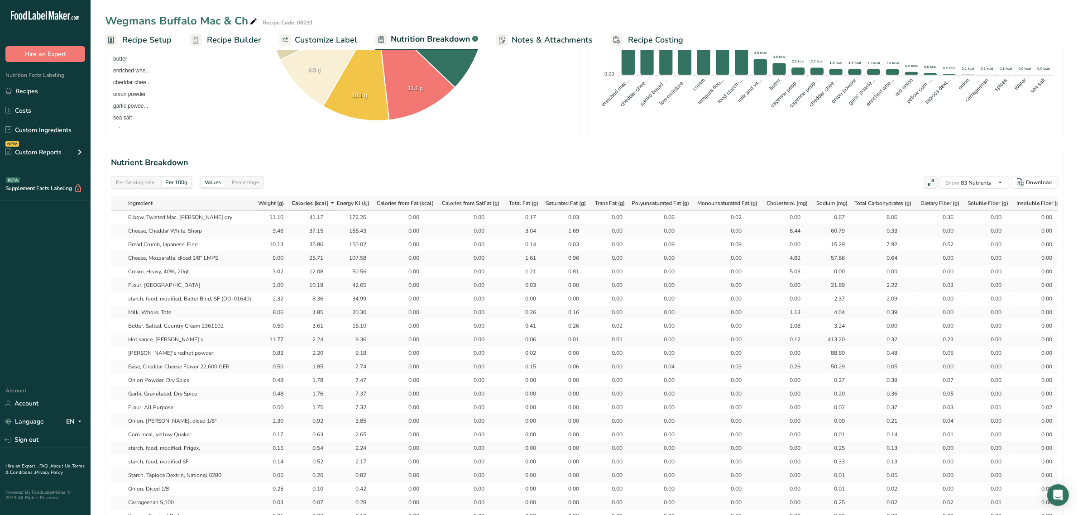
click at [273, 204] on span "Weight (g)" at bounding box center [271, 203] width 26 height 8
click at [288, 200] on icon at bounding box center [288, 203] width 7 height 11
click at [1036, 183] on div "Download" at bounding box center [1039, 182] width 26 height 8
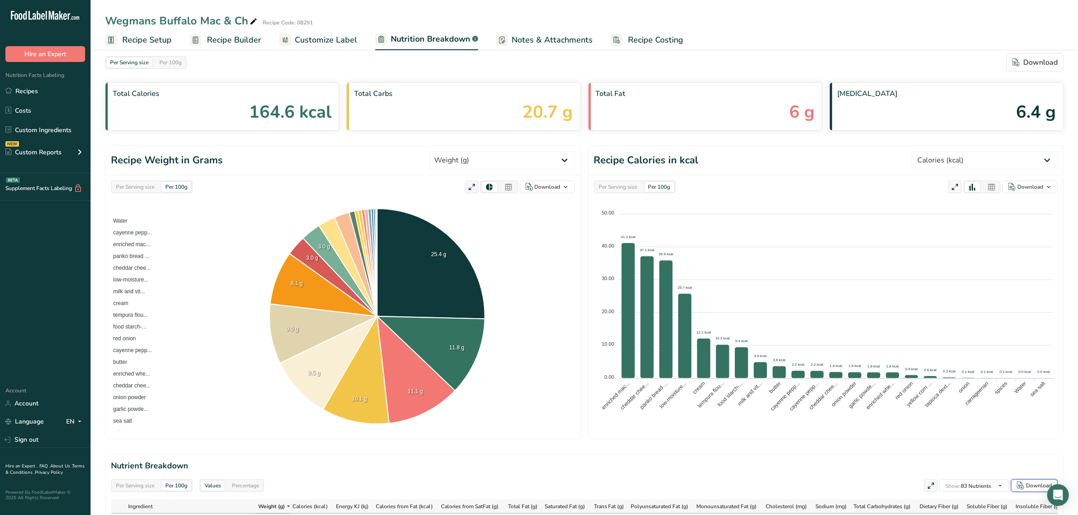
scroll to position [396, 0]
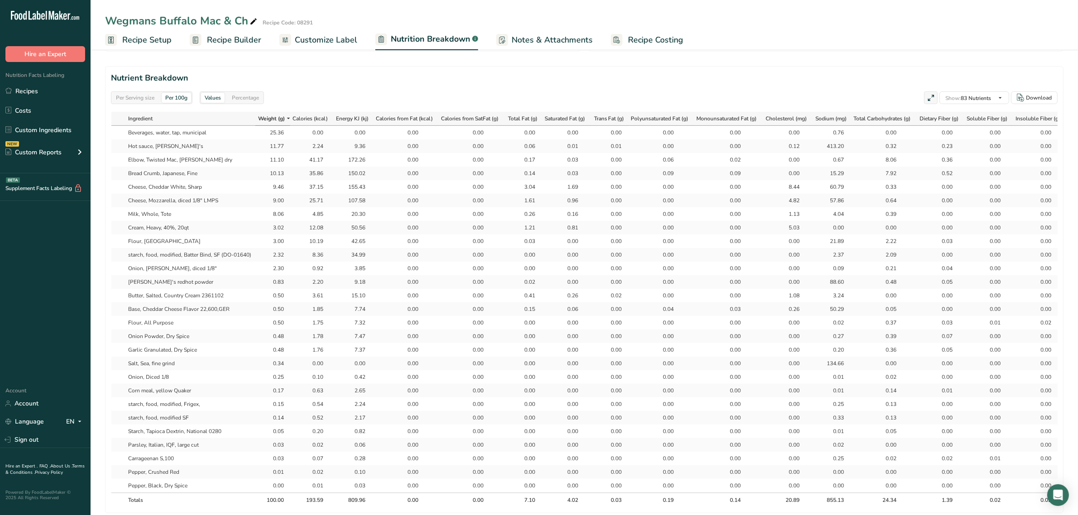
click at [207, 39] on span "Recipe Builder" at bounding box center [234, 40] width 54 height 12
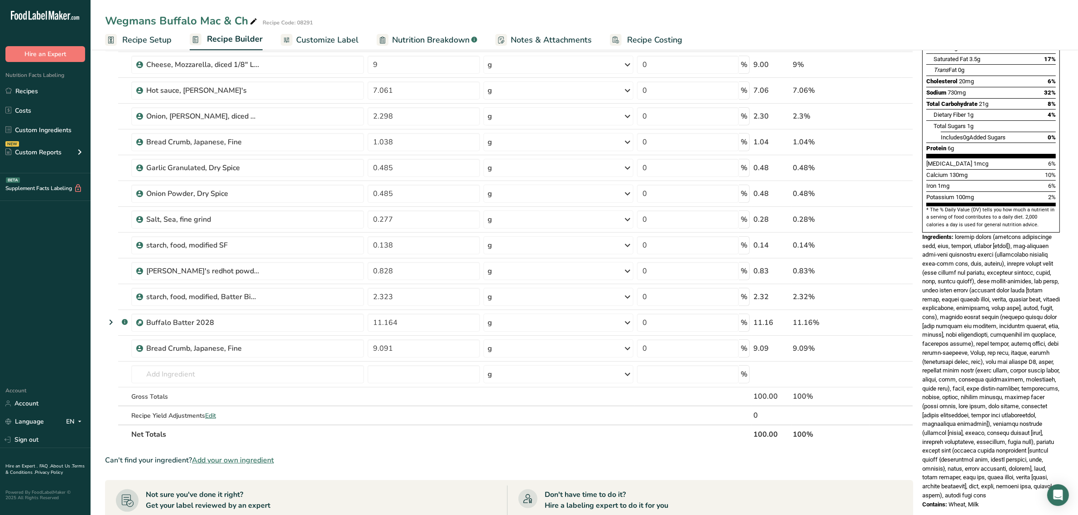
scroll to position [170, 0]
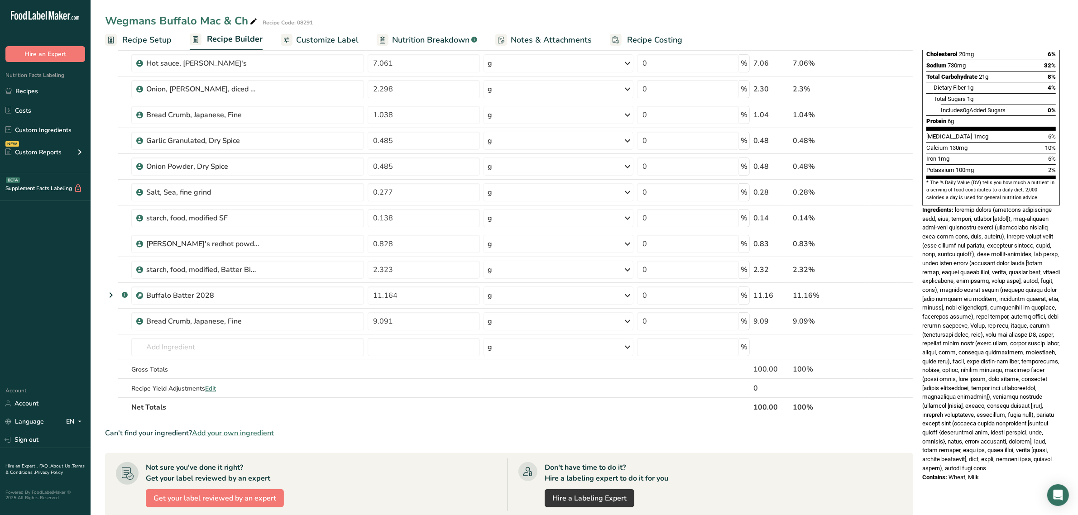
click at [1008, 340] on span at bounding box center [991, 338] width 138 height 265
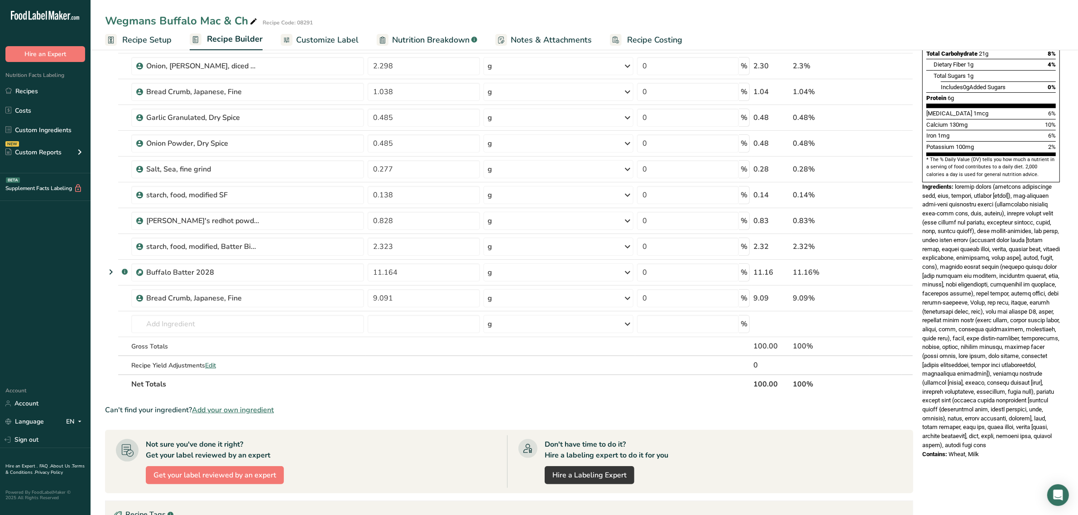
scroll to position [226, 0]
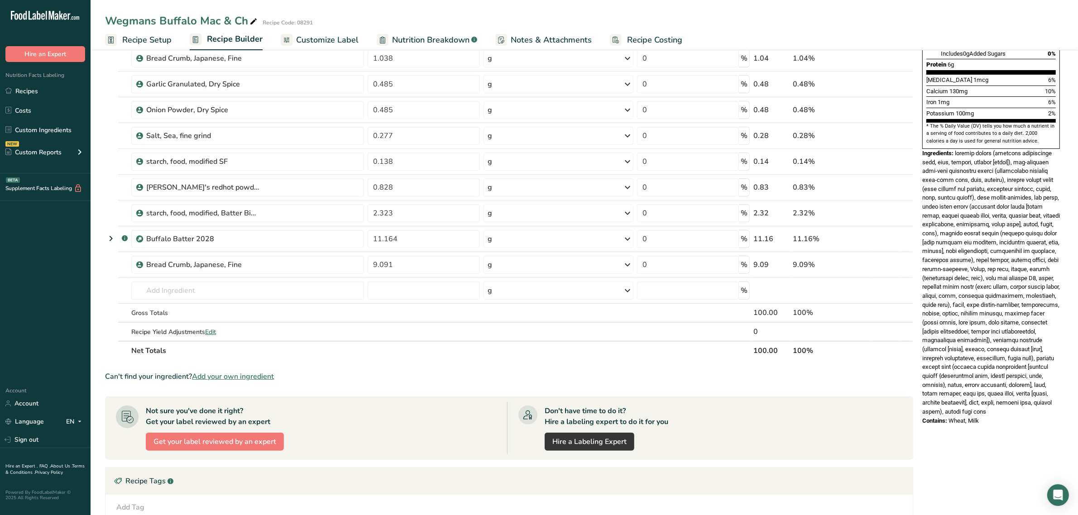
drag, startPoint x: 981, startPoint y: 406, endPoint x: 919, endPoint y: 132, distance: 281.2
click at [919, 132] on div "Nutrition Facts About 1 Serving Per Container Serving Size 85g Amount Per Servi…" at bounding box center [990, 131] width 145 height 593
copy div "Ingredients: cheddar cheese (cultured pasteurized milk, salt, enzymes, annatto …"
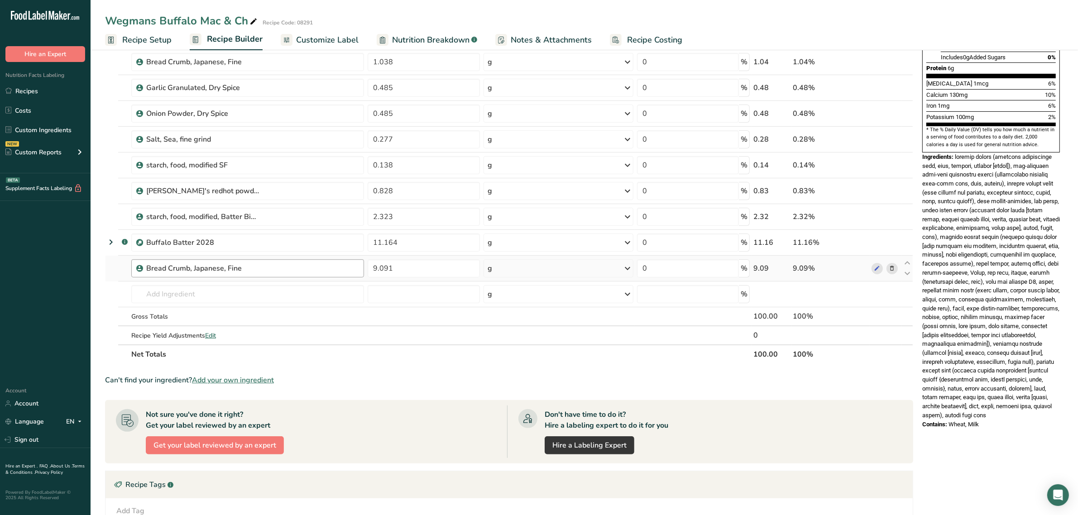
scroll to position [0, 0]
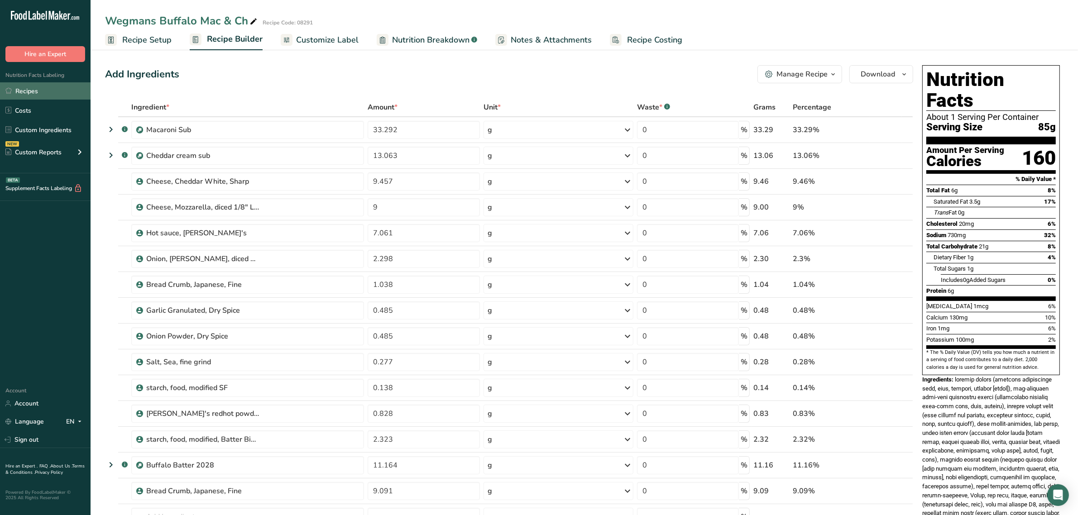
click at [51, 94] on link "Recipes" at bounding box center [45, 90] width 91 height 17
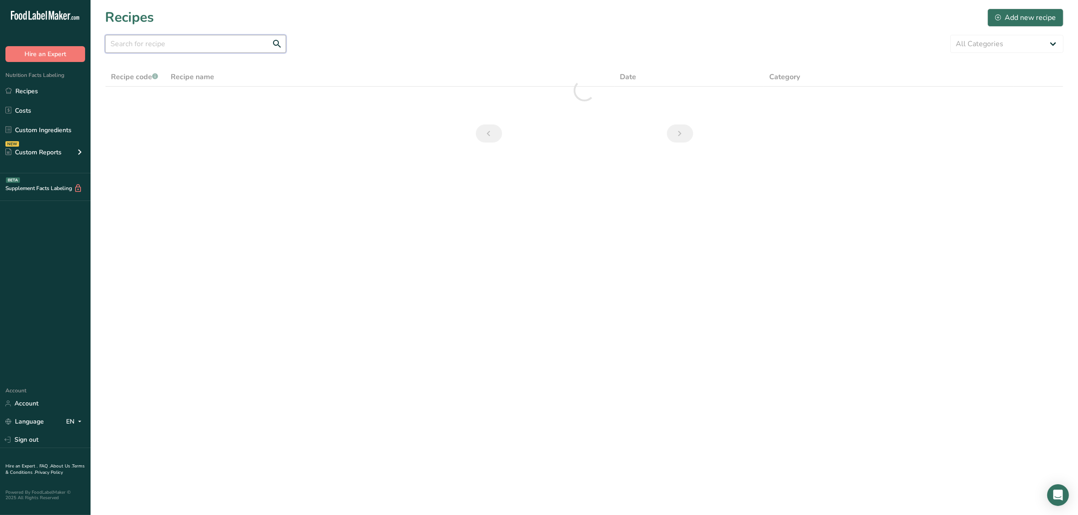
click at [175, 53] on input "text" at bounding box center [195, 44] width 181 height 18
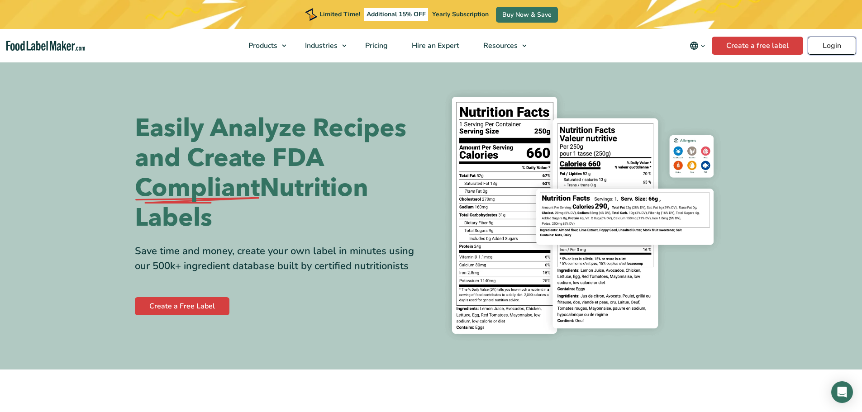
click at [836, 42] on link "Login" at bounding box center [832, 46] width 48 height 18
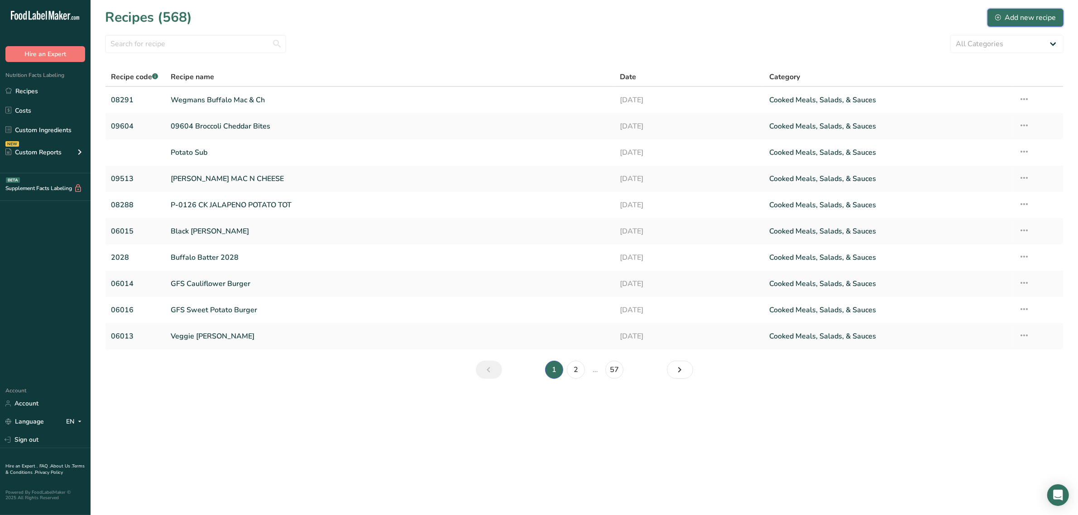
click at [1024, 20] on div "Add new recipe" at bounding box center [1025, 17] width 61 height 11
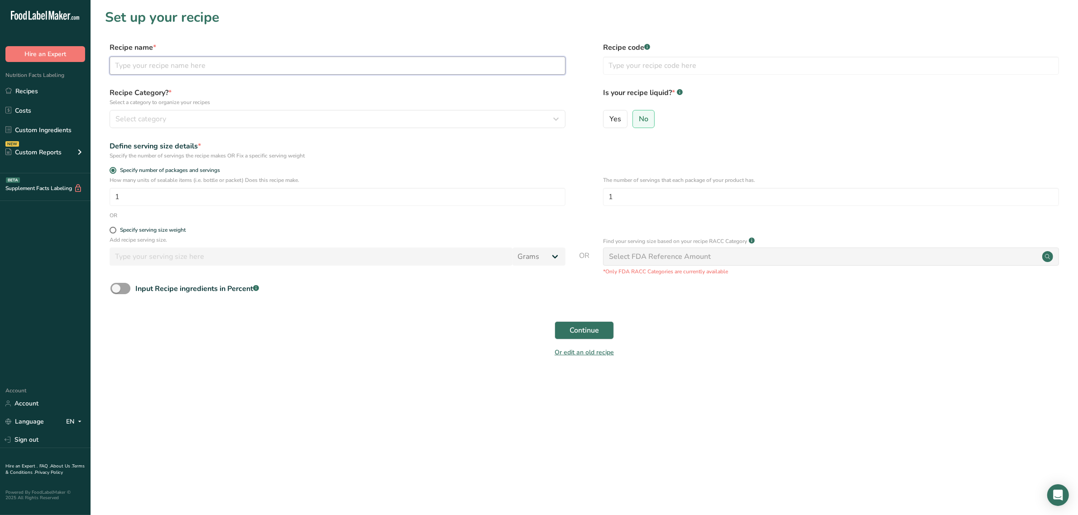
click at [282, 69] on input "text" at bounding box center [338, 66] width 456 height 18
click at [286, 64] on input "text" at bounding box center [338, 66] width 456 height 18
type input "S"
type input "Wegmans Spinach & Artichoke Popper"
type input "08292"
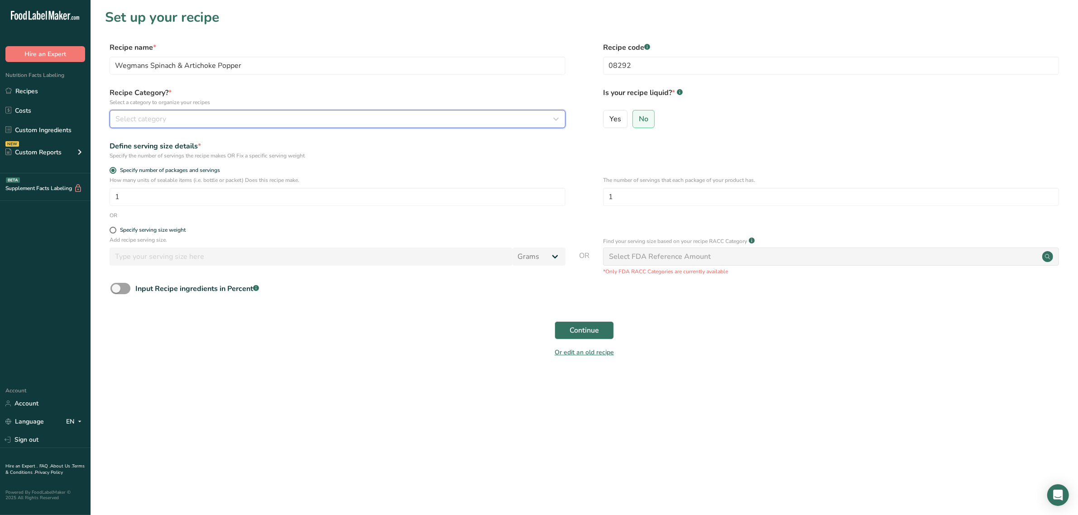
click at [273, 118] on div "Select category" at bounding box center [334, 119] width 439 height 11
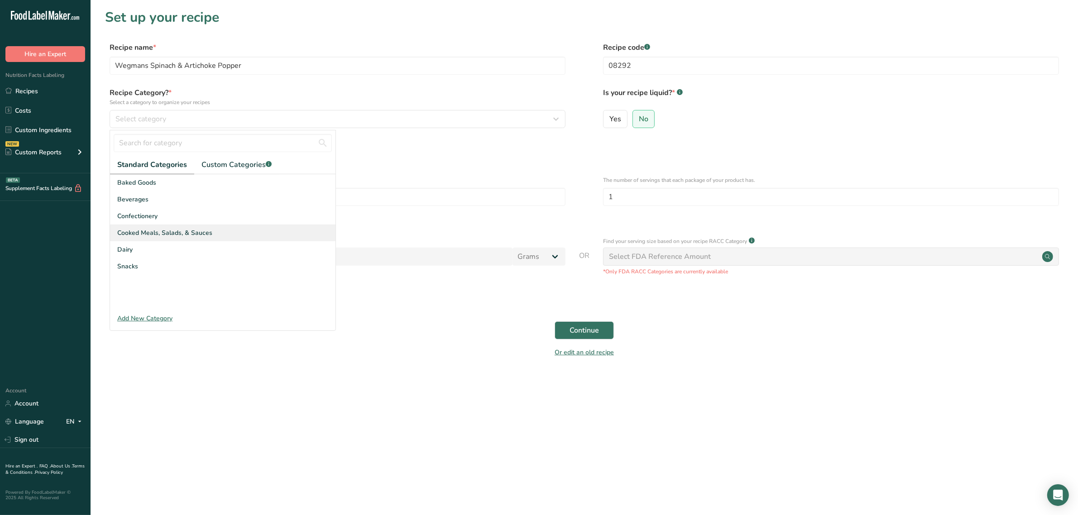
click at [212, 229] on div "Cooked Meals, Salads, & Sauces" at bounding box center [222, 233] width 225 height 17
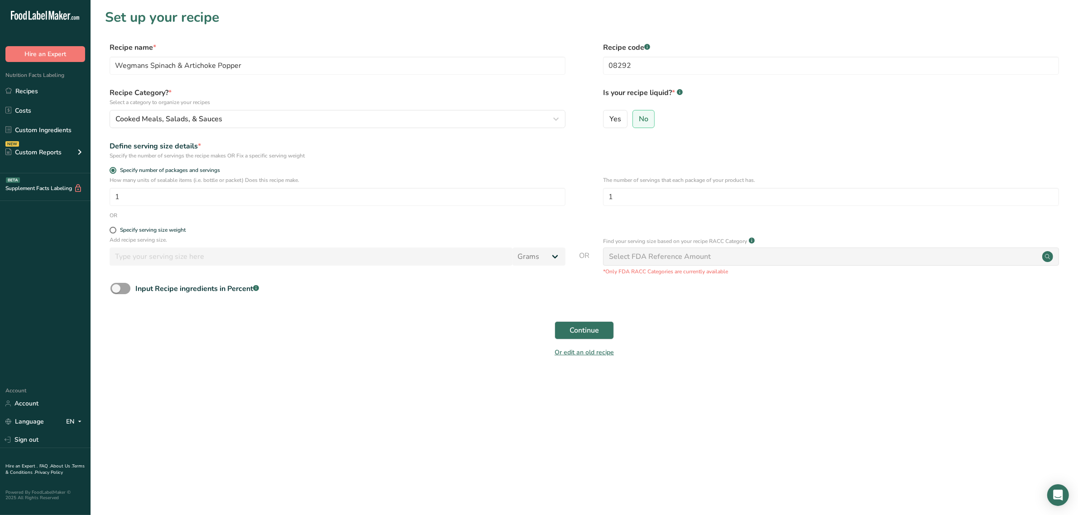
drag, startPoint x: 598, startPoint y: 87, endPoint x: 670, endPoint y: 89, distance: 72.0
click at [670, 89] on div "Recipe Category? * Select a category to organize your recipes Cooked Meals, Sal…" at bounding box center [584, 110] width 958 height 46
copy label "Is your recipe liquid?"
click at [329, 399] on main "Set up your recipe Recipe name * Wegmans Spinach & Artichoke Popper Recipe code…" at bounding box center [539, 257] width 1078 height 515
click at [572, 334] on span "Continue" at bounding box center [583, 330] width 29 height 11
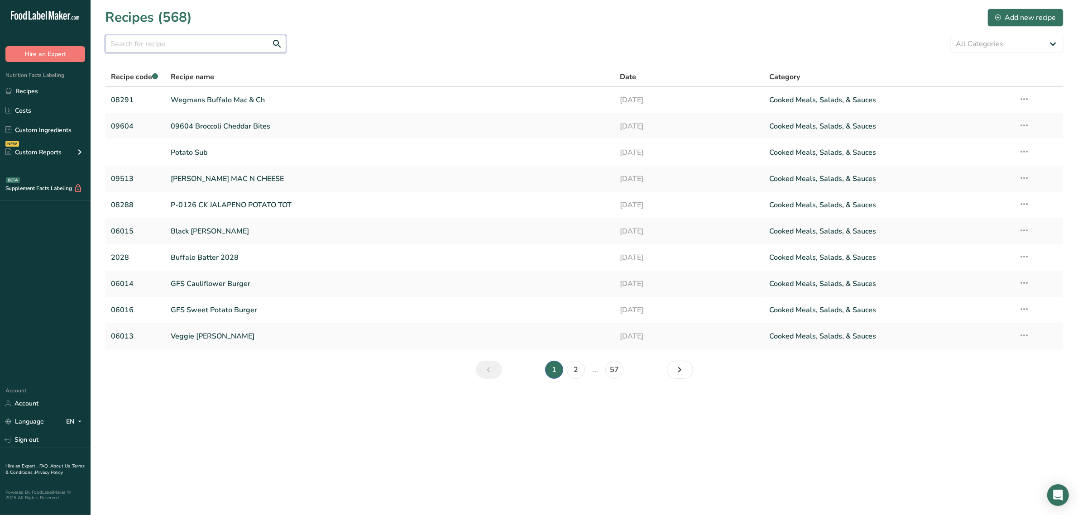
click at [231, 42] on input "text" at bounding box center [195, 44] width 181 height 18
click at [235, 103] on link "Wegmans Buffalo Mac & Ch" at bounding box center [390, 100] width 438 height 19
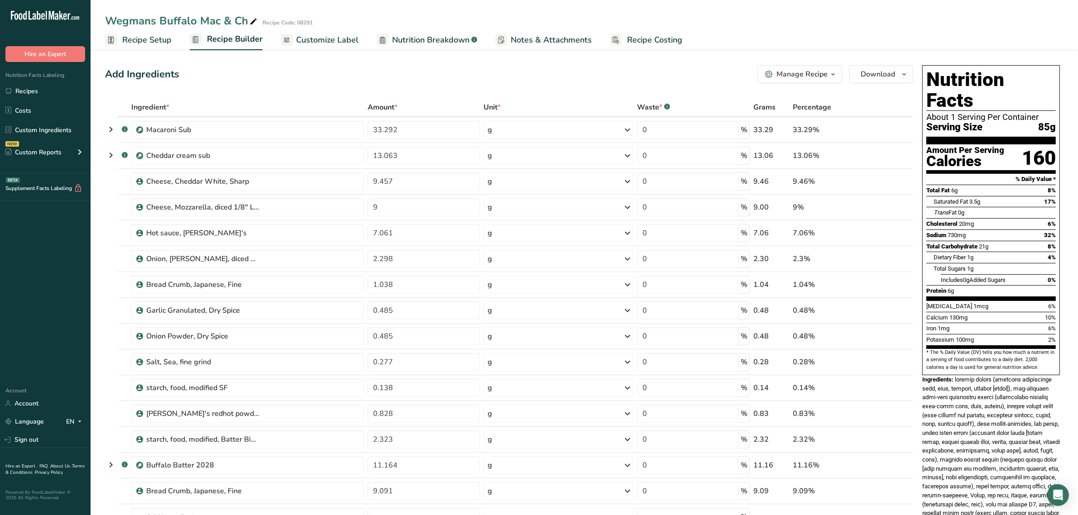
click at [150, 36] on span "Recipe Setup" at bounding box center [146, 40] width 49 height 12
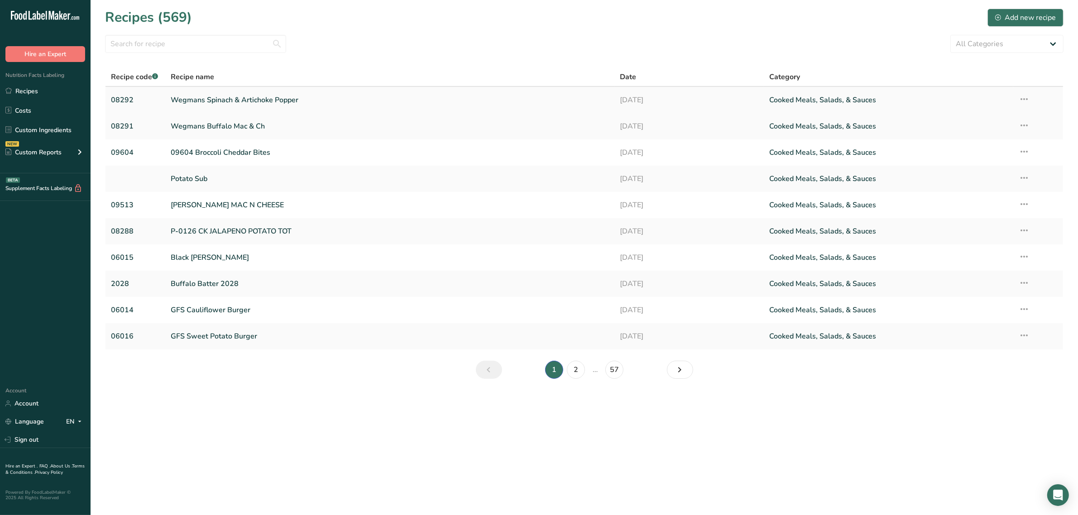
click at [200, 102] on link "Wegmans Spinach & Artichoke Popper" at bounding box center [390, 100] width 438 height 19
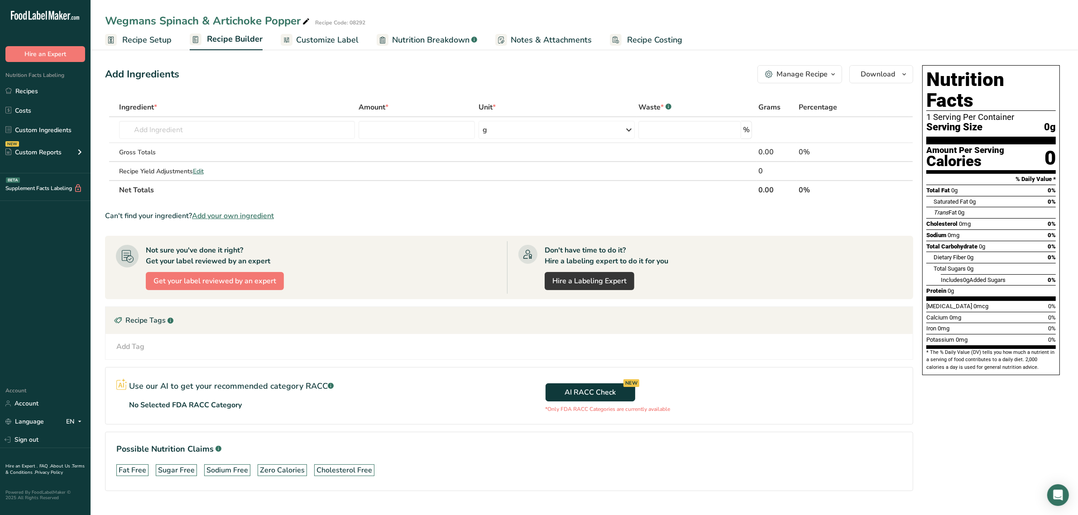
click at [155, 46] on link "Recipe Setup" at bounding box center [138, 40] width 67 height 20
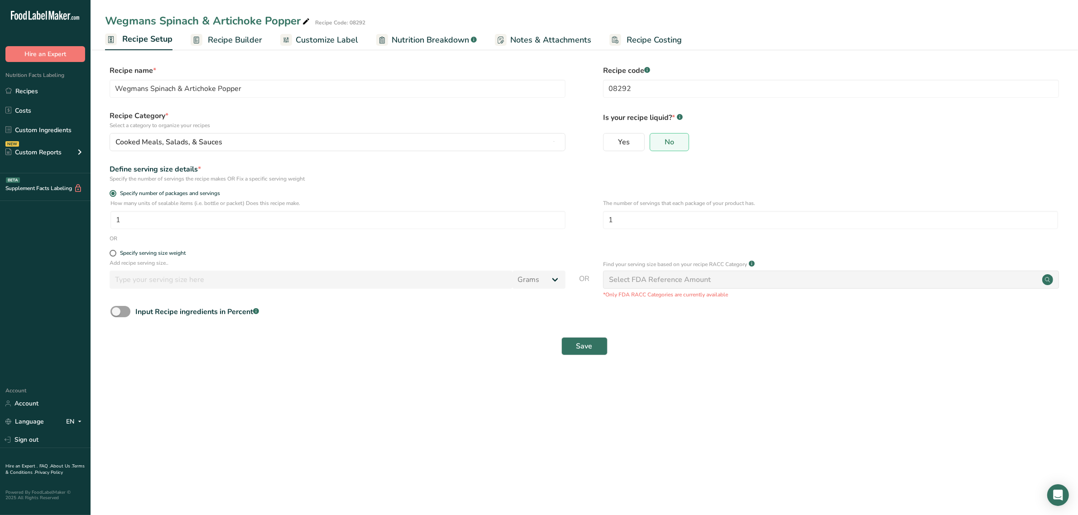
drag, startPoint x: 109, startPoint y: 164, endPoint x: 198, endPoint y: 172, distance: 89.1
click at [198, 172] on div "Define serving size details *" at bounding box center [338, 169] width 456 height 11
copy div "Define serving size details"
click at [126, 251] on div "Specify serving size weight" at bounding box center [153, 253] width 66 height 7
click at [115, 251] on input "Specify serving size weight" at bounding box center [113, 253] width 6 height 6
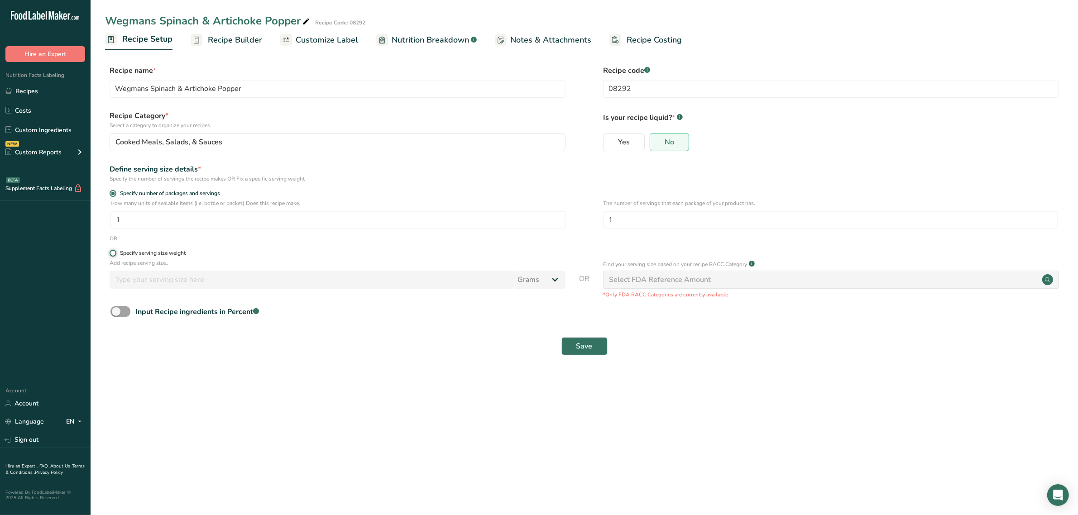
radio input "true"
radio input "false"
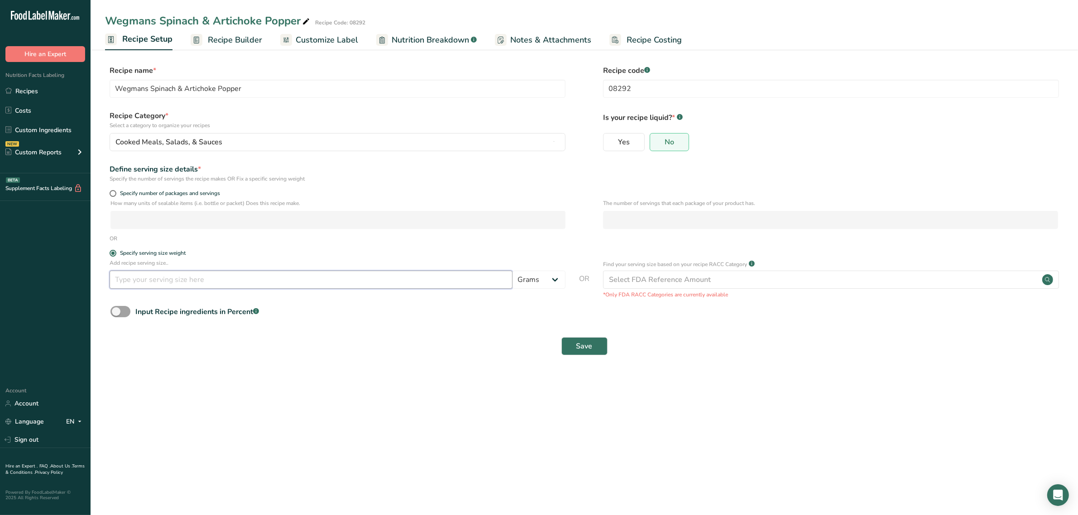
click at [171, 277] on input "number" at bounding box center [311, 280] width 403 height 18
type input "85"
click at [577, 348] on span "Save" at bounding box center [584, 346] width 16 height 11
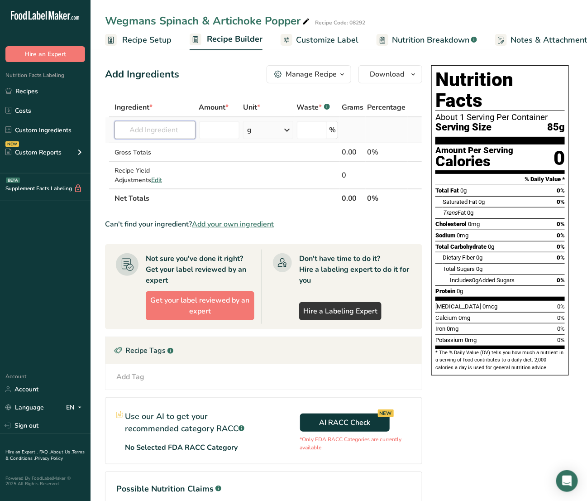
click at [155, 131] on input "text" at bounding box center [155, 130] width 81 height 18
paste input "FO-01114"
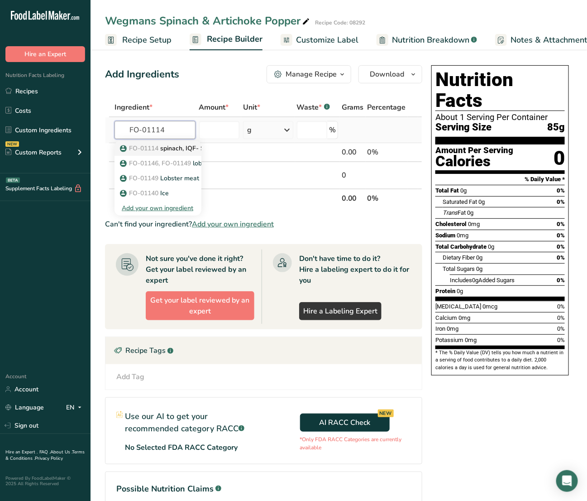
type input "FO-01114"
click at [156, 148] on span "FO-01114" at bounding box center [143, 148] width 29 height 9
type input "spinach, IQF- Seabrook"
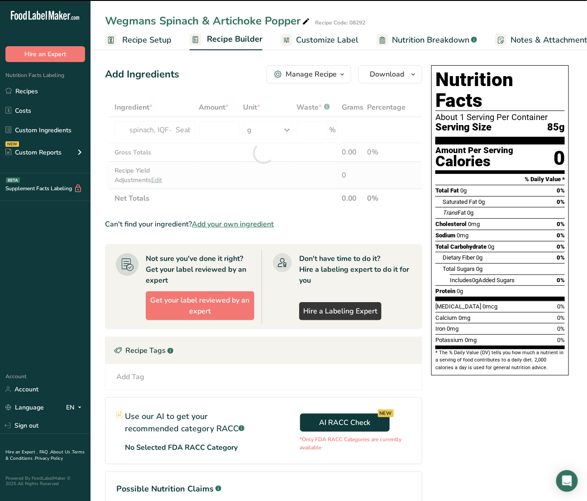
type input "0"
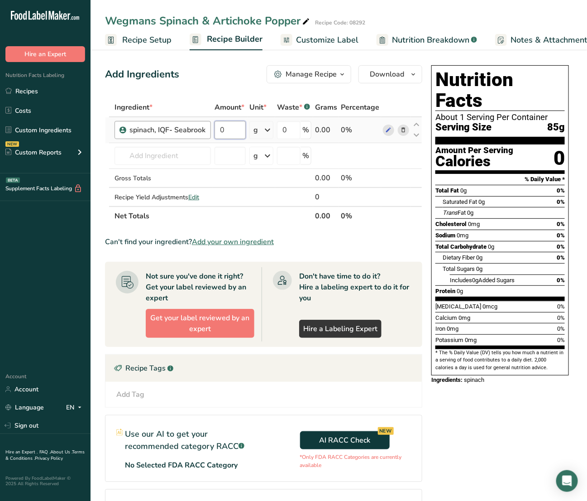
drag, startPoint x: 229, startPoint y: 134, endPoint x: 159, endPoint y: 131, distance: 70.2
click at [159, 131] on tr "spinach, IQF- Seabrook 0 g Weight Units g kg mg See more Volume Units l Volume …" at bounding box center [263, 130] width 316 height 26
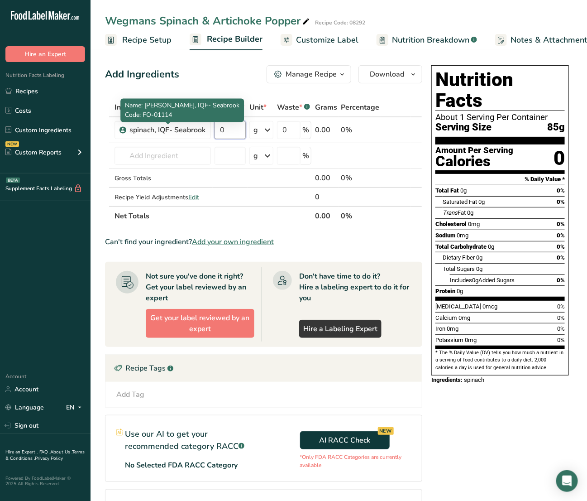
paste input "27.628"
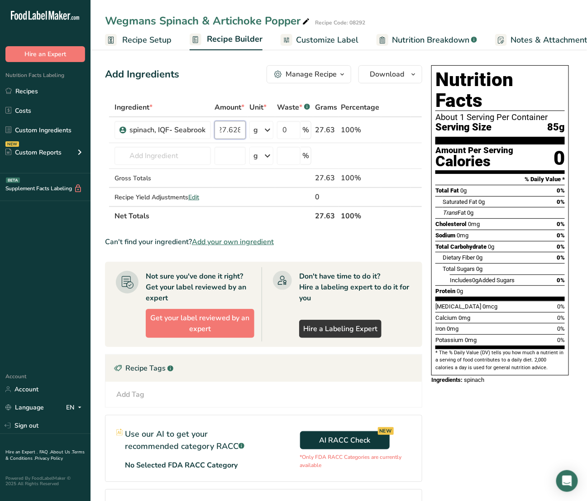
type input "27.628"
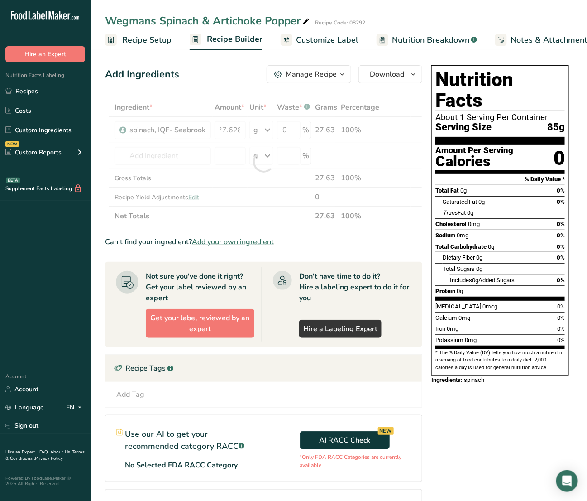
scroll to position [0, 0]
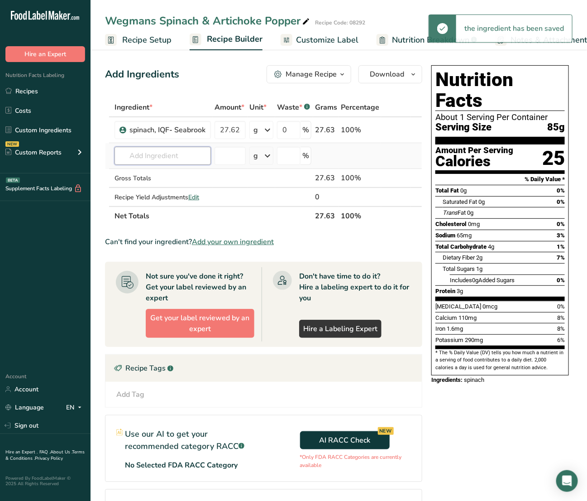
click at [152, 160] on div "Ingredient * Amount * Unit * Waste * .a-a{fill:#347362;}.b-a{fill:#fff;} Grams …" at bounding box center [263, 162] width 317 height 128
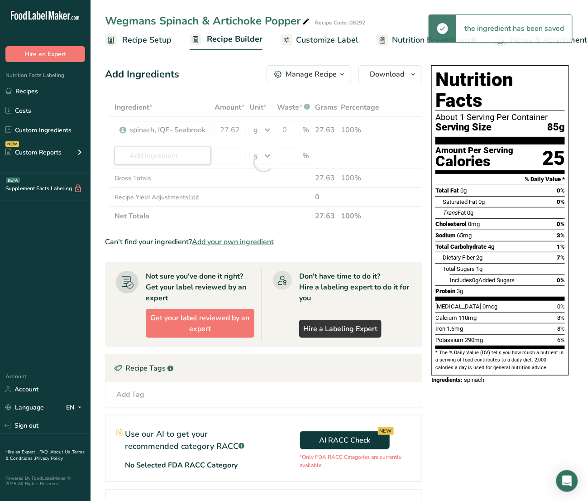
paste input "SUB 1152"
type input "SUB 1152"
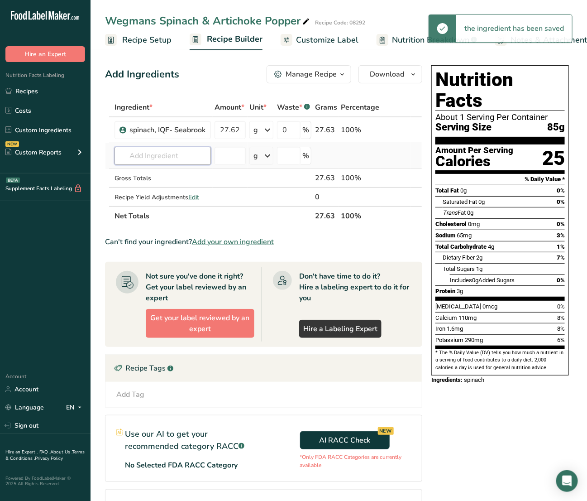
click at [141, 149] on input "text" at bounding box center [163, 156] width 96 height 18
paste input "SUB 1152"
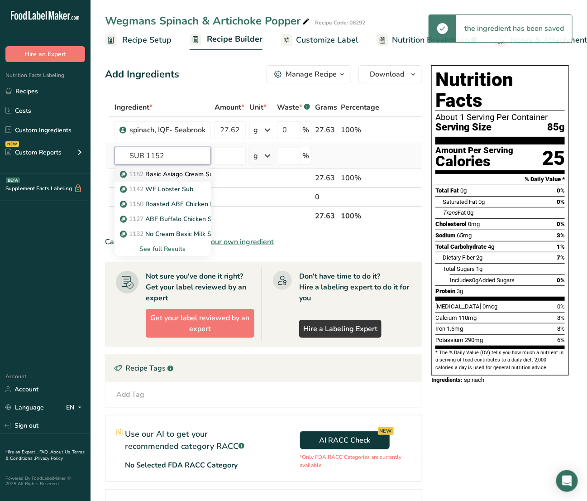
type input "SUB 1152"
click at [168, 170] on p "1152 Basic Asiago Cream Sub" at bounding box center [169, 174] width 95 height 10
type input "Basic Asiago Cream Sub"
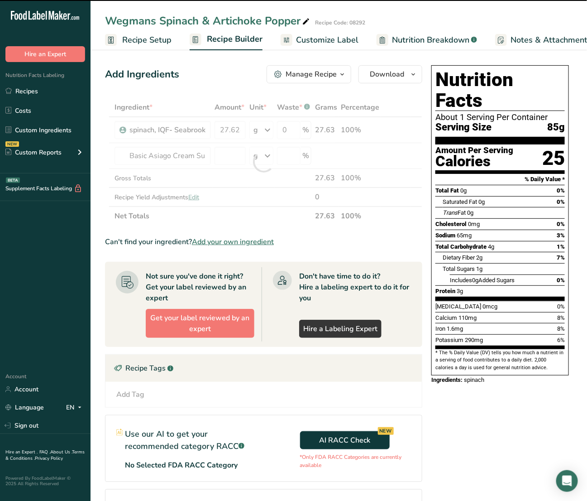
type input "0"
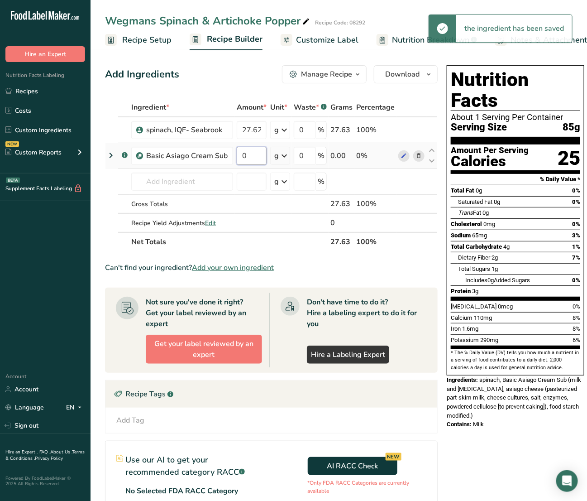
drag, startPoint x: 249, startPoint y: 160, endPoint x: 234, endPoint y: 156, distance: 15.4
click at [235, 156] on td "0" at bounding box center [251, 156] width 33 height 26
paste input "16.942"
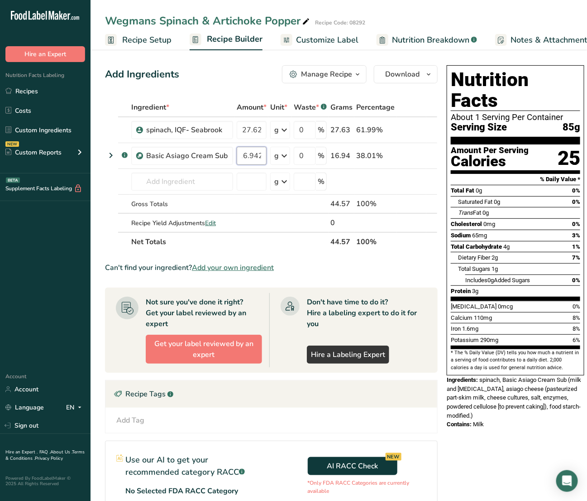
type input "16.942"
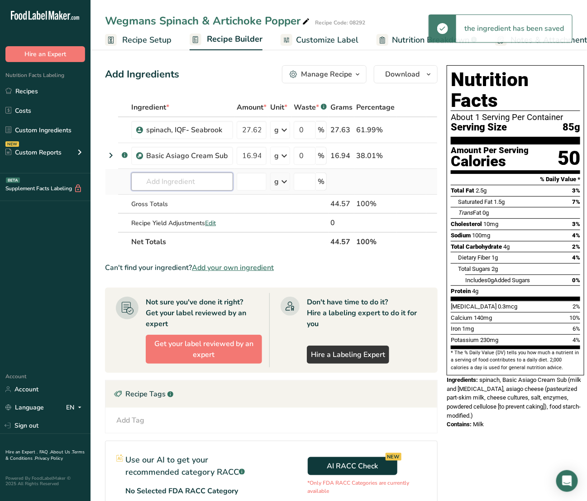
click at [178, 186] on div "Ingredient * Amount * Unit * Waste * .a-a{fill:#347362;}.b-a{fill:#fff;} Grams …" at bounding box center [271, 174] width 333 height 153
click at [168, 179] on input "text" at bounding box center [182, 181] width 102 height 18
paste input "RD-01026"
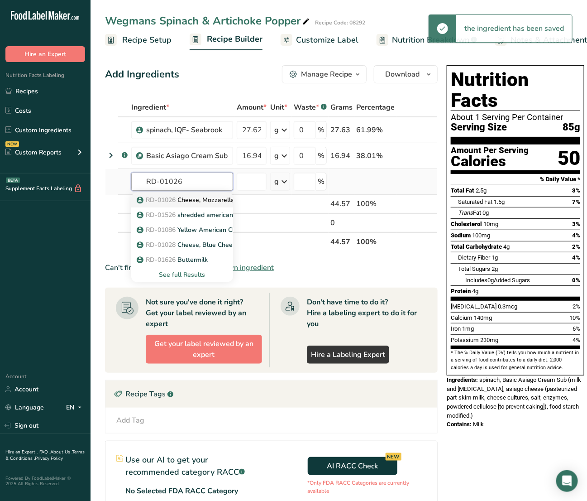
type input "RD-01026"
click at [193, 201] on p "RD-01026 Cheese, Mozzarella, diced 1/8" LMPS" at bounding box center [212, 200] width 147 height 10
type input "Cheese, Mozzarella, diced 1/8" LMPS"
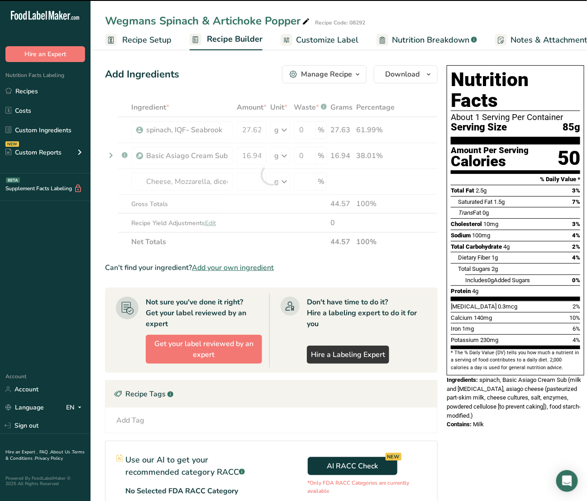
type input "0"
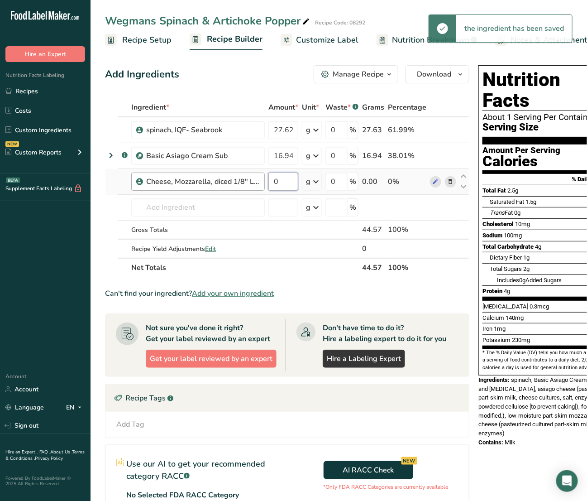
drag, startPoint x: 284, startPoint y: 183, endPoint x: 223, endPoint y: 182, distance: 61.1
click at [223, 182] on tr "Cheese, Mozzarella, diced 1/8" LMPS 0 g Weight Units g kg mg See more Volume Un…" at bounding box center [286, 182] width 363 height 26
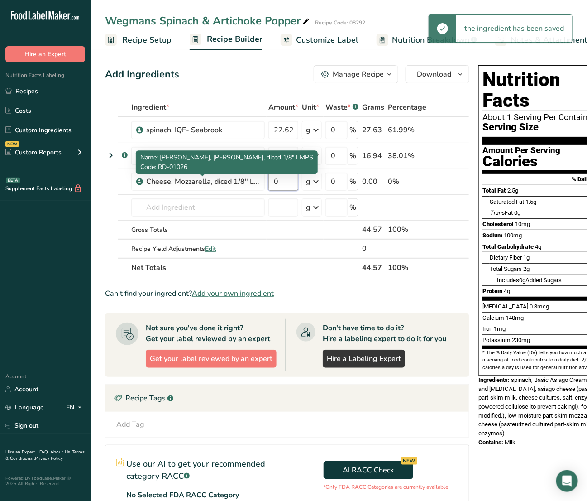
paste input "12.772"
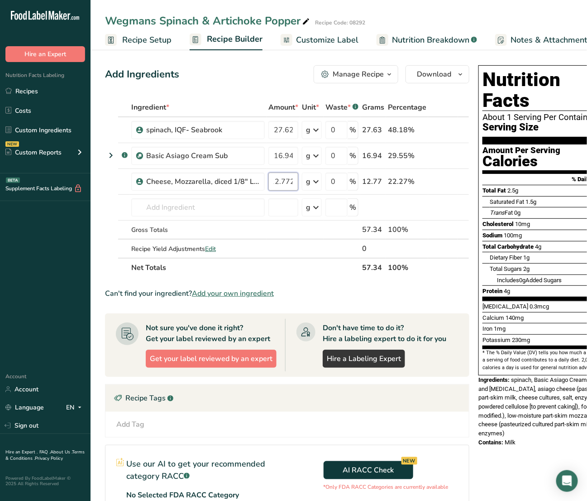
type input "12.772"
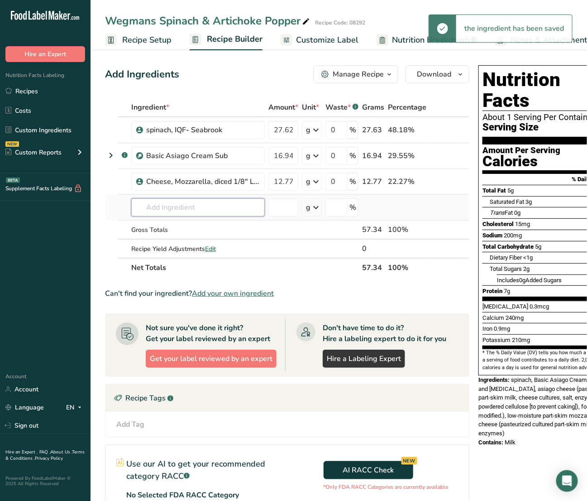
click at [168, 205] on div "Ingredient * Amount * Unit * Waste * .a-a{fill:#347362;}.b-a{fill:#fff;} Grams …" at bounding box center [287, 187] width 364 height 179
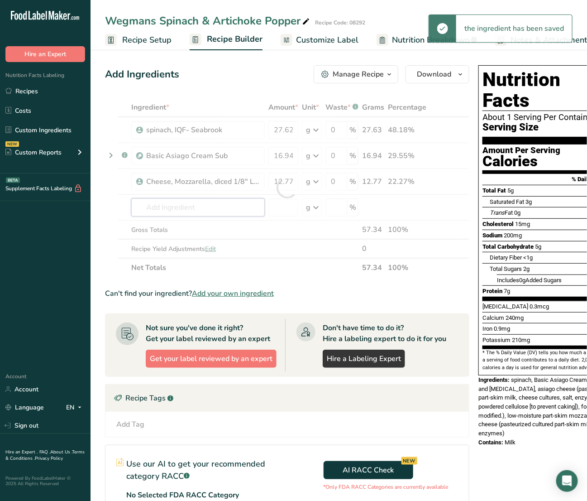
paste input "DO-01293"
type input "DO-01293"
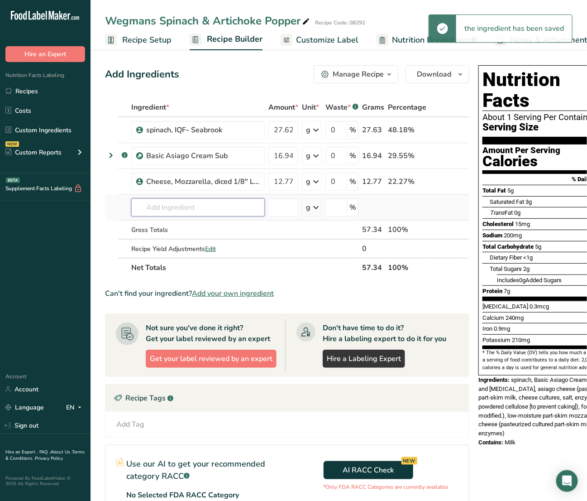
click at [182, 213] on input "text" at bounding box center [198, 207] width 134 height 18
paste input "DO-01293"
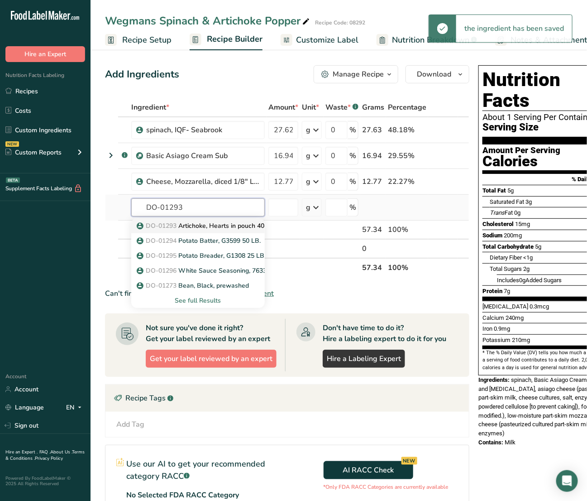
type input "DO-01293"
click at [186, 220] on link "DO-01293 Artichoke, Hearts in pouch 40496" at bounding box center [198, 225] width 134 height 15
type input "Artichoke, Hearts in pouch 40496"
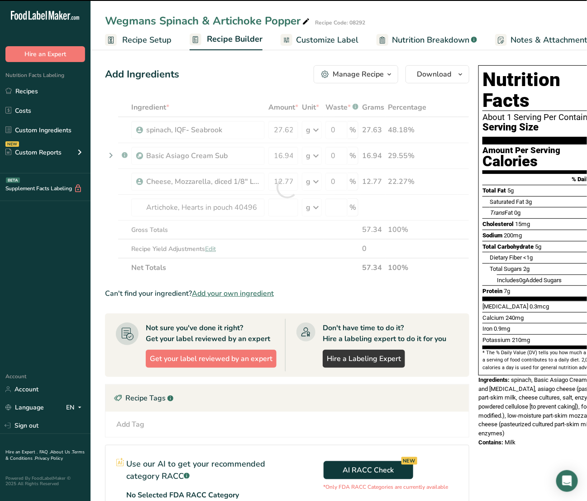
type input "0"
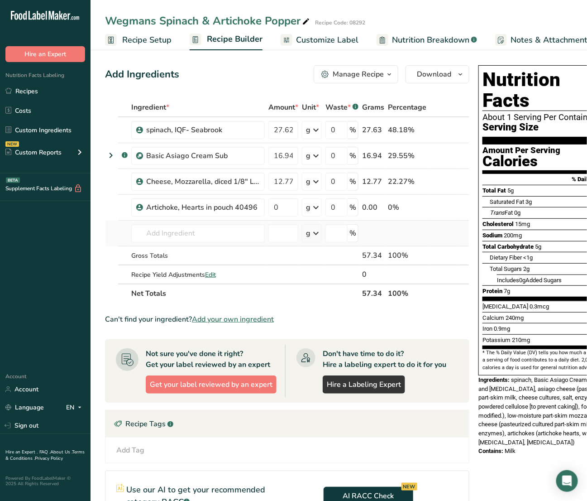
click at [141, 220] on td "DO-01293 Artichoke, Hearts in pouch 40496 DO-01294 Potato Batter, G3599 50 LB. …" at bounding box center [197, 233] width 137 height 26
click at [155, 228] on input "text" at bounding box center [198, 233] width 134 height 18
paste input "RD-01079"
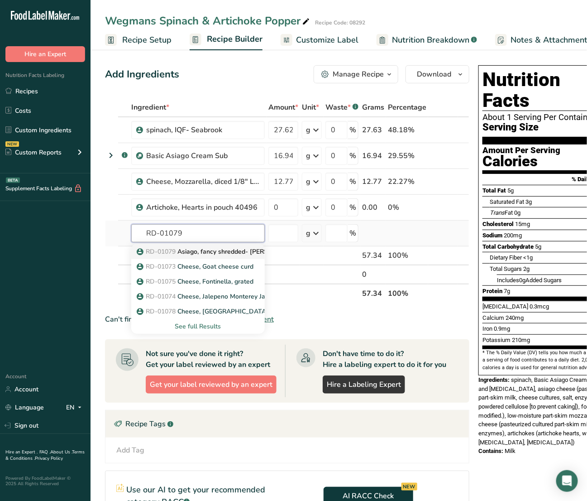
type input "RD-01079"
click at [182, 249] on p "RD-01079 Asiago, fancy shredded- Arthur Schuman" at bounding box center [220, 252] width 162 height 10
type input "Asiago, fancy shredded- Arthur Schuman"
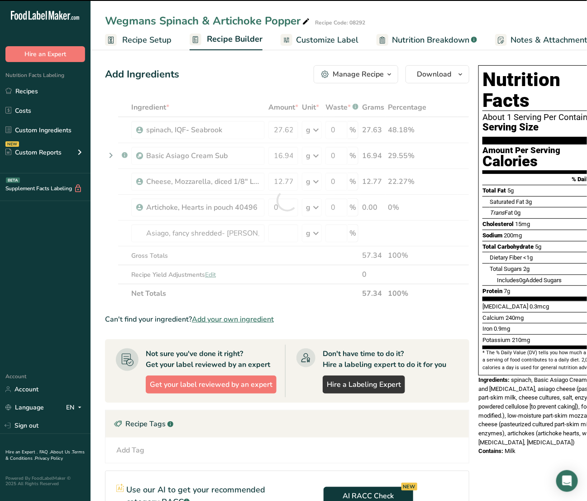
type input "0"
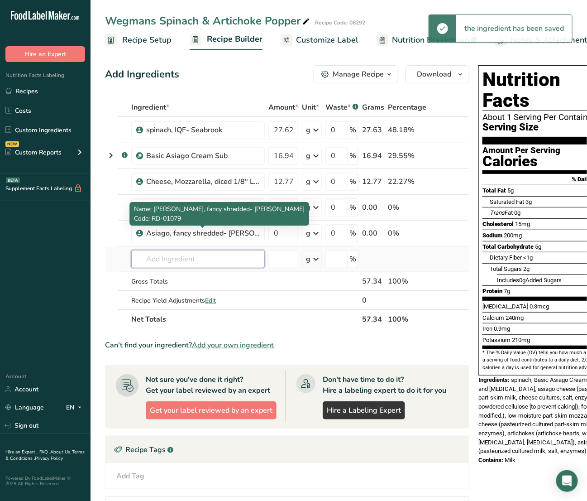
click at [198, 253] on input "text" at bounding box center [198, 259] width 134 height 18
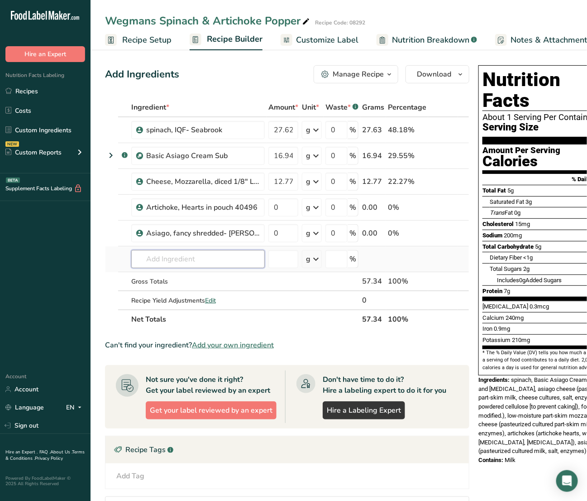
paste input "1128"
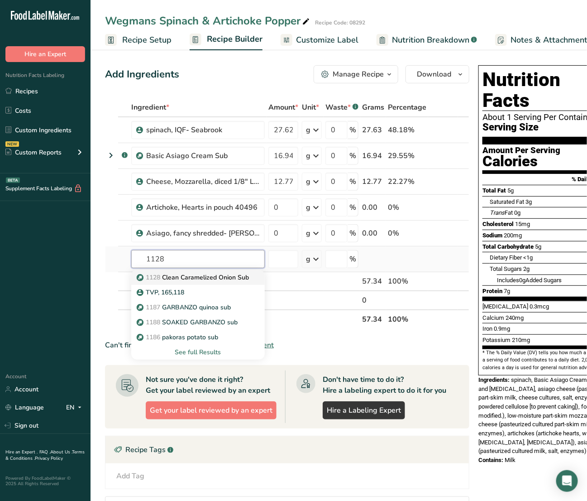
type input "1128"
click at [202, 274] on p "1128 Clean Caramelized Onion Sub" at bounding box center [194, 277] width 110 height 10
type input "Clean Caramelized Onion Sub"
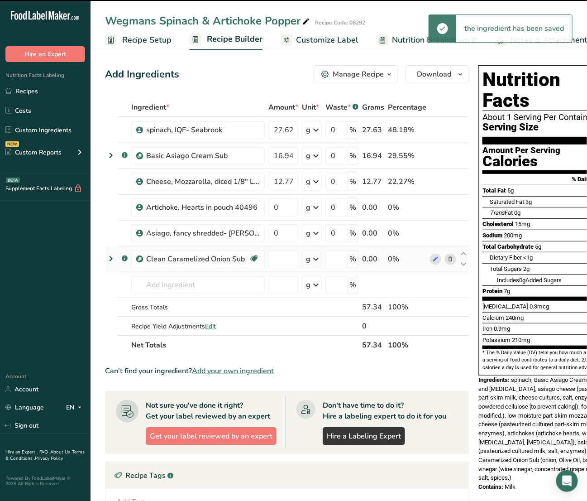
type input "0"
click at [152, 240] on div "Asiago, fancy shredded- Arthur Schuman" at bounding box center [198, 233] width 134 height 18
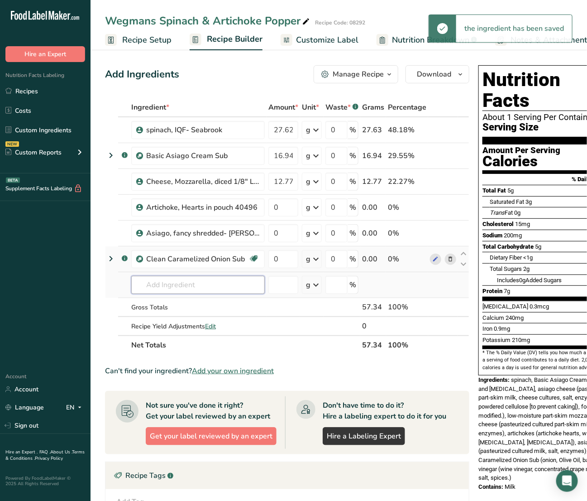
click at [161, 284] on input "text" at bounding box center [198, 285] width 134 height 18
paste input "DO-01059"
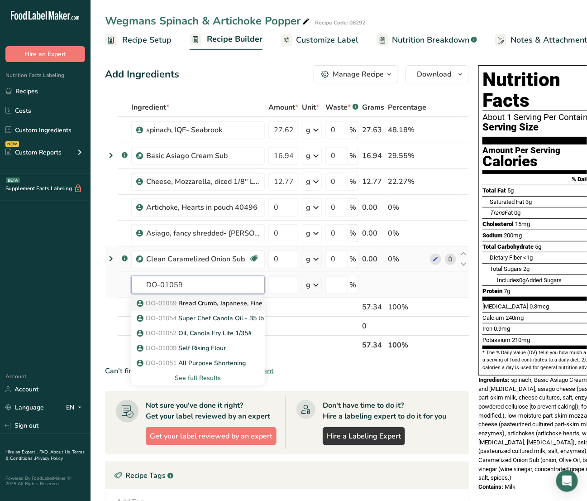
type input "DO-01059"
click at [195, 301] on p "DO-01059 Bread Crumb, Japanese, Fine" at bounding box center [201, 303] width 124 height 10
type input "Bread Crumb, Japanese, Fine"
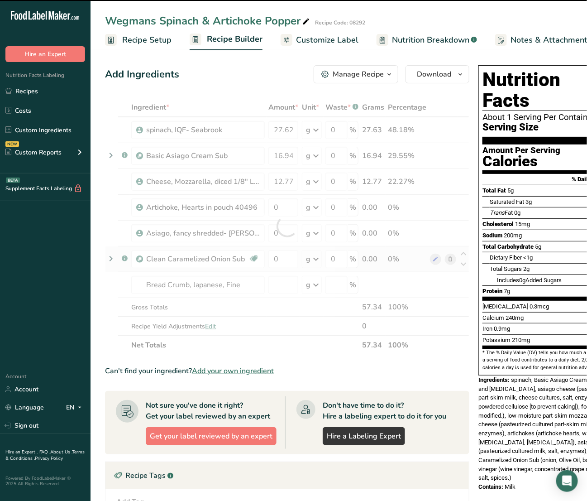
type input "0"
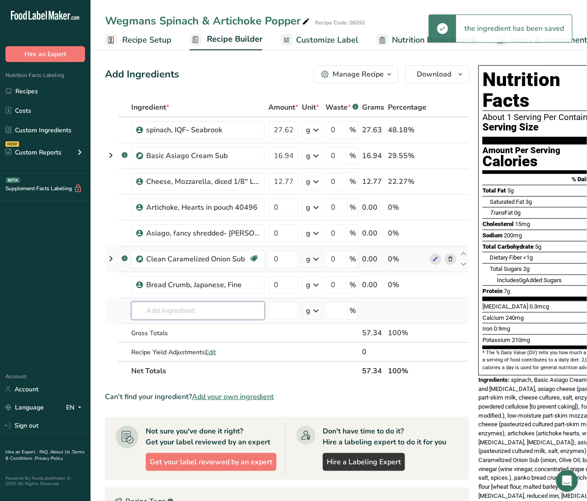
click at [181, 310] on input "text" at bounding box center [198, 310] width 134 height 18
paste input "DO-01648"
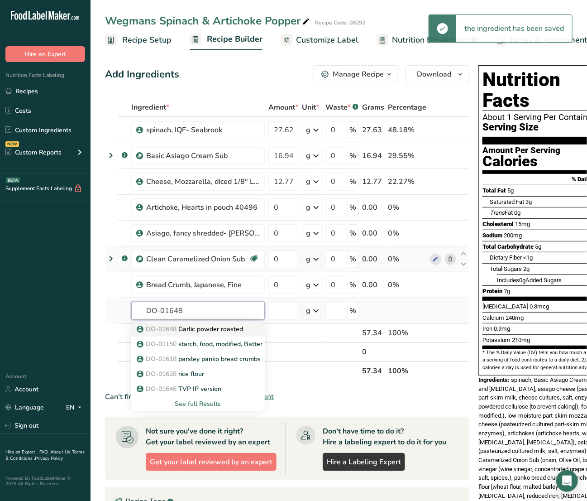
type input "DO-01648"
click at [191, 326] on p "DO-01648 Garlic powder roasted" at bounding box center [191, 329] width 105 height 10
type input "Garlic powder roasted"
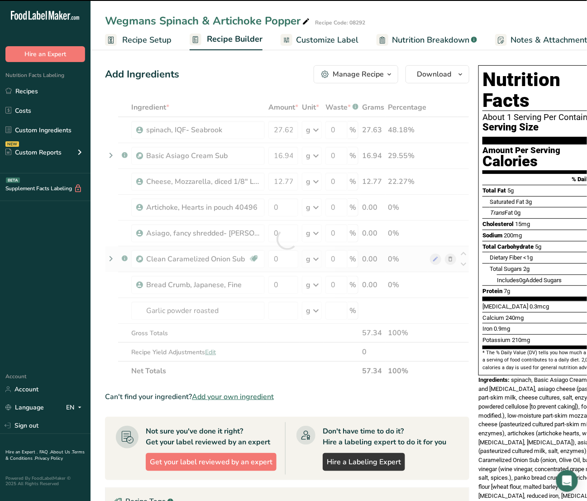
type input "0"
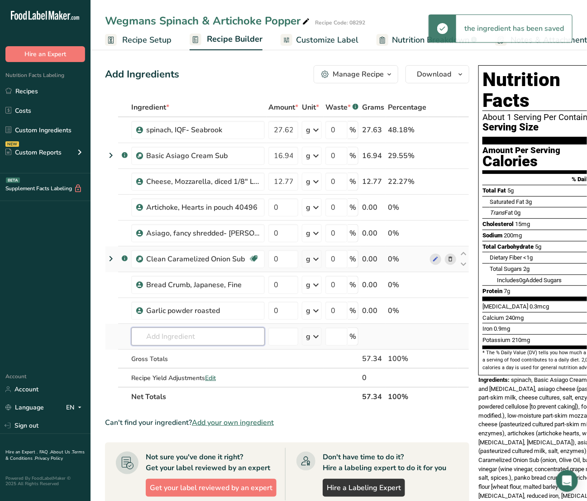
click at [168, 336] on input "text" at bounding box center [198, 336] width 134 height 18
paste input "DO-01084"
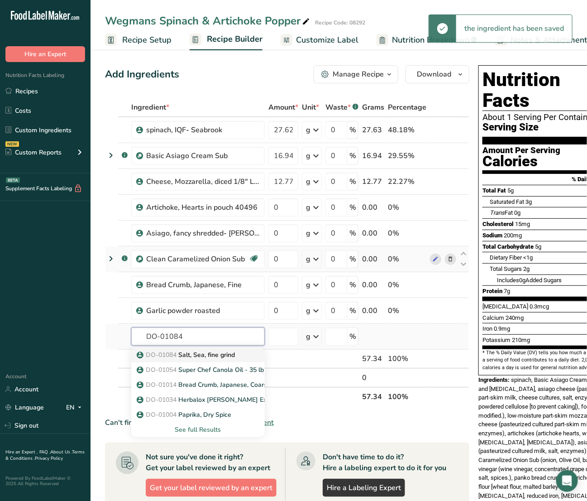
type input "DO-01084"
click at [198, 358] on p "DO-01084 Salt, Sea, fine grind" at bounding box center [187, 355] width 96 height 10
type input "Salt, Sea, fine grind"
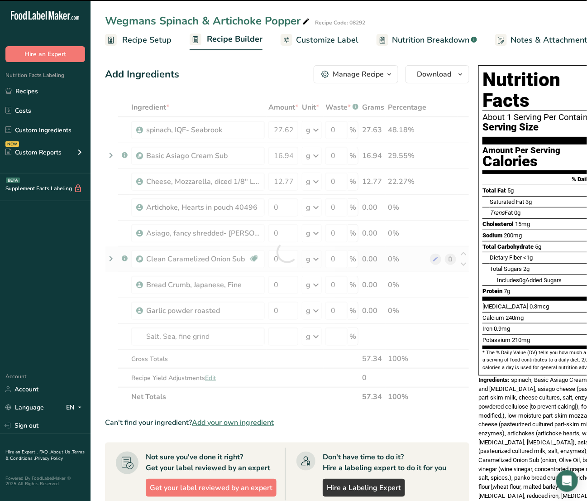
type input "0"
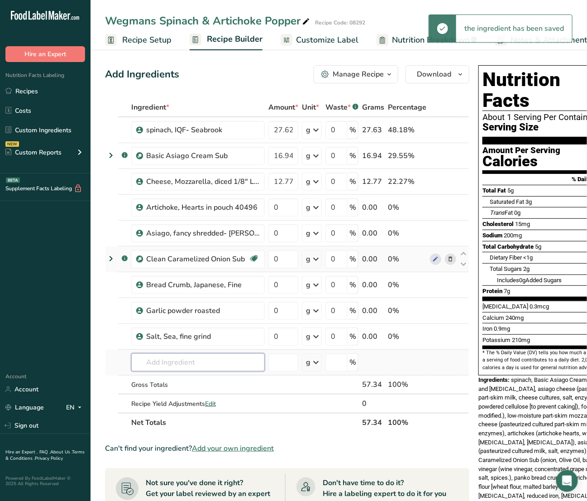
click at [161, 363] on input "text" at bounding box center [198, 362] width 134 height 18
paste input "DO-01022"
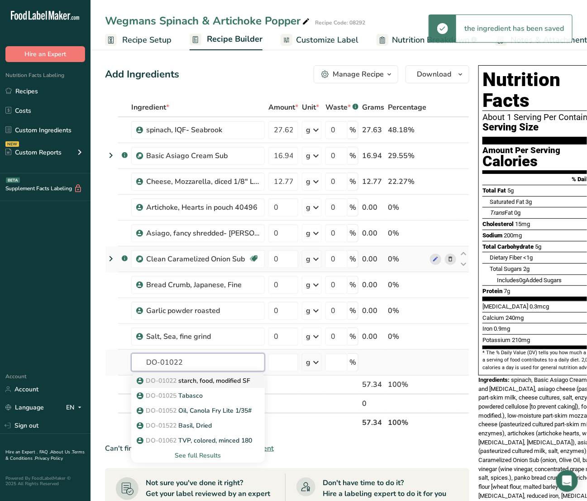
type input "DO-01022"
click at [186, 379] on p "DO-01022 starch, food, modified SF" at bounding box center [195, 381] width 112 height 10
type input "starch, food, modified SF"
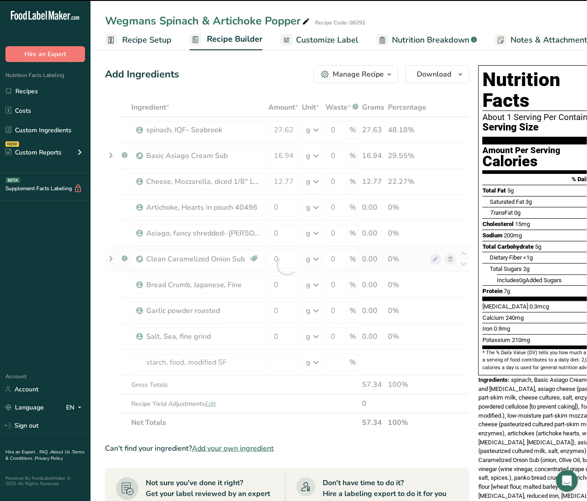
type input "0"
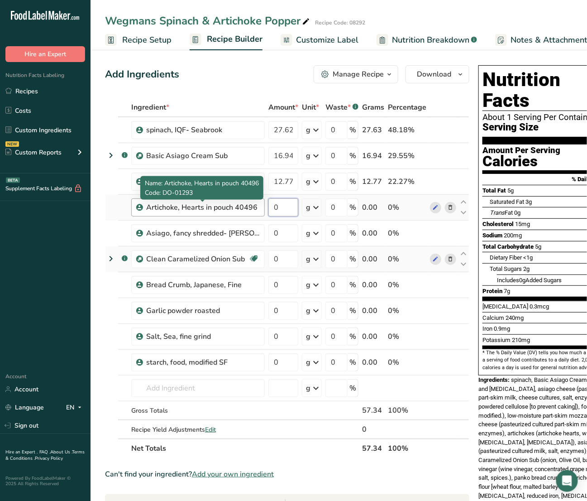
drag, startPoint x: 285, startPoint y: 209, endPoint x: 238, endPoint y: 205, distance: 47.7
click at [238, 205] on tr "Artichoke, Hearts in pouch 40496 0 g Weight Units g kg mg See more Volume Units…" at bounding box center [286, 208] width 363 height 26
paste input "7.819"
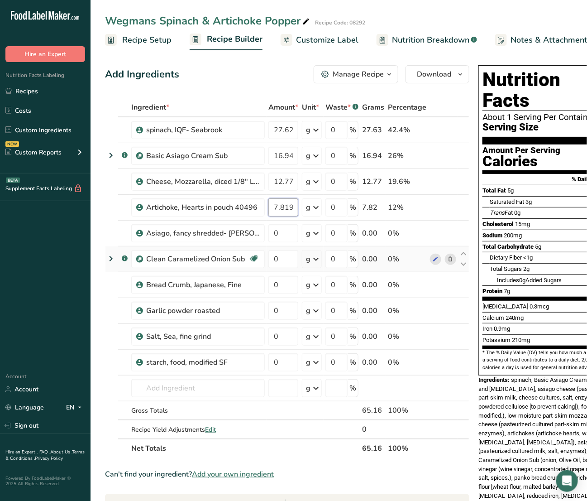
type input "7.819"
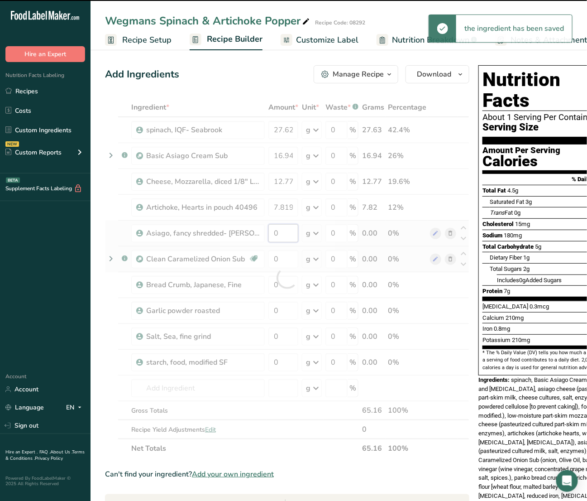
click at [274, 232] on div "Ingredient * Amount * Unit * Waste * .a-a{fill:#347362;}.b-a{fill:#fff;} Grams …" at bounding box center [287, 278] width 364 height 360
drag, startPoint x: 281, startPoint y: 233, endPoint x: 253, endPoint y: 231, distance: 28.6
click at [253, 231] on div at bounding box center [287, 278] width 364 height 360
click at [279, 234] on input "0" at bounding box center [283, 233] width 30 height 18
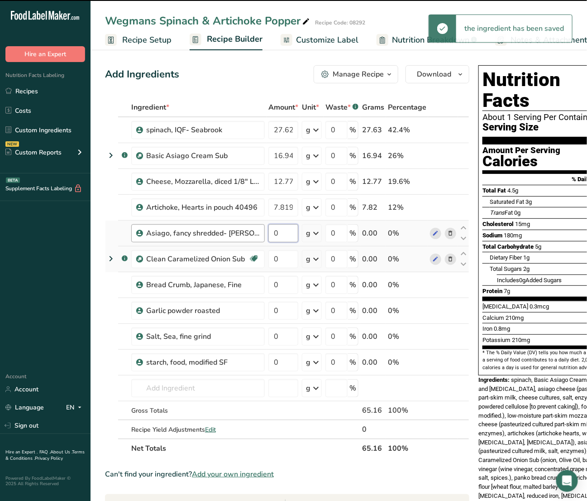
drag, startPoint x: 282, startPoint y: 233, endPoint x: 265, endPoint y: 233, distance: 17.2
click at [265, 233] on tr "Asiago, fancy shredded- Arthur Schuman 0 g Weight Units g kg mg See more Volume…" at bounding box center [286, 233] width 363 height 26
paste input "5.213"
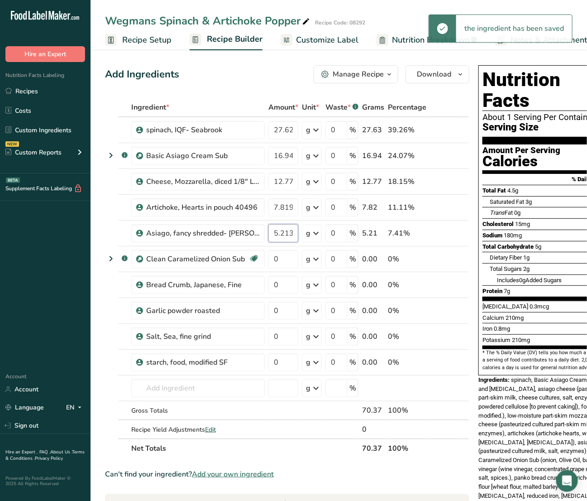
type input "5.213"
click at [282, 258] on div "Ingredient * Amount * Unit * Waste * .a-a{fill:#347362;}.b-a{fill:#fff;} Grams …" at bounding box center [287, 278] width 364 height 360
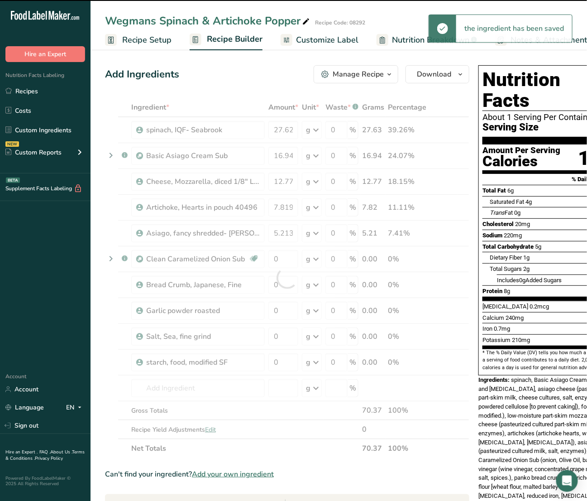
drag, startPoint x: 294, startPoint y: 258, endPoint x: 253, endPoint y: 257, distance: 40.8
click at [256, 257] on div at bounding box center [287, 278] width 364 height 360
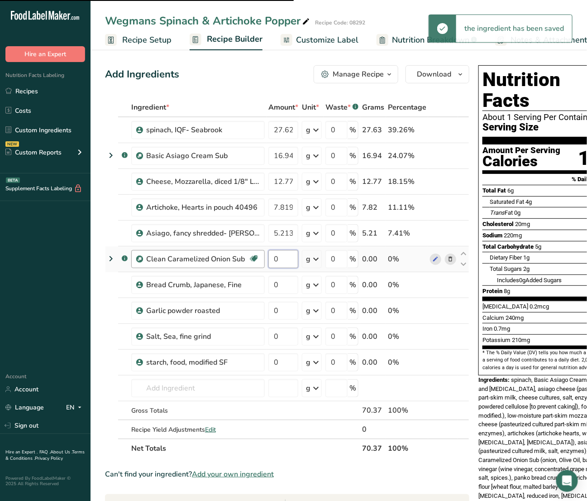
drag, startPoint x: 283, startPoint y: 258, endPoint x: 230, endPoint y: 258, distance: 53.4
click at [230, 258] on tr ".a-a{fill:#347362;}.b-a{fill:#fff;} Clean Caramelized Onion Sub Source of Antio…" at bounding box center [286, 259] width 363 height 26
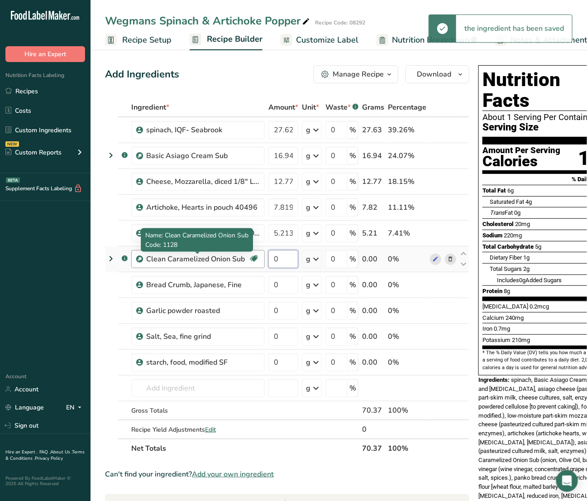
paste input "2.606"
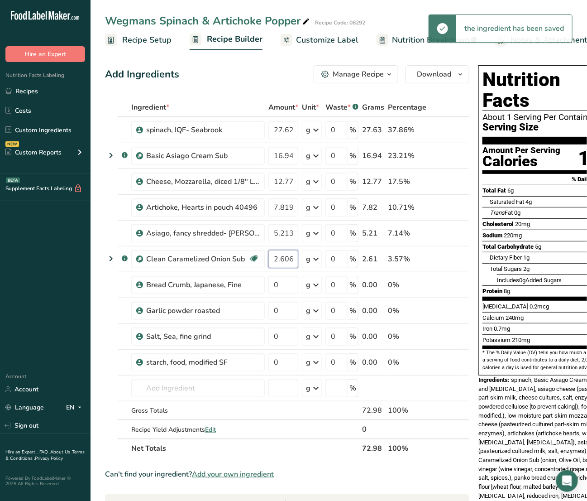
type input "2.606"
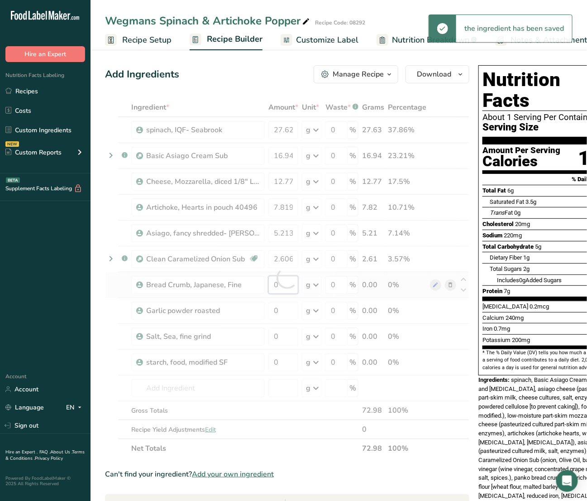
click at [286, 286] on div "Ingredient * Amount * Unit * Waste * .a-a{fill:#347362;}.b-a{fill:#fff;} Grams …" at bounding box center [287, 278] width 364 height 360
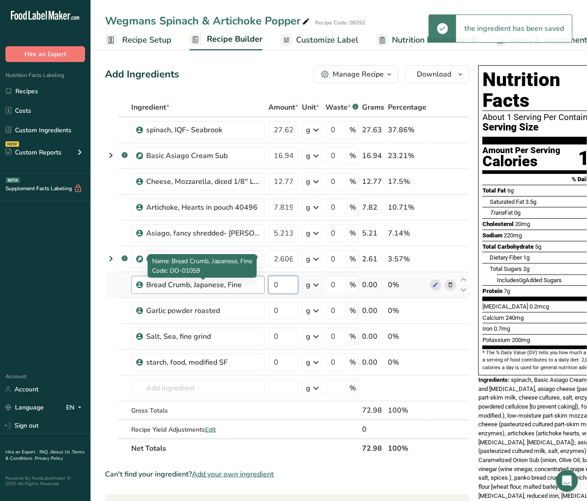
drag, startPoint x: 284, startPoint y: 286, endPoint x: 256, endPoint y: 285, distance: 27.6
click at [256, 285] on tr "Bread Crumb, Japanese, Fine 0 g Weight Units g kg mg See more Volume Units l Vo…" at bounding box center [286, 285] width 363 height 26
paste input "3.258"
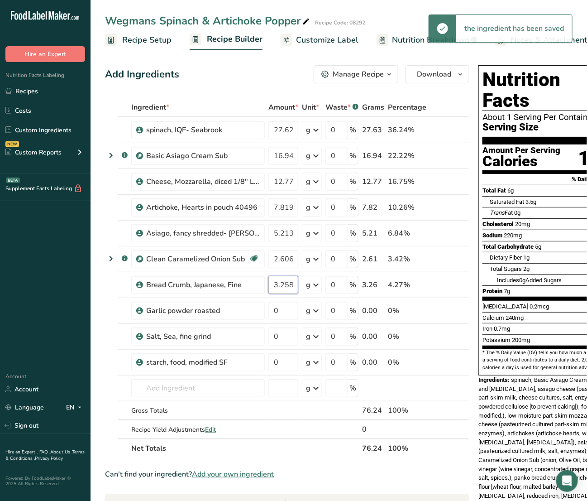
type input "3.258"
click at [283, 306] on div "Ingredient * Amount * Unit * Waste * .a-a{fill:#347362;}.b-a{fill:#fff;} Grams …" at bounding box center [287, 278] width 364 height 360
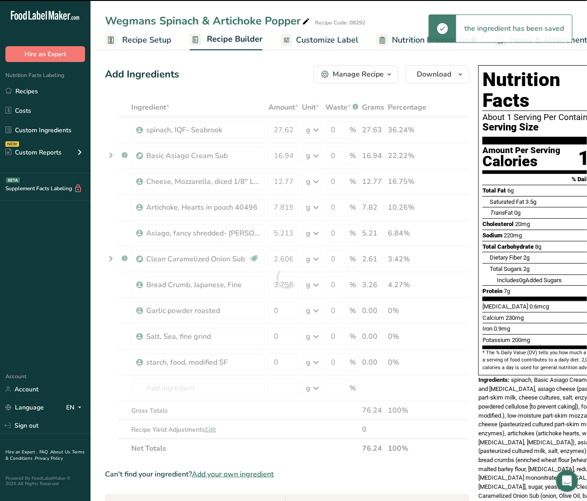
drag, startPoint x: 287, startPoint y: 309, endPoint x: 244, endPoint y: 309, distance: 43.0
click at [244, 309] on div at bounding box center [287, 278] width 364 height 360
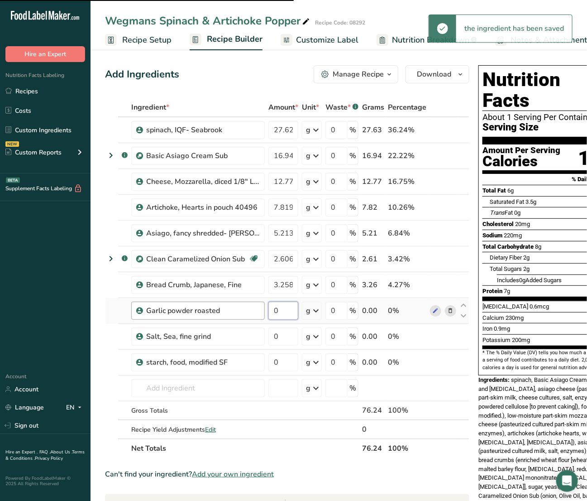
click at [244, 305] on tr "Garlic powder roasted 0 g Weight Units g kg mg See more Volume Units l Volume u…" at bounding box center [286, 311] width 363 height 26
paste input ".382"
type input "0.382"
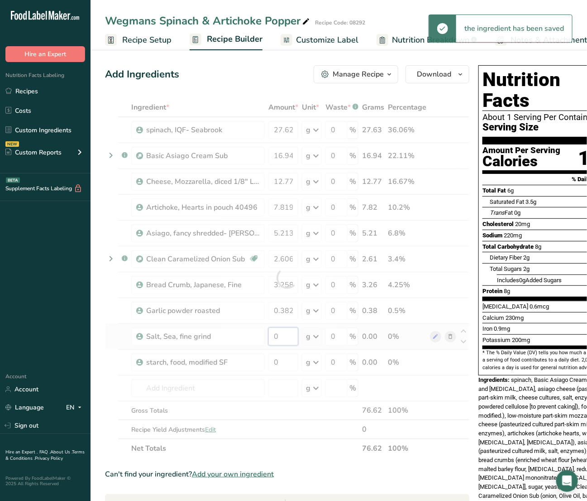
click at [278, 332] on div "Ingredient * Amount * Unit * Waste * .a-a{fill:#347362;}.b-a{fill:#fff;} Grams …" at bounding box center [287, 278] width 364 height 360
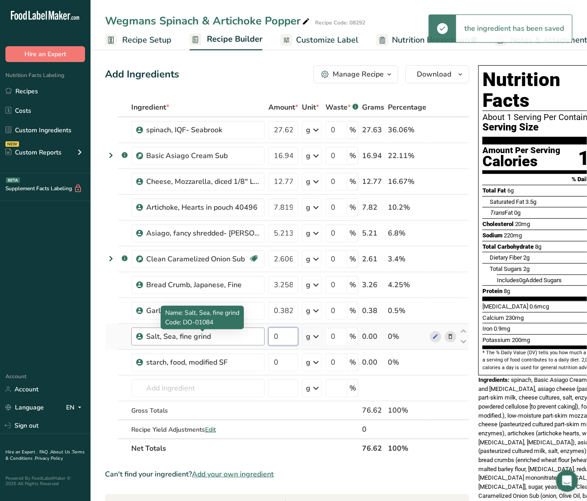
drag, startPoint x: 287, startPoint y: 337, endPoint x: 249, endPoint y: 331, distance: 38.1
click at [249, 331] on tr "Salt, Sea, fine grind 0 g Weight Units g kg mg See more Volume Units l Volume u…" at bounding box center [286, 337] width 363 height 26
paste input ".774"
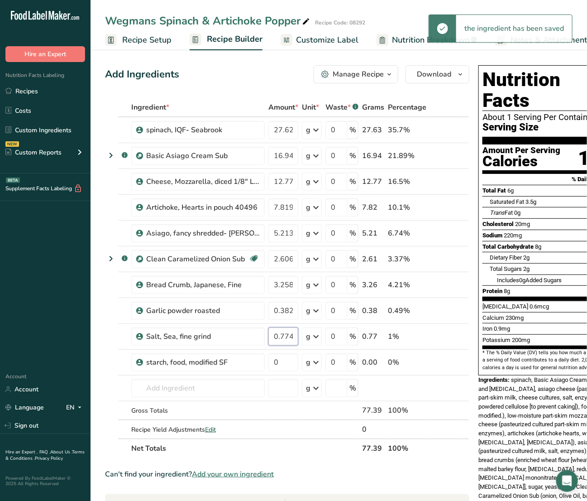
type input "0.774"
click at [274, 365] on div "Ingredient * Amount * Unit * Waste * .a-a{fill:#347362;}.b-a{fill:#fff;} Grams …" at bounding box center [287, 278] width 364 height 360
drag, startPoint x: 287, startPoint y: 363, endPoint x: 257, endPoint y: 358, distance: 30.3
click at [257, 358] on tr "starch, food, modified SF 0 g Weight Units g kg mg See more Volume Units l Volu…" at bounding box center [286, 362] width 363 height 26
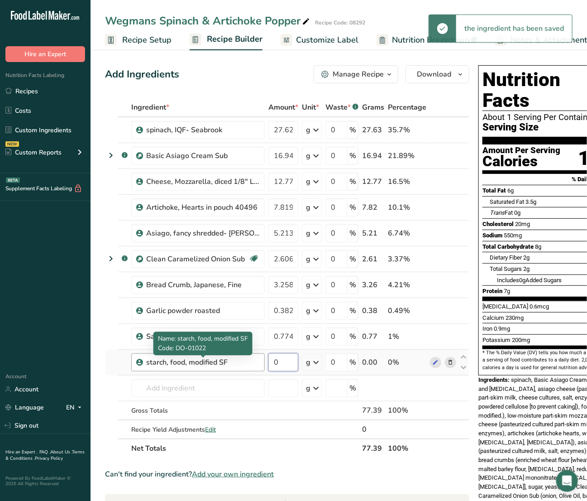
paste input ".027"
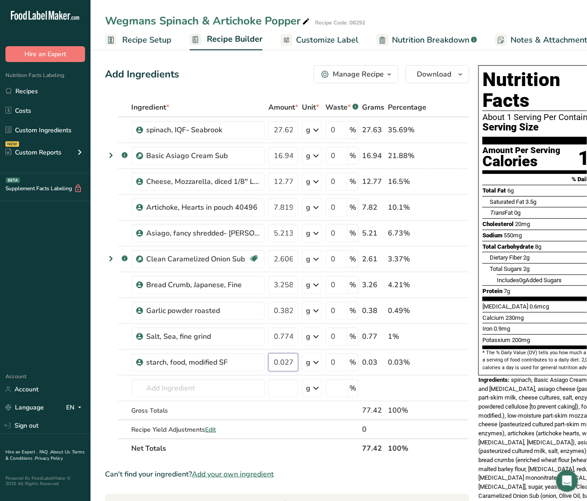
type input "0.027"
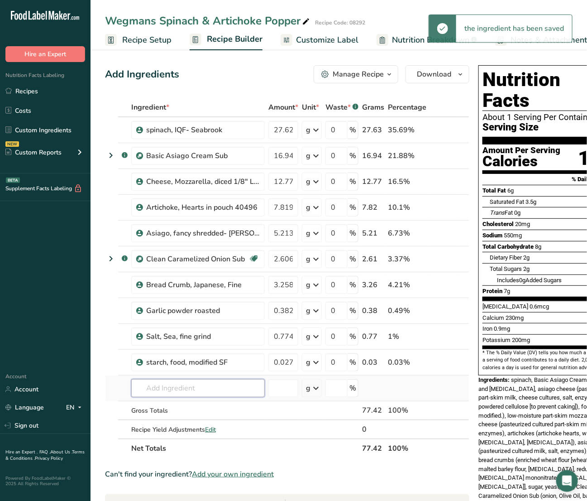
click at [169, 387] on div "Ingredient * Amount * Unit * Waste * .a-a{fill:#347362;}.b-a{fill:#fff;} Grams …" at bounding box center [287, 278] width 364 height 360
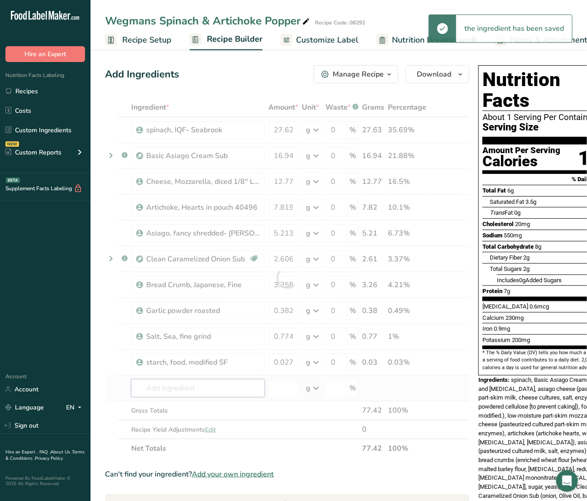
paste input "DO-01150"
type input "DO-01150"
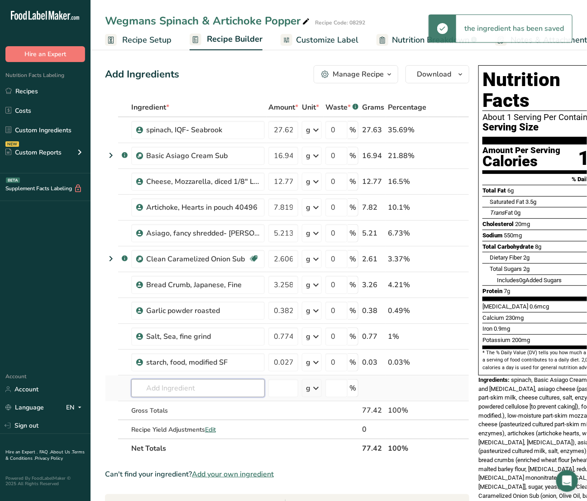
click at [172, 389] on input "text" at bounding box center [198, 388] width 134 height 18
paste input "DO-01150"
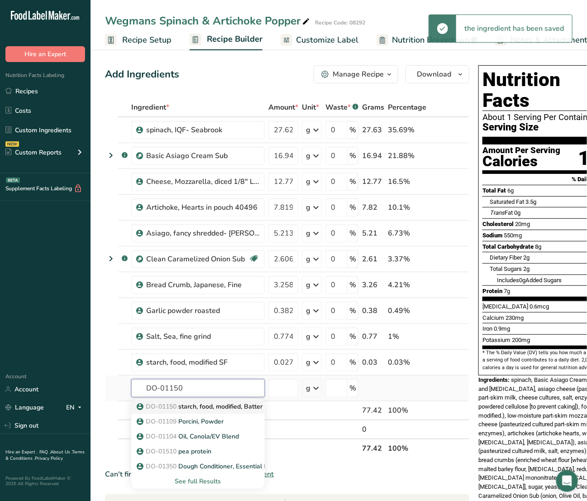
type input "DO-01150"
click at [179, 403] on p "DO-01150 starch, food, modified, Batter Bind, SF (DO-01640)" at bounding box center [232, 406] width 187 height 10
type input "starch, food, modified, Batter Bind, SF (DO-01640)"
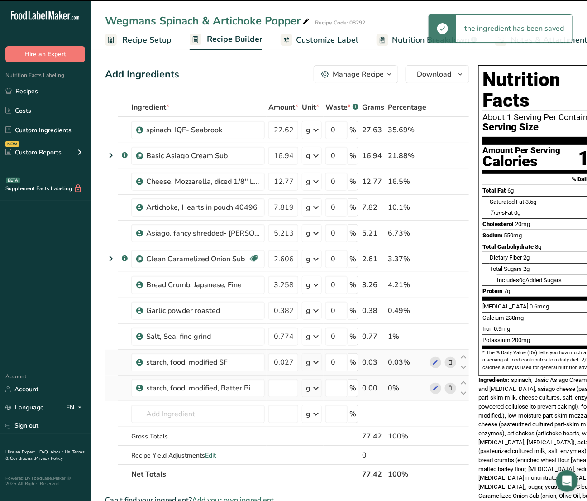
type input "0"
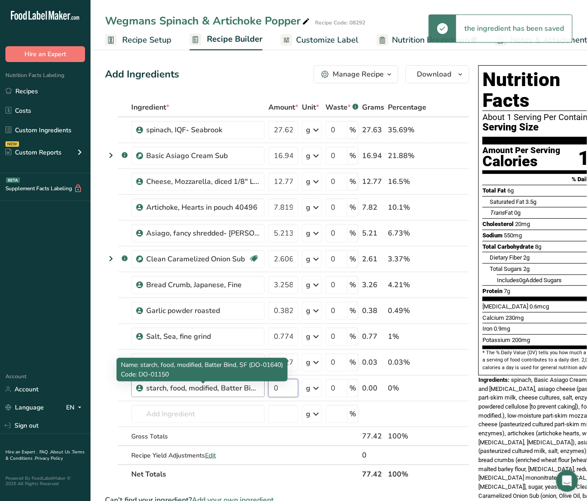
drag, startPoint x: 290, startPoint y: 388, endPoint x: 251, endPoint y: 383, distance: 38.9
click at [251, 383] on tr "starch, food, modified, Batter Bind, SF (DO-01640) 0 g Weight Units g kg mg See…" at bounding box center [286, 388] width 363 height 26
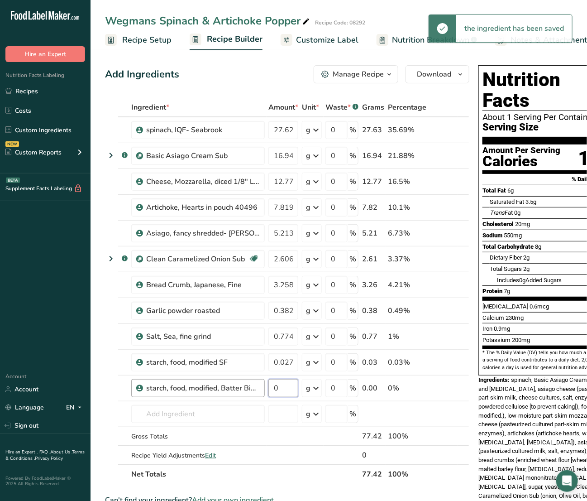
paste input "2.323"
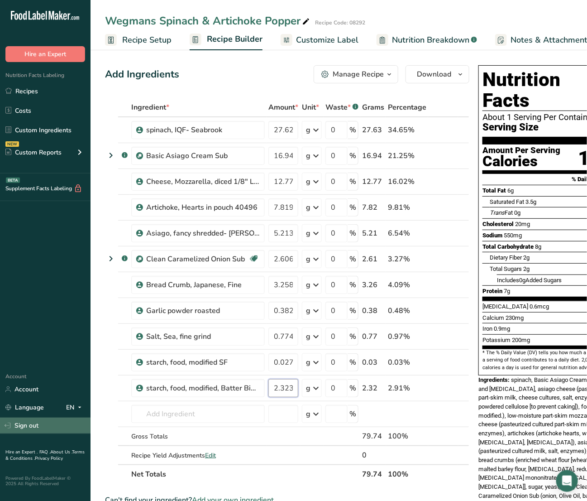
type input "2.323"
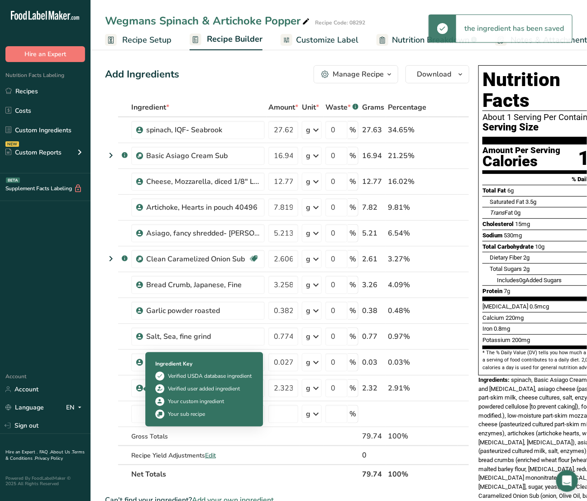
drag, startPoint x: 140, startPoint y: 385, endPoint x: 166, endPoint y: 405, distance: 32.6
click at [166, 405] on div "Your custom ingredient" at bounding box center [204, 401] width 98 height 9
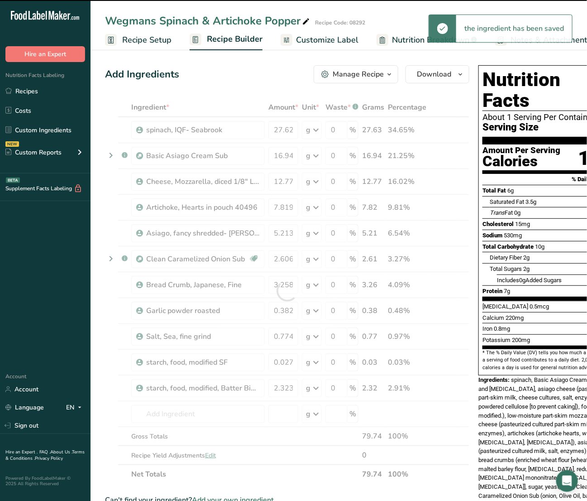
click at [141, 421] on div at bounding box center [287, 291] width 364 height 386
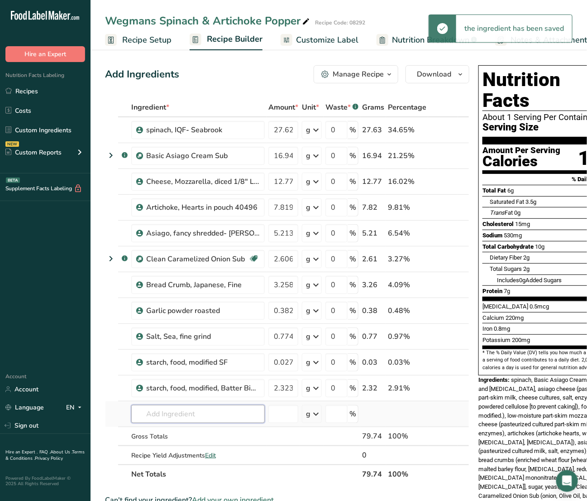
click at [166, 412] on input "text" at bounding box center [198, 414] width 134 height 18
paste input "2002"
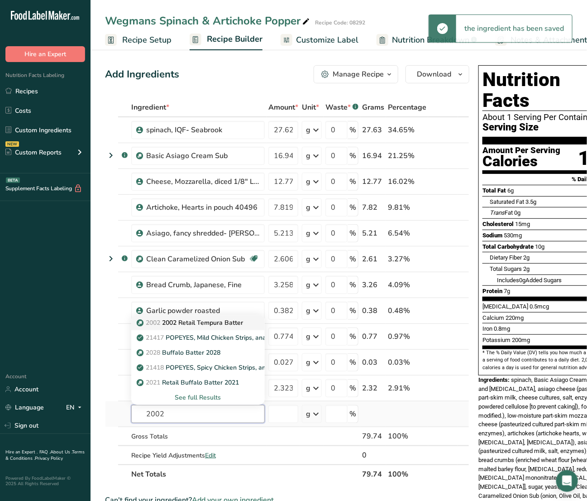
type input "2002"
click at [196, 322] on p "2002 2002 Retail Tempura Batter" at bounding box center [191, 323] width 105 height 10
type input "2002 Retail Tempura Batter"
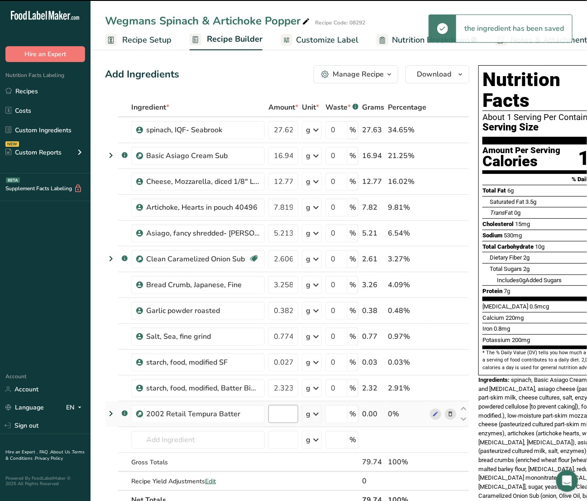
type input "0"
drag, startPoint x: 288, startPoint y: 414, endPoint x: 245, endPoint y: 406, distance: 44.3
click at [245, 406] on tr ".a-a{fill:#347362;}.b-a{fill:#fff;} 2002 Retail Tempura Batter 0 g Weight Units…" at bounding box center [286, 414] width 363 height 26
paste input "11.164"
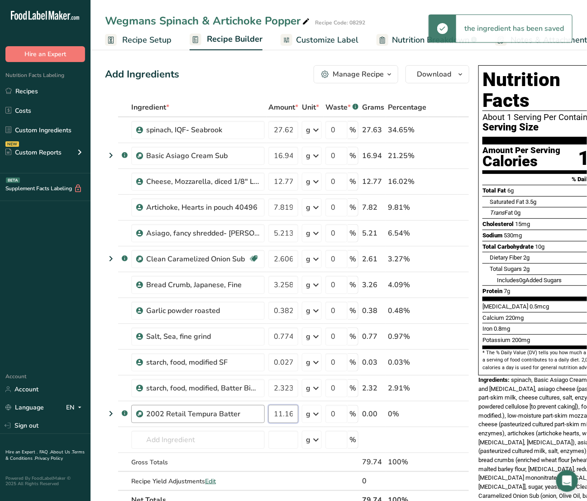
scroll to position [0, 4]
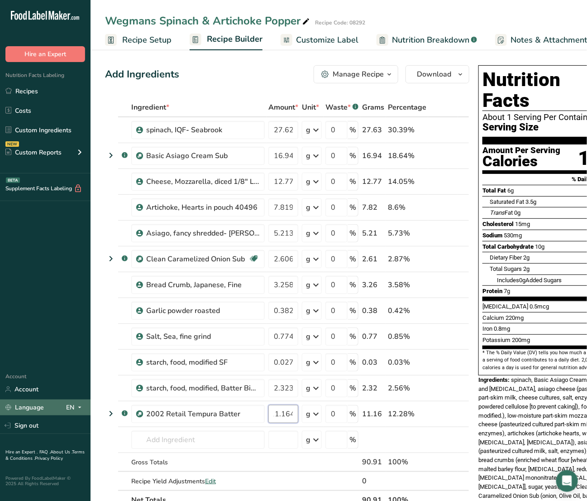
type input "11.164"
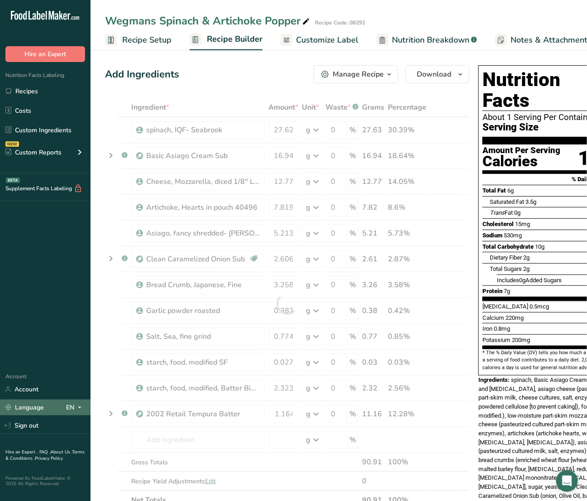
scroll to position [0, 0]
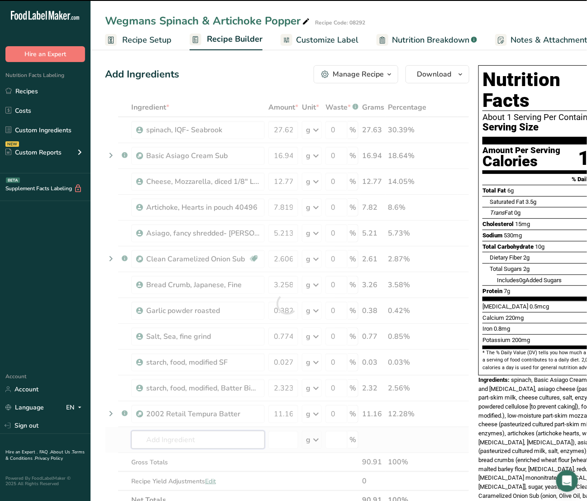
click at [155, 435] on div "Ingredient * Amount * Unit * Waste * .a-a{fill:#347362;}.b-a{fill:#fff;} Grams …" at bounding box center [287, 303] width 364 height 411
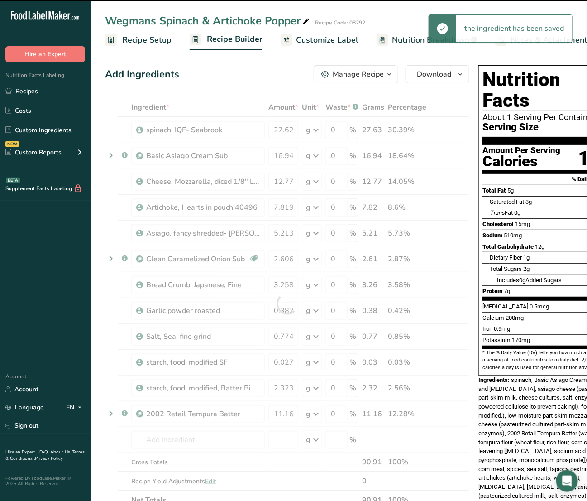
click at [162, 440] on div at bounding box center [287, 303] width 364 height 411
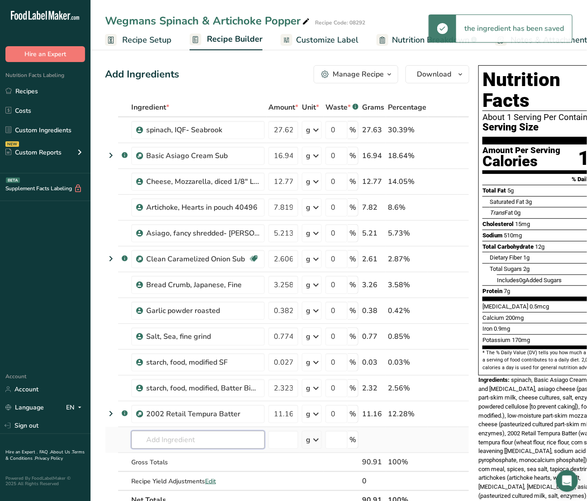
click at [161, 440] on input "text" at bounding box center [198, 439] width 134 height 18
paste input "DO-01059"
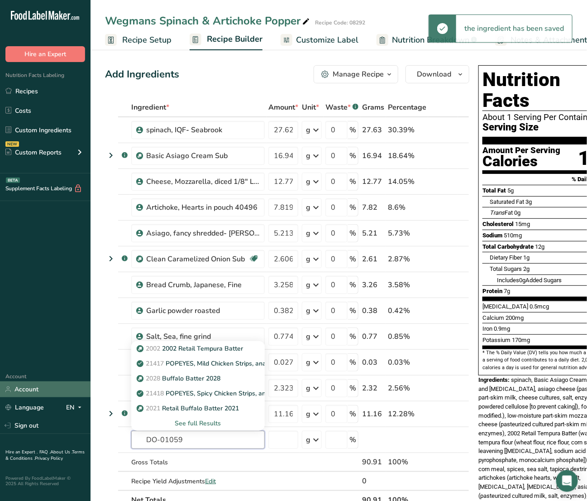
type input "DO-01059"
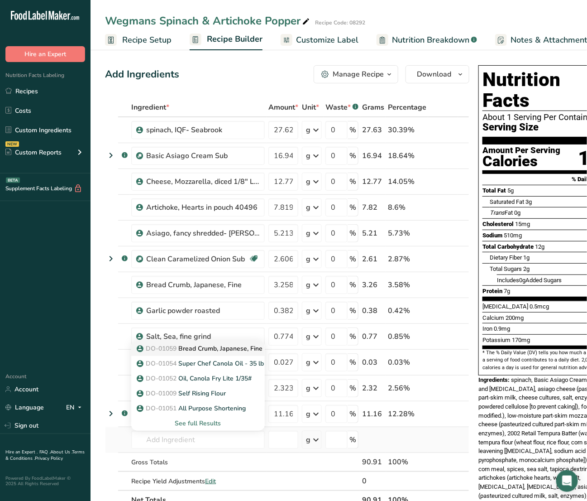
click at [165, 352] on span "DO-01059" at bounding box center [161, 348] width 31 height 9
type input "Bread Crumb, Japanese, Fine"
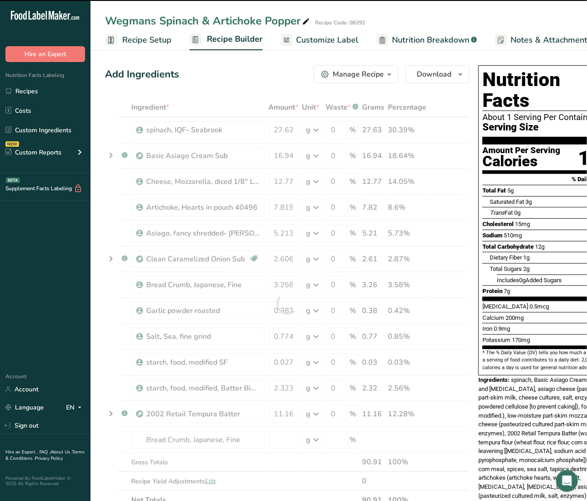
click at [286, 443] on div at bounding box center [287, 303] width 364 height 411
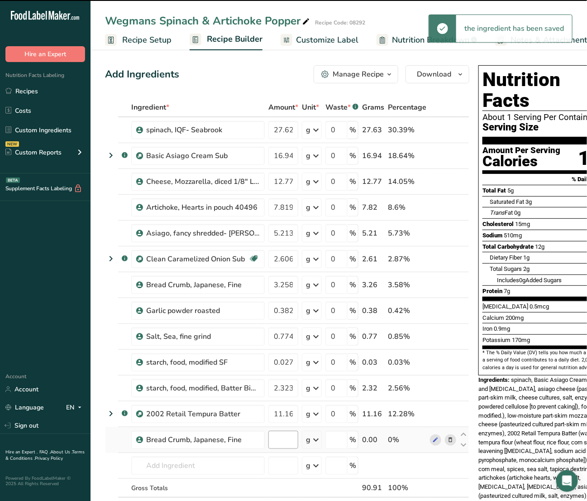
type input "0"
drag, startPoint x: 279, startPoint y: 437, endPoint x: 254, endPoint y: 429, distance: 26.2
click at [254, 429] on tr "Bread Crumb, Japanese, Fine 0 g Weight Units g kg mg See more Volume Units l Vo…" at bounding box center [286, 440] width 363 height 26
paste input "9.091"
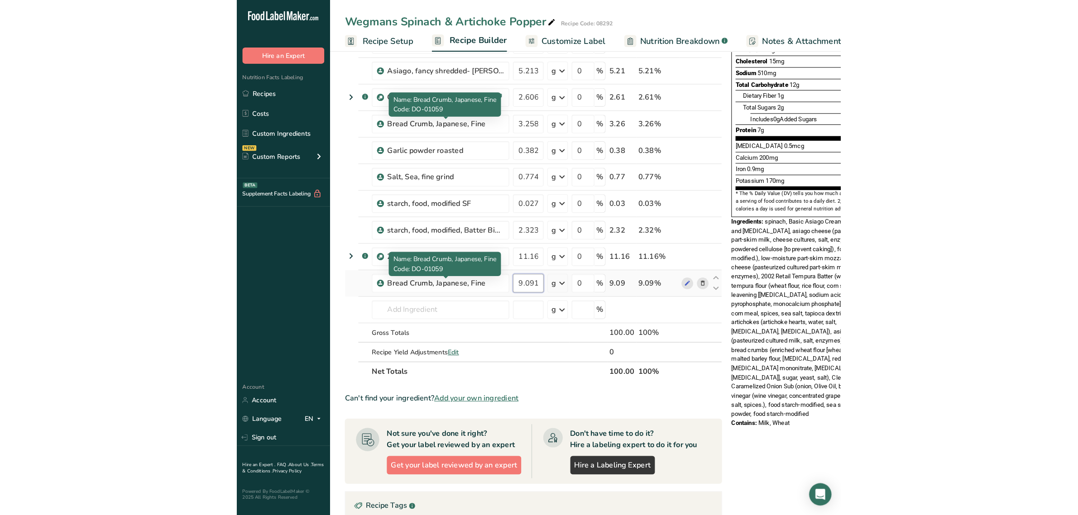
scroll to position [170, 0]
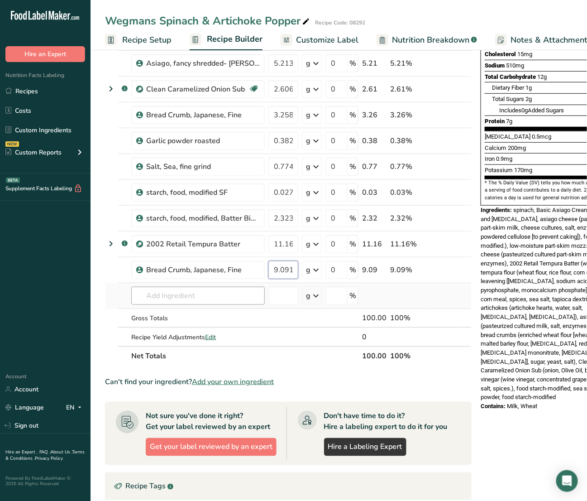
type input "9.091"
click at [182, 293] on div "Ingredient * Amount * Unit * Waste * .a-a{fill:#347362;}.b-a{fill:#fff;} Grams …" at bounding box center [288, 146] width 367 height 437
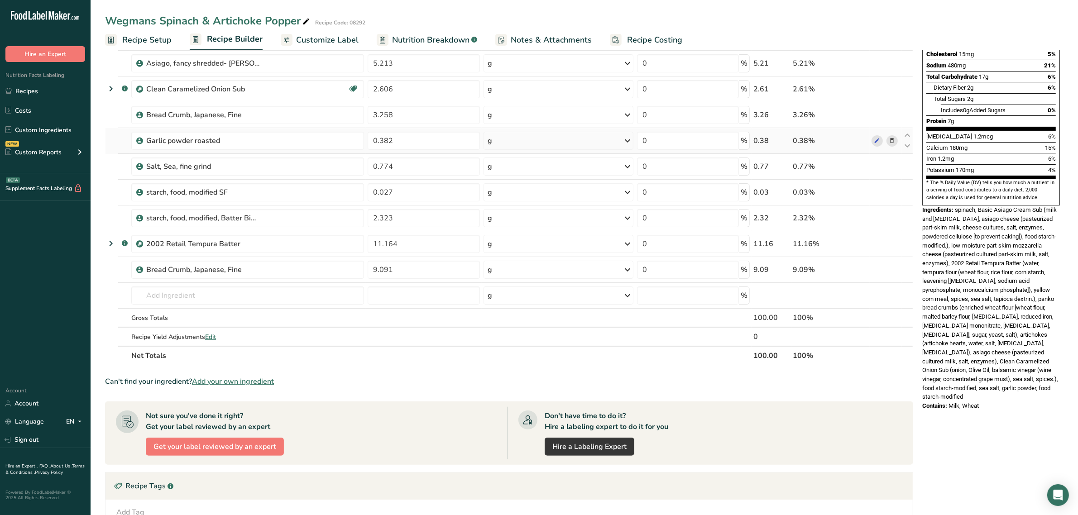
click at [439, 40] on span "Nutrition Breakdown" at bounding box center [430, 40] width 77 height 12
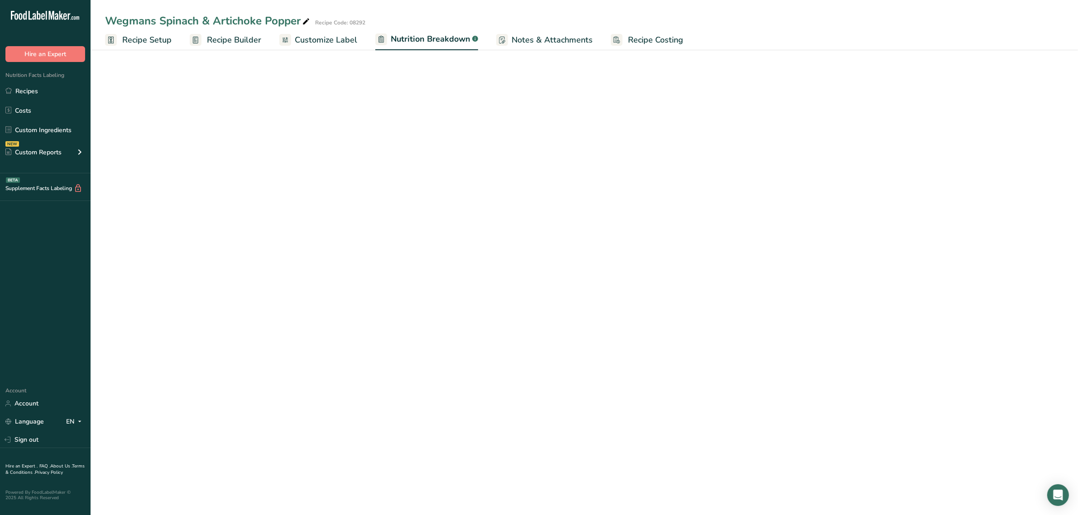
select select "Calories"
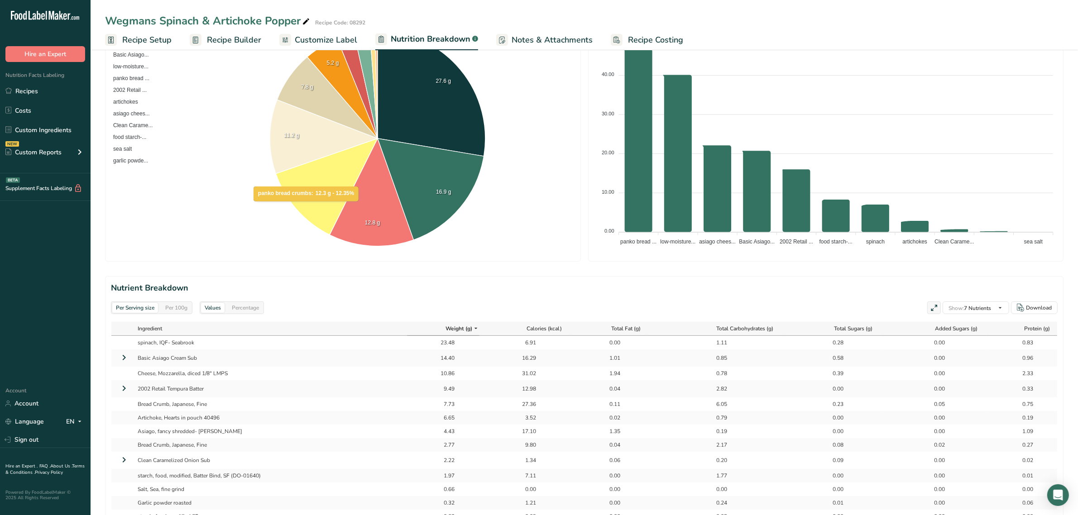
scroll to position [243, 0]
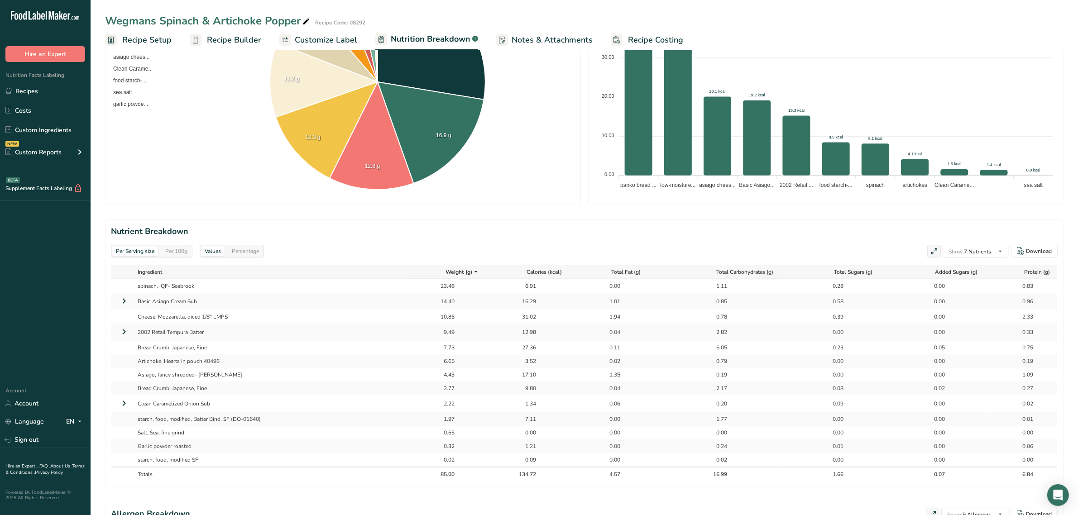
click at [186, 249] on div "Per 100g" at bounding box center [176, 251] width 29 height 10
click at [180, 248] on div "Per 100g" at bounding box center [176, 251] width 29 height 10
click at [153, 250] on div "Per Serving size" at bounding box center [135, 251] width 46 height 10
click at [172, 248] on div "Per 100g" at bounding box center [176, 251] width 29 height 10
click at [462, 270] on span "Weight (g)" at bounding box center [458, 272] width 27 height 8
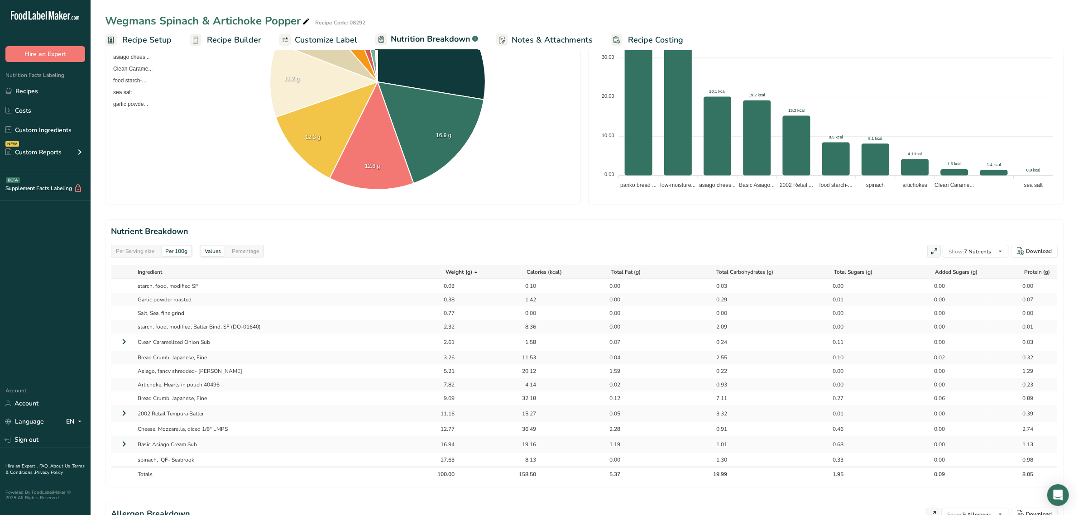
click at [462, 270] on span "Weight (g)" at bounding box center [458, 272] width 27 height 8
click at [468, 272] on span "Weight (g)" at bounding box center [458, 272] width 27 height 8
click at [472, 272] on icon at bounding box center [475, 272] width 7 height 11
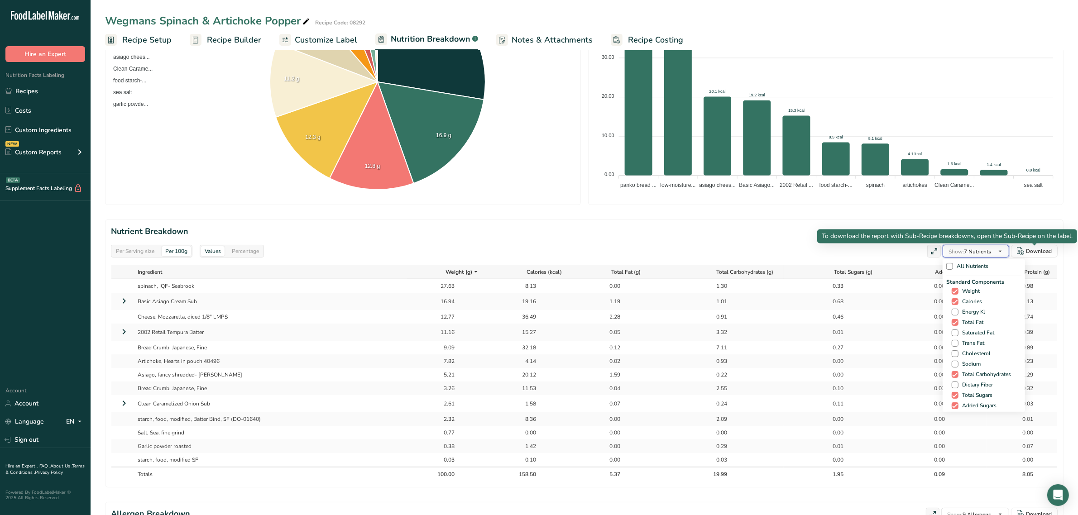
click at [994, 249] on span "button" at bounding box center [999, 251] width 11 height 11
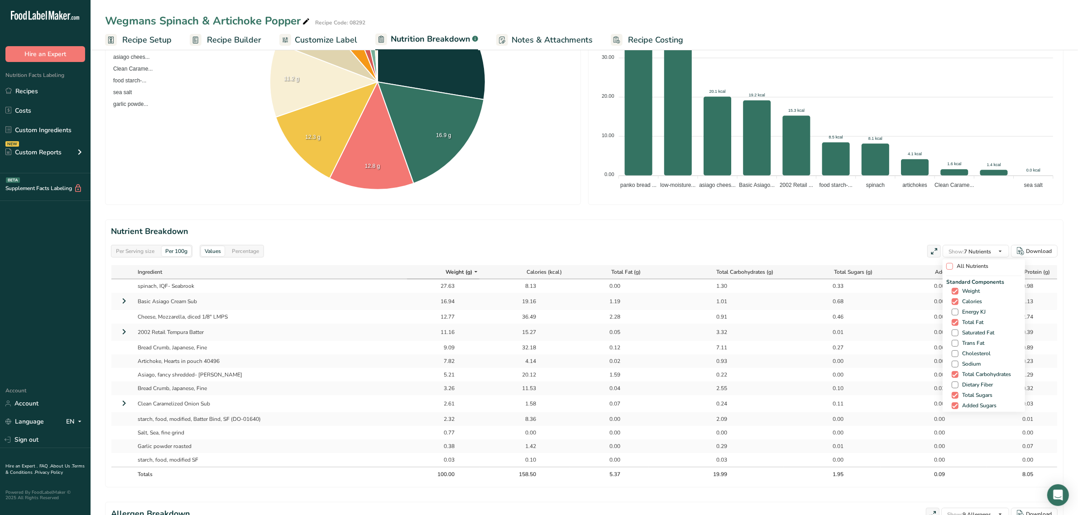
click at [981, 265] on span "All Nutrients" at bounding box center [970, 266] width 35 height 7
click at [952, 265] on input "All Nutrients" at bounding box center [949, 266] width 6 height 6
checkbox input "true"
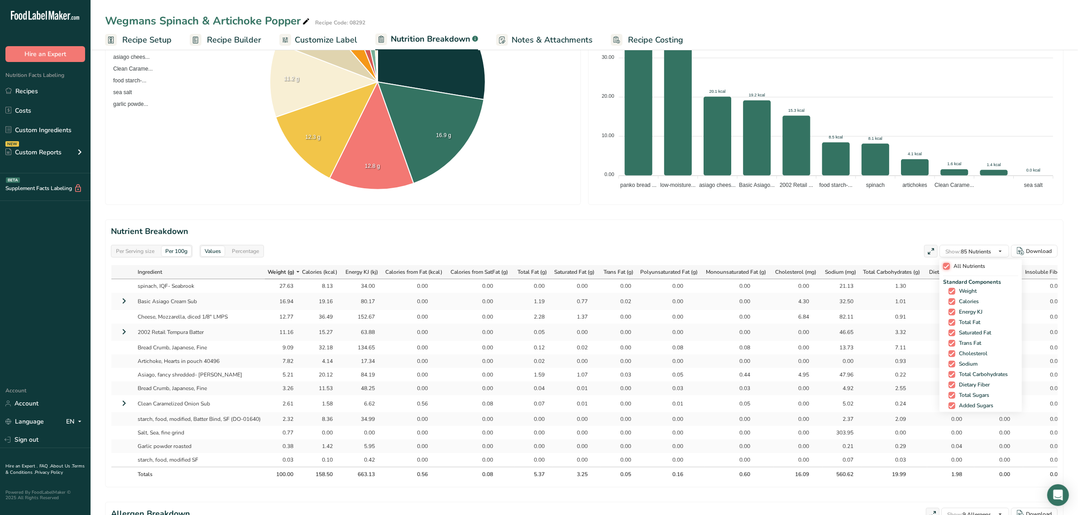
checkbox input "true"
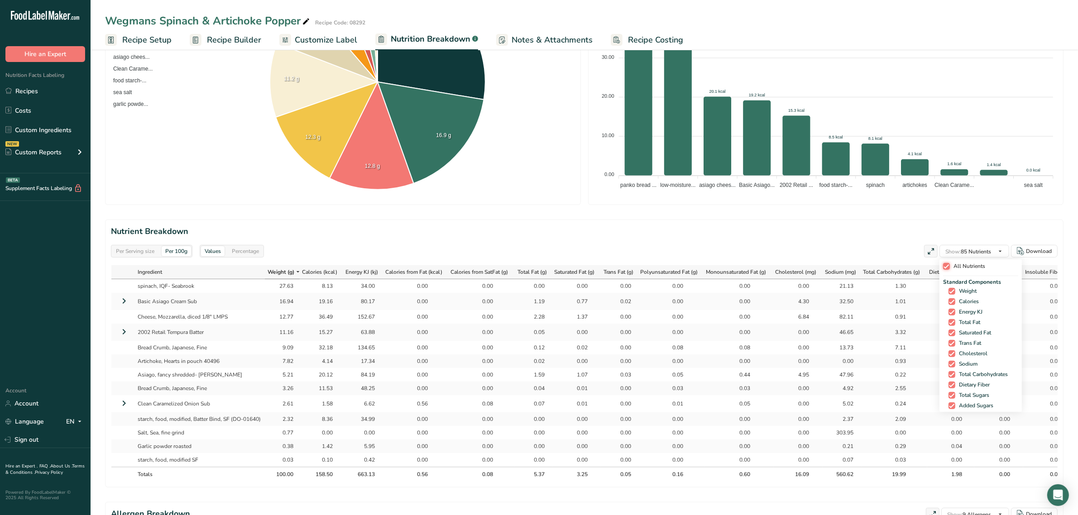
checkbox input "true"
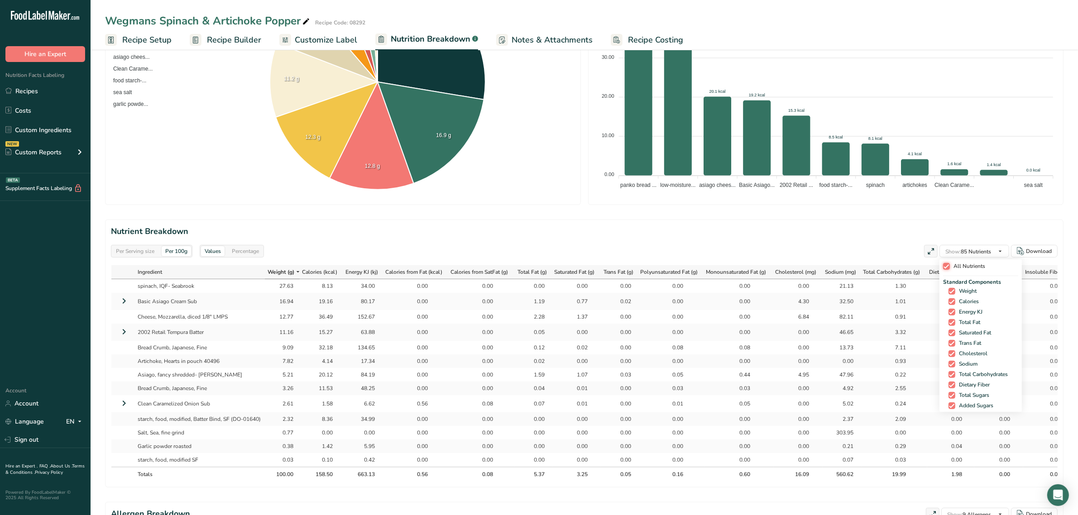
checkbox input "true"
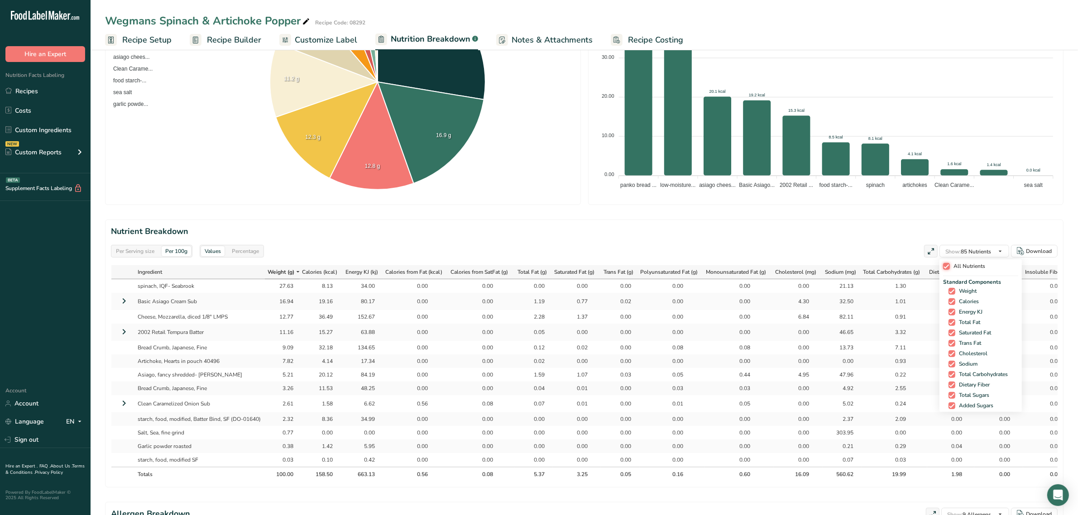
checkbox input "true"
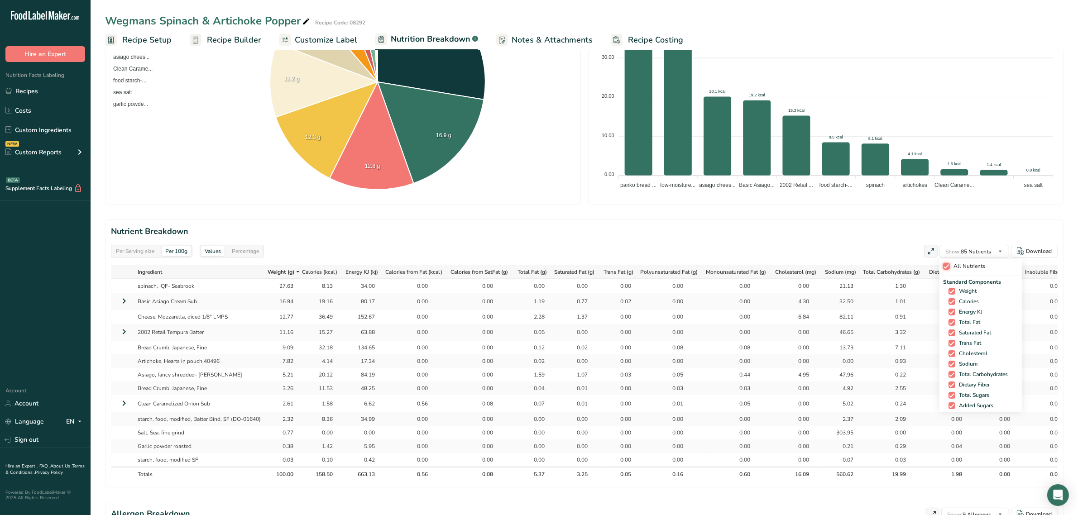
checkbox input "true"
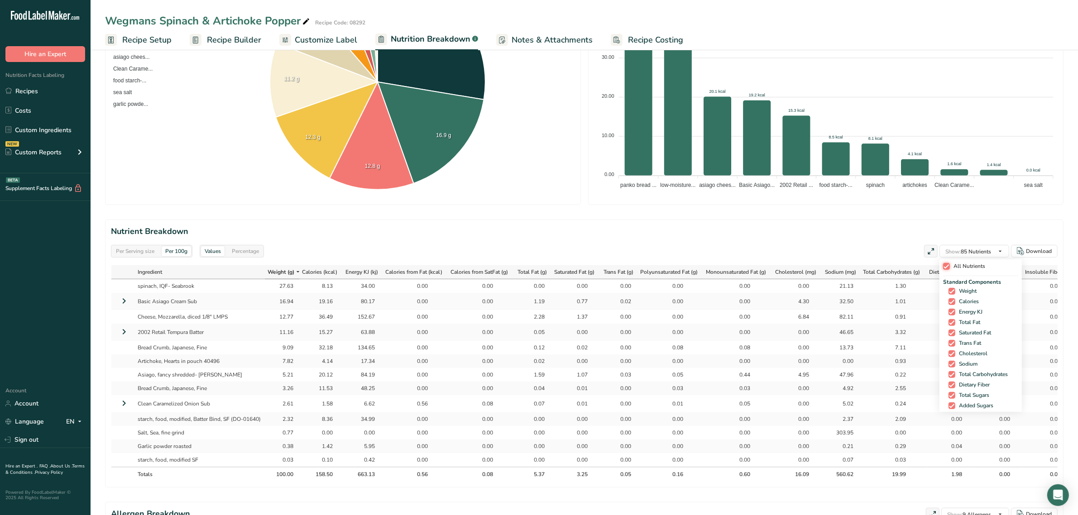
checkbox input "true"
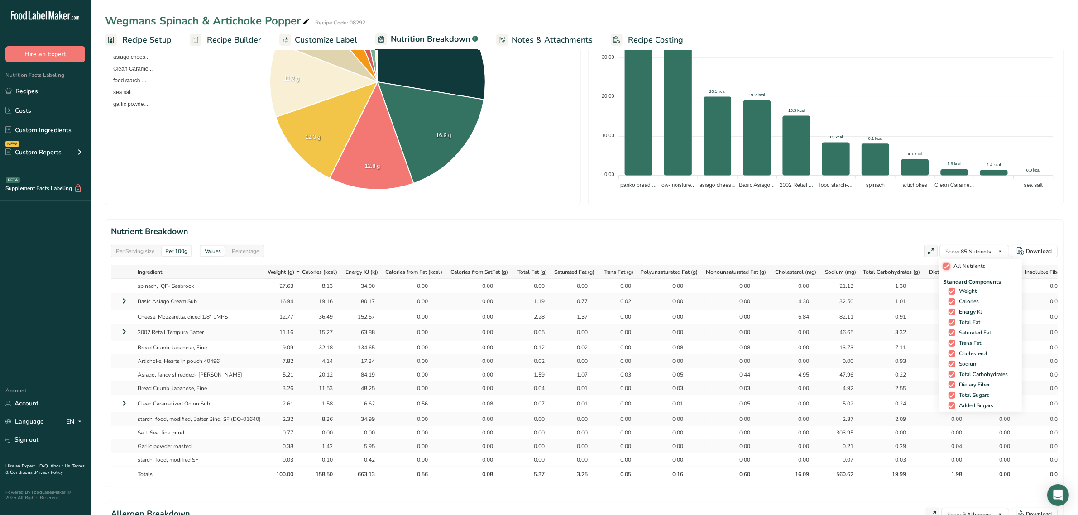
checkbox input "true"
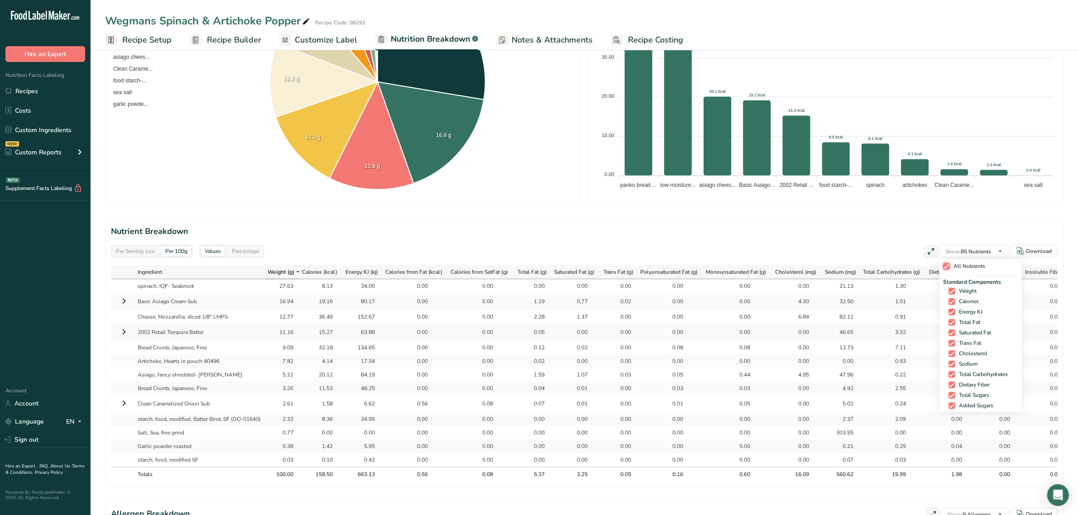
checkbox input "true"
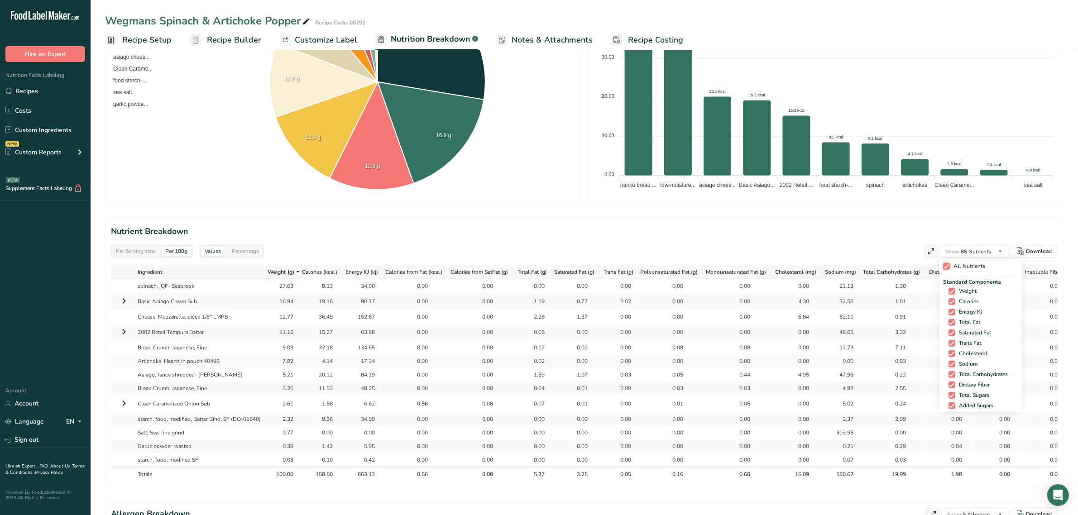
checkbox input "true"
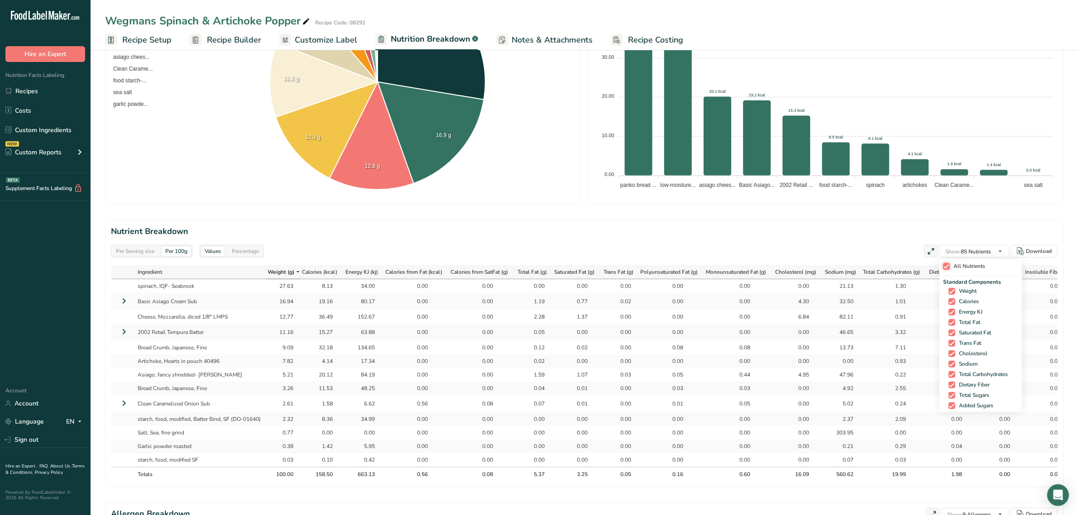
checkbox input "true"
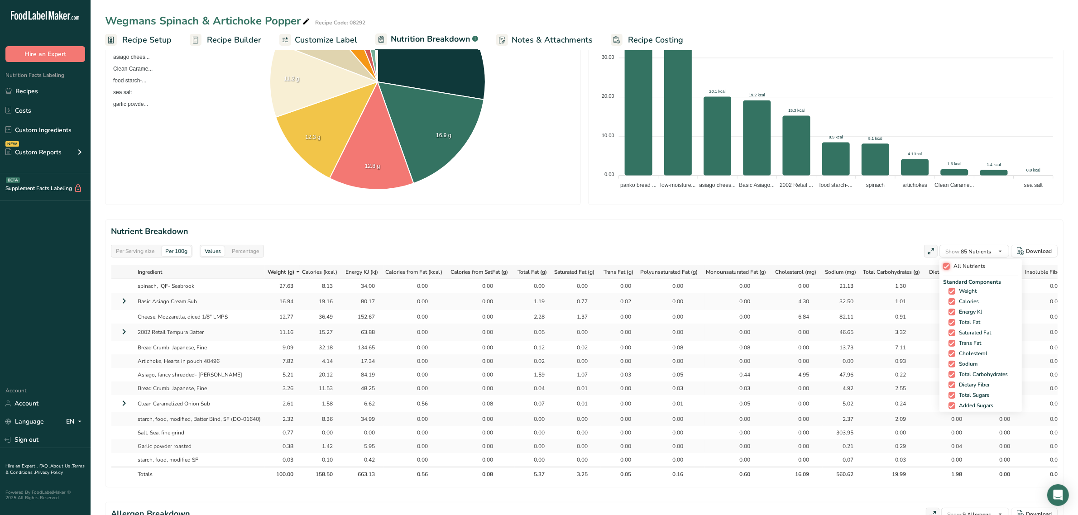
checkbox input "true"
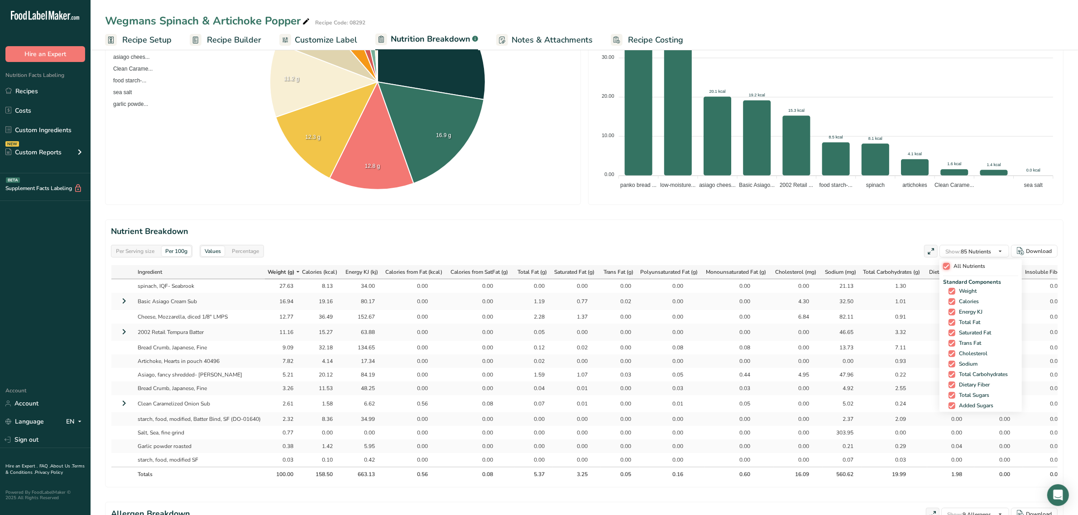
checkbox input "true"
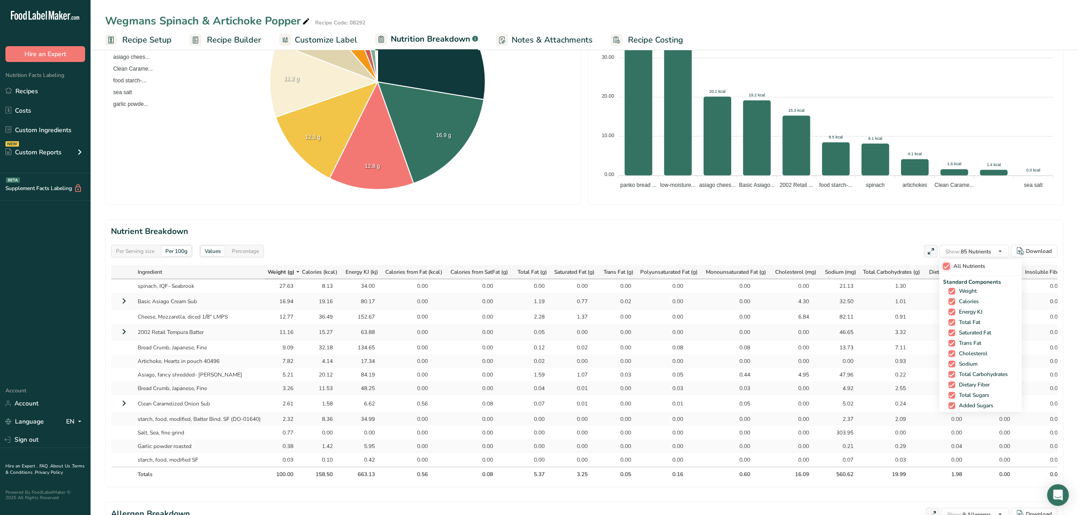
checkbox input "true"
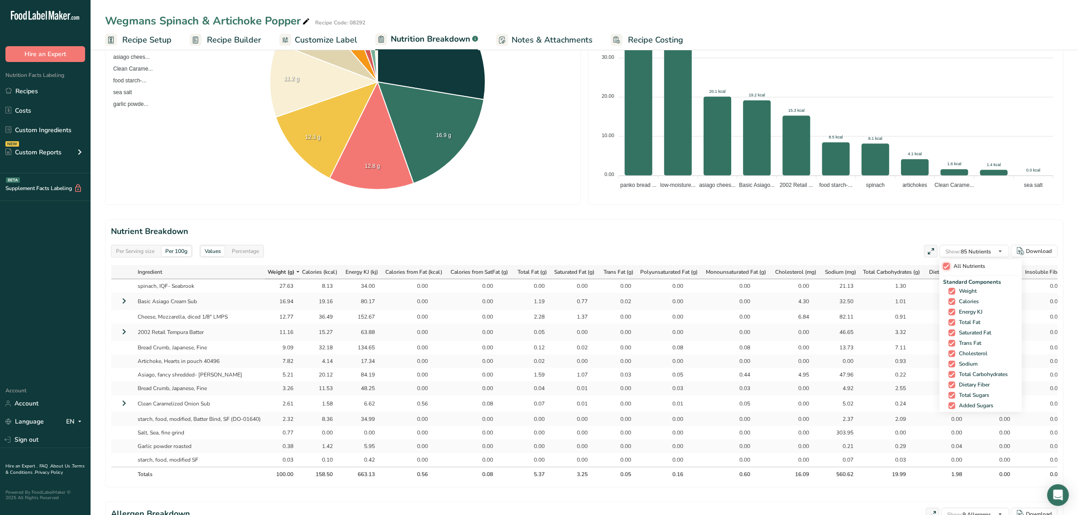
checkbox input "true"
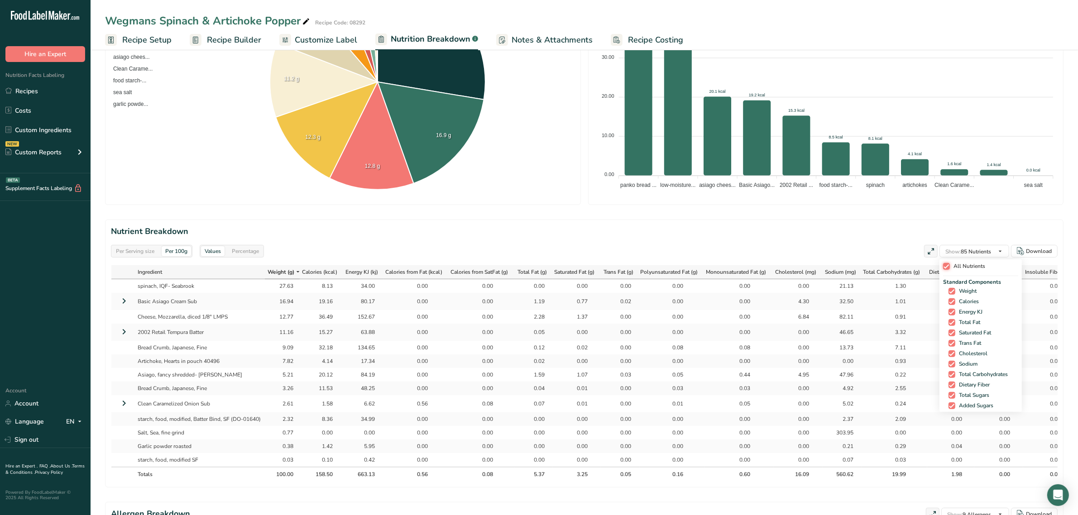
checkbox input "true"
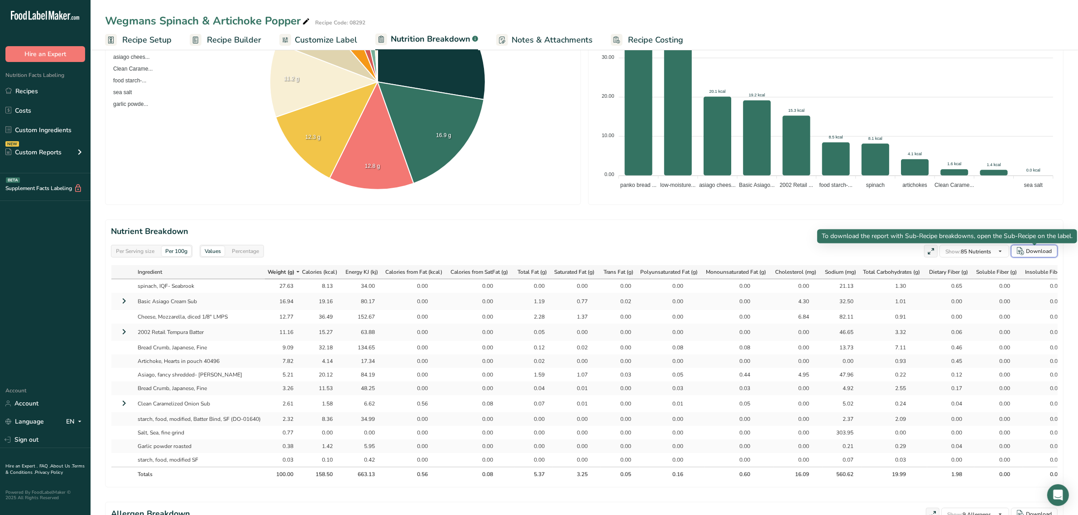
click at [1037, 252] on div "Download" at bounding box center [1039, 251] width 26 height 8
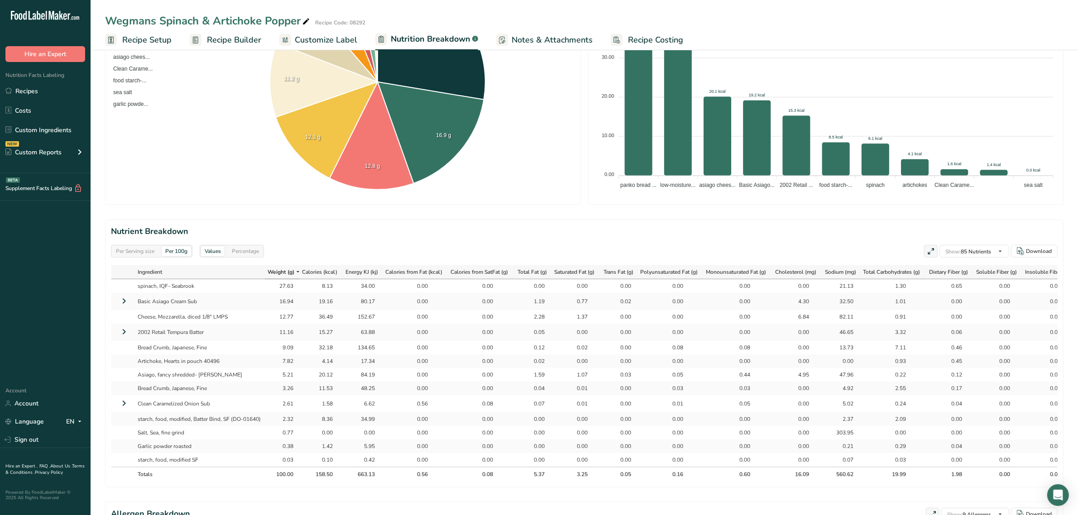
click at [132, 44] on span "Recipe Setup" at bounding box center [146, 40] width 49 height 12
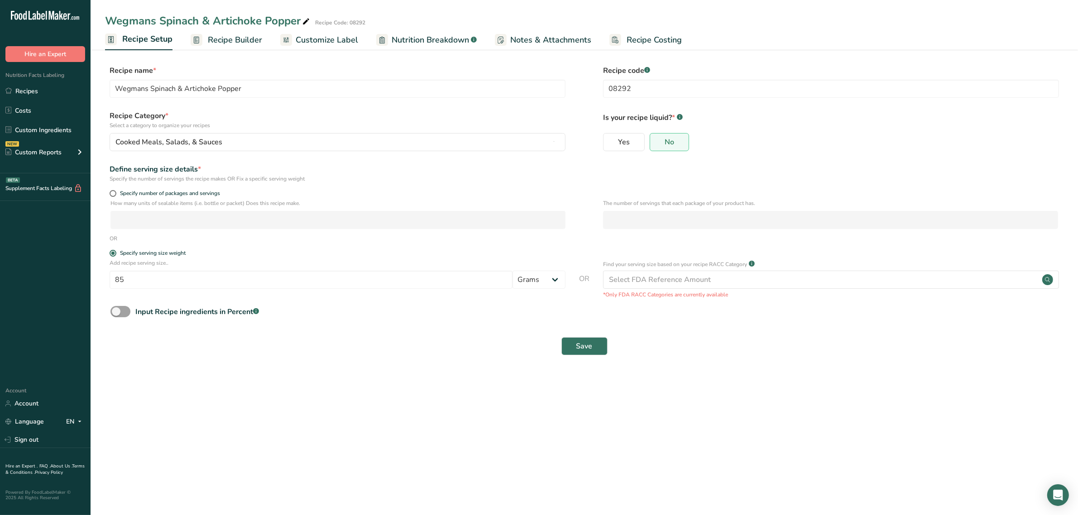
click at [208, 40] on span "Recipe Builder" at bounding box center [235, 40] width 54 height 12
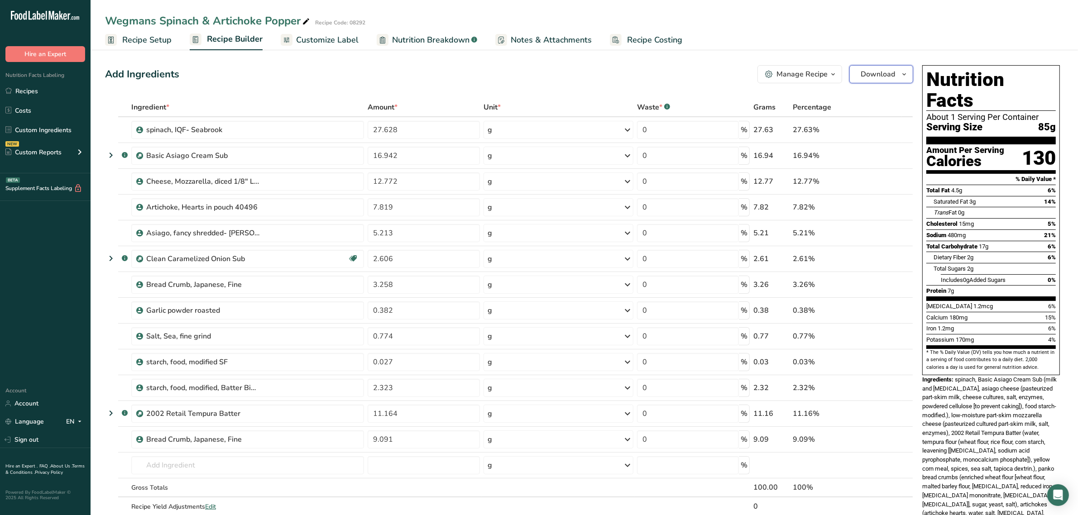
click at [865, 72] on span "Download" at bounding box center [877, 74] width 34 height 11
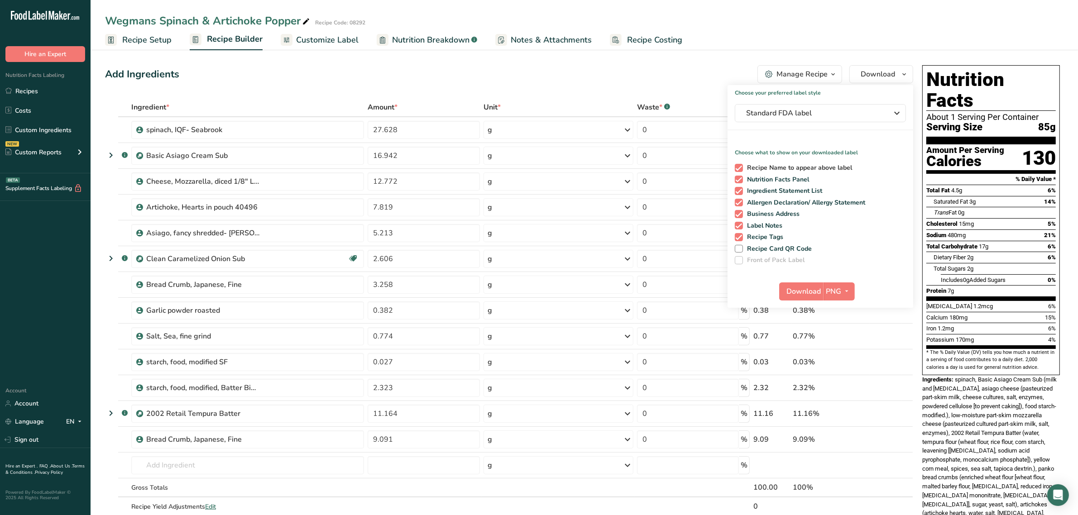
click at [758, 164] on span "Recipe Name to appear above label" at bounding box center [798, 168] width 110 height 8
click at [741, 165] on input "Recipe Name to appear above label" at bounding box center [738, 168] width 6 height 6
checkbox input "false"
click at [759, 176] on span "Nutrition Facts Panel" at bounding box center [776, 180] width 67 height 8
click at [741, 177] on input "Nutrition Facts Panel" at bounding box center [738, 180] width 6 height 6
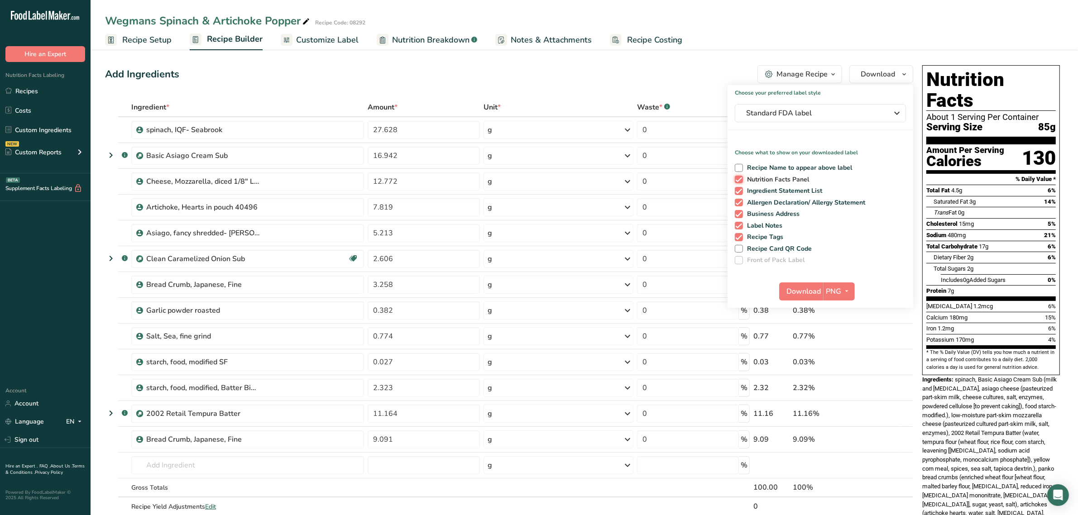
checkbox input "false"
click at [759, 185] on div "Recipe Name to appear above label Nutrition Facts Panel Ingredient Statement Li…" at bounding box center [820, 212] width 186 height 104
click at [756, 199] on span "Allergen Declaration/ Allergy Statement" at bounding box center [804, 203] width 123 height 8
click at [741, 200] on input "Allergen Declaration/ Allergy Statement" at bounding box center [738, 203] width 6 height 6
checkbox input "false"
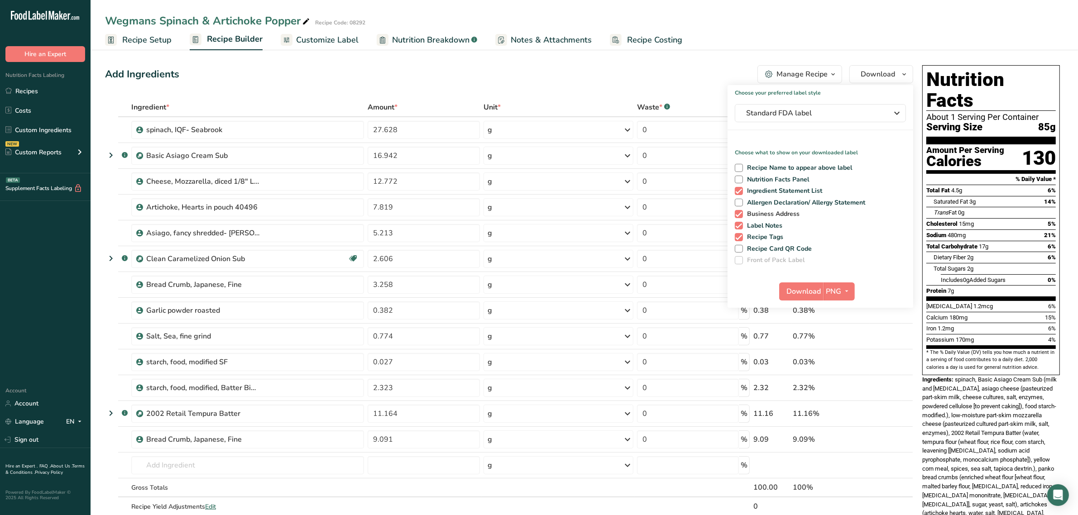
click at [758, 211] on span "Business Address" at bounding box center [771, 214] width 57 height 8
click at [741, 211] on input "Business Address" at bounding box center [738, 214] width 6 height 6
checkbox input "false"
click at [756, 223] on span "Label Notes" at bounding box center [763, 226] width 40 height 8
click at [741, 223] on input "Label Notes" at bounding box center [738, 226] width 6 height 6
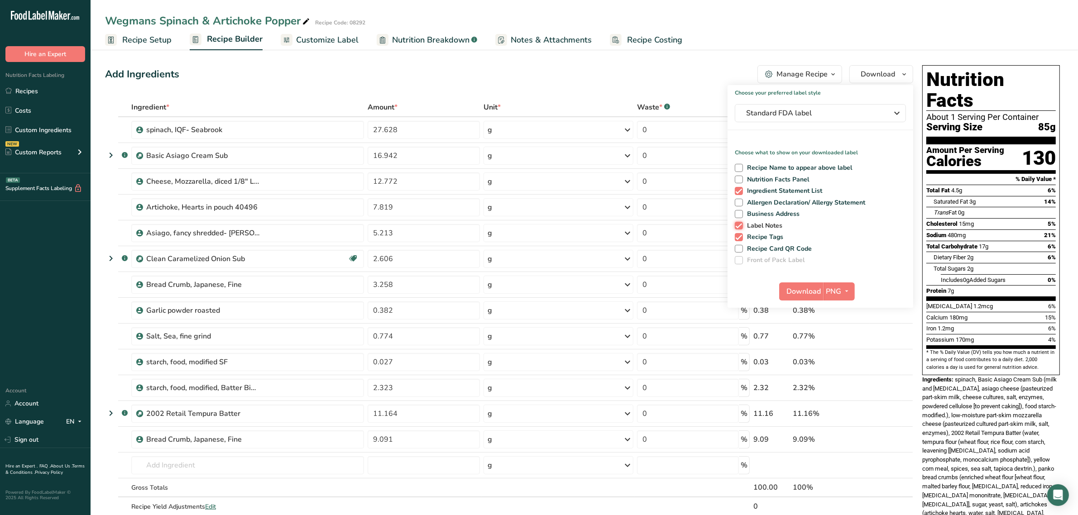
checkbox input "false"
click at [756, 233] on span "Recipe Tags" at bounding box center [763, 237] width 41 height 8
click at [741, 234] on input "Recipe Tags" at bounding box center [738, 237] width 6 height 6
checkbox input "false"
click at [757, 177] on span "Nutrition Facts Panel" at bounding box center [776, 180] width 67 height 8
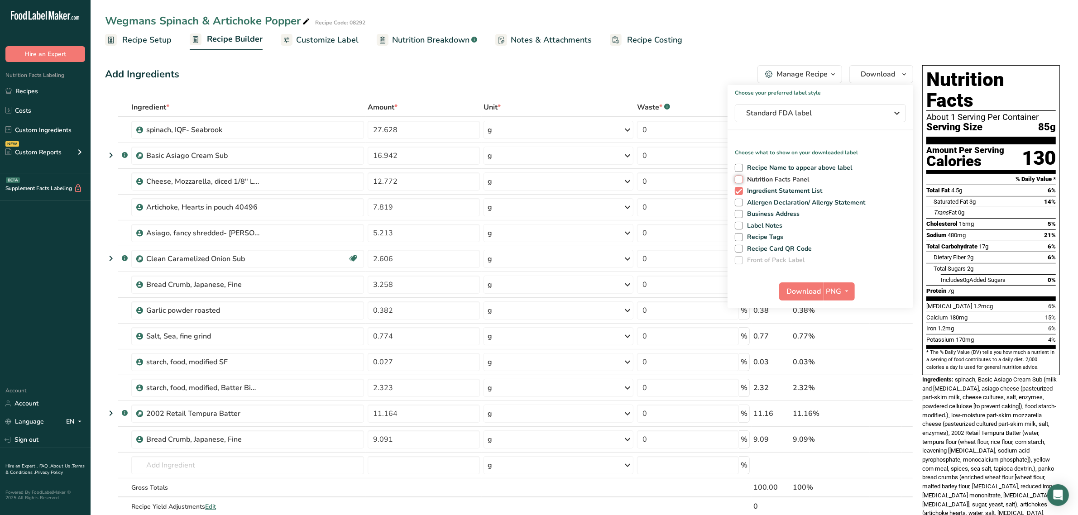
click at [741, 177] on input "Nutrition Facts Panel" at bounding box center [738, 180] width 6 height 6
checkbox input "true"
click at [815, 290] on span "Download" at bounding box center [804, 291] width 34 height 11
click at [762, 193] on span "Ingredient Statement List" at bounding box center [783, 191] width 80 height 8
click at [741, 193] on input "Ingredient Statement List" at bounding box center [738, 191] width 6 height 6
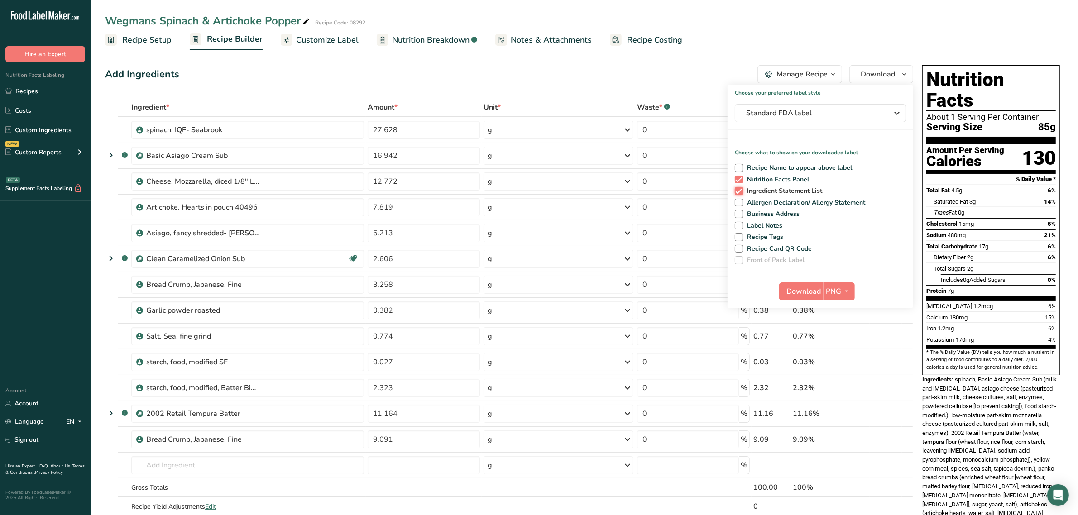
checkbox input "false"
click at [806, 294] on span "Download" at bounding box center [804, 291] width 34 height 11
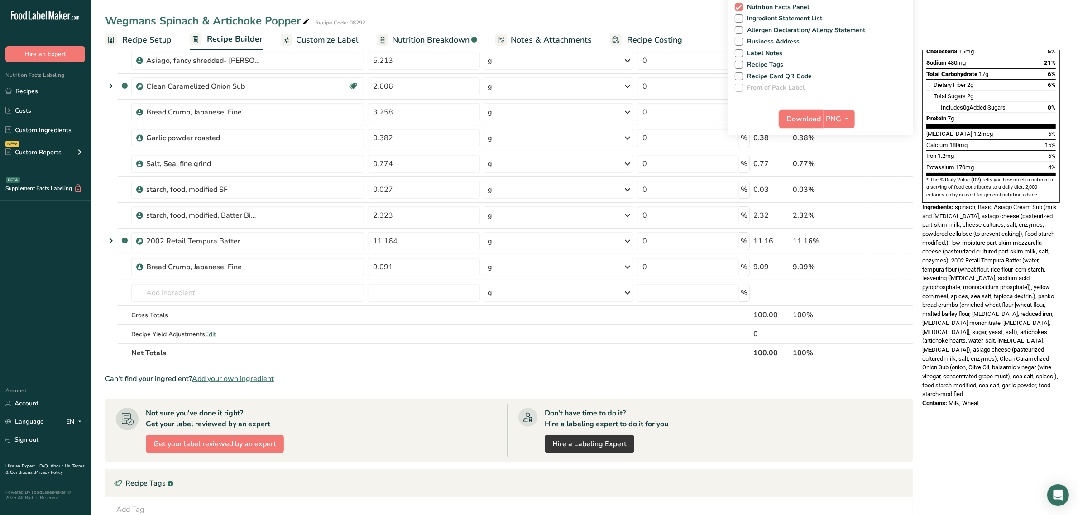
scroll to position [170, 0]
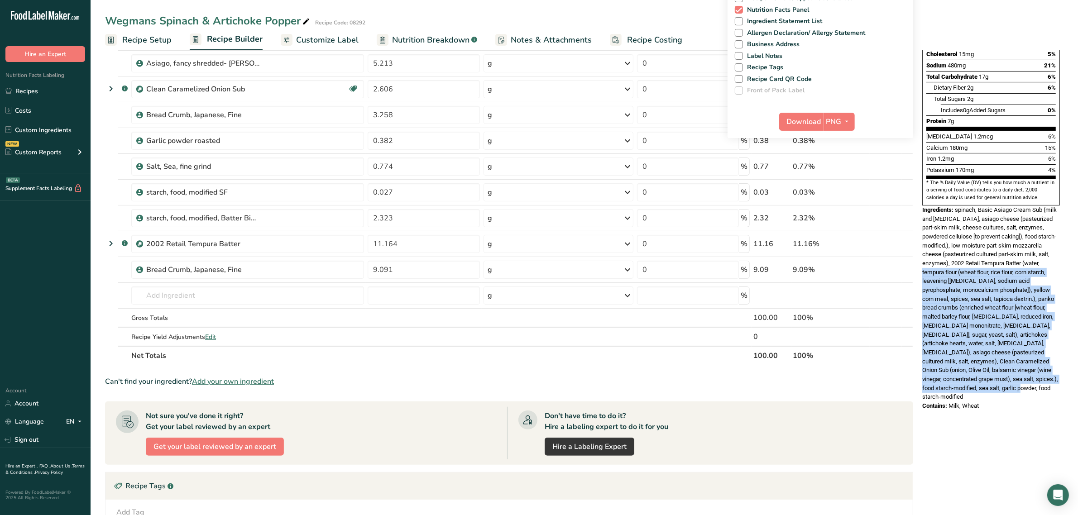
drag, startPoint x: 994, startPoint y: 371, endPoint x: 936, endPoint y: 256, distance: 128.5
click at [936, 256] on div "Ingredients: spinach, Basic Asiago Cream Sub (milk and vitamin D3, asiago chees…" at bounding box center [991, 303] width 138 height 196
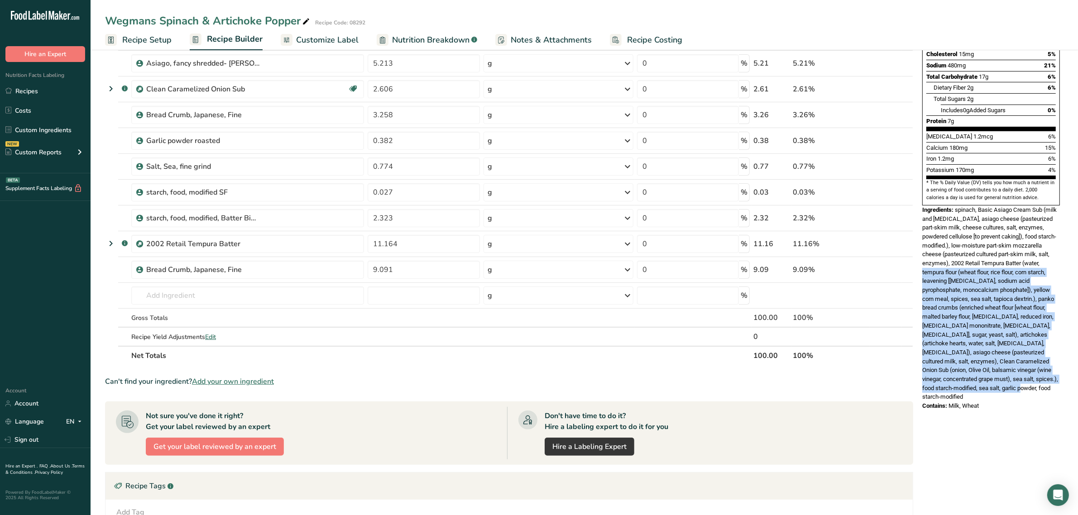
drag, startPoint x: 981, startPoint y: 381, endPoint x: 920, endPoint y: 188, distance: 201.7
click at [920, 188] on div "Nutrition Facts About 1 Serving Per Container Serving Size 85g Amount Per Servi…" at bounding box center [990, 153] width 145 height 522
copy div "Ingredients: spinach, Basic Asiago Cream Sub (milk and vitamin D3, asiago chees…"
click at [153, 35] on span "Recipe Setup" at bounding box center [146, 40] width 49 height 12
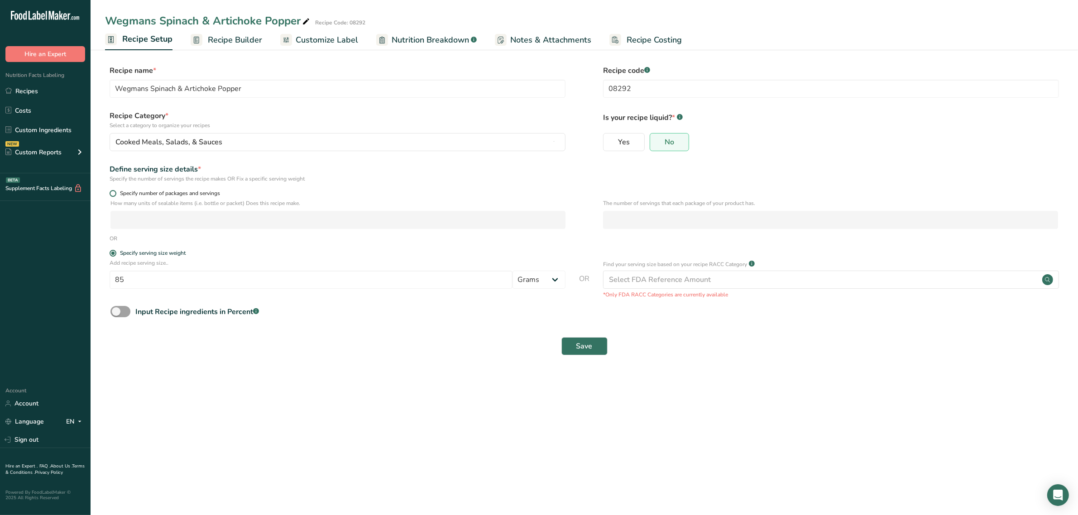
click at [158, 193] on span "Specify number of packages and servings" at bounding box center [168, 193] width 104 height 7
click at [115, 193] on input "Specify number of packages and servings" at bounding box center [113, 194] width 6 height 6
radio input "true"
radio input "false"
click at [154, 225] on input "number" at bounding box center [337, 220] width 455 height 18
